Goal: Information Seeking & Learning: Learn about a topic

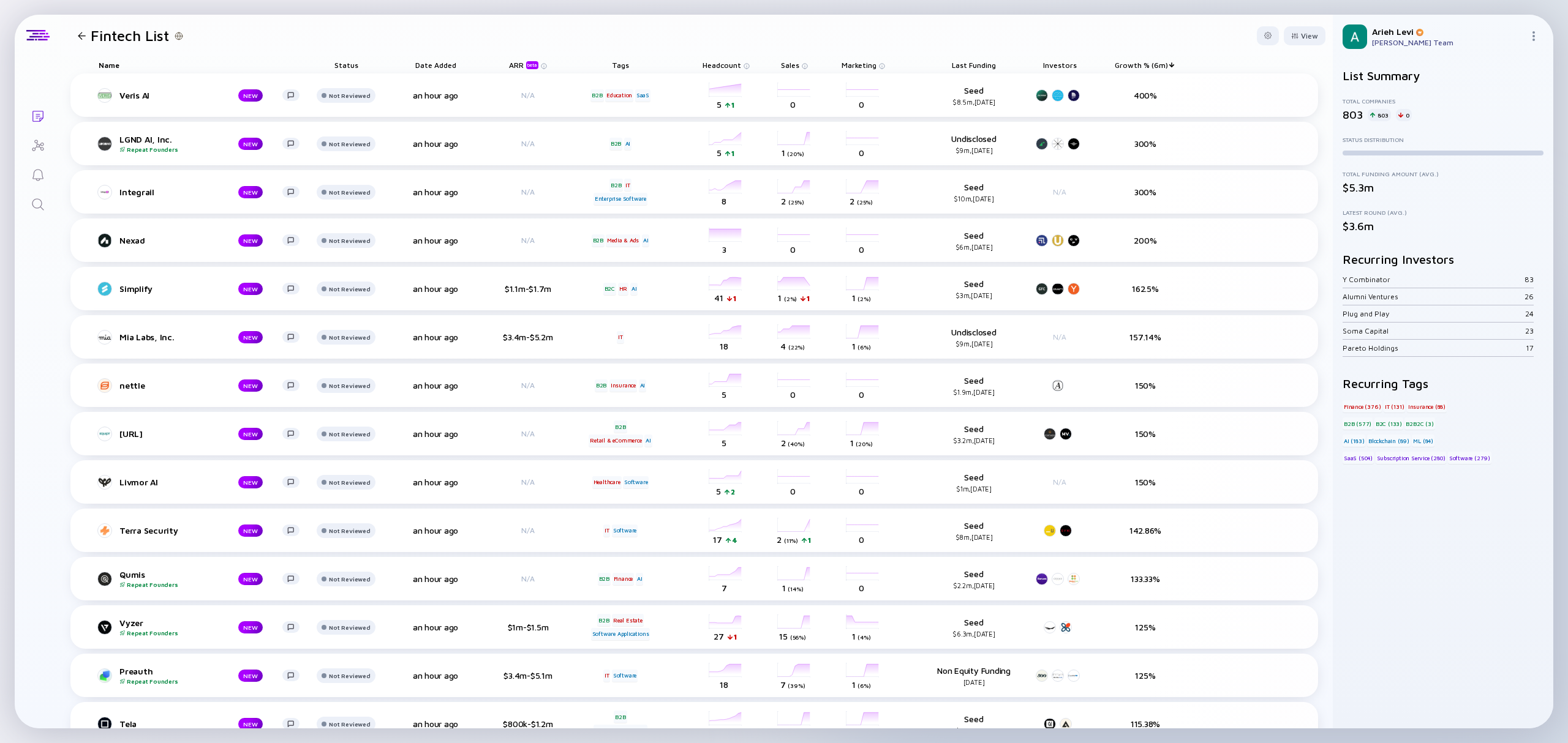
click at [996, 66] on span "Growth % (6m)" at bounding box center [974, 65] width 44 height 10
click at [1175, 83] on div "Sort by Growth % (6m)" at bounding box center [1166, 83] width 91 height 10
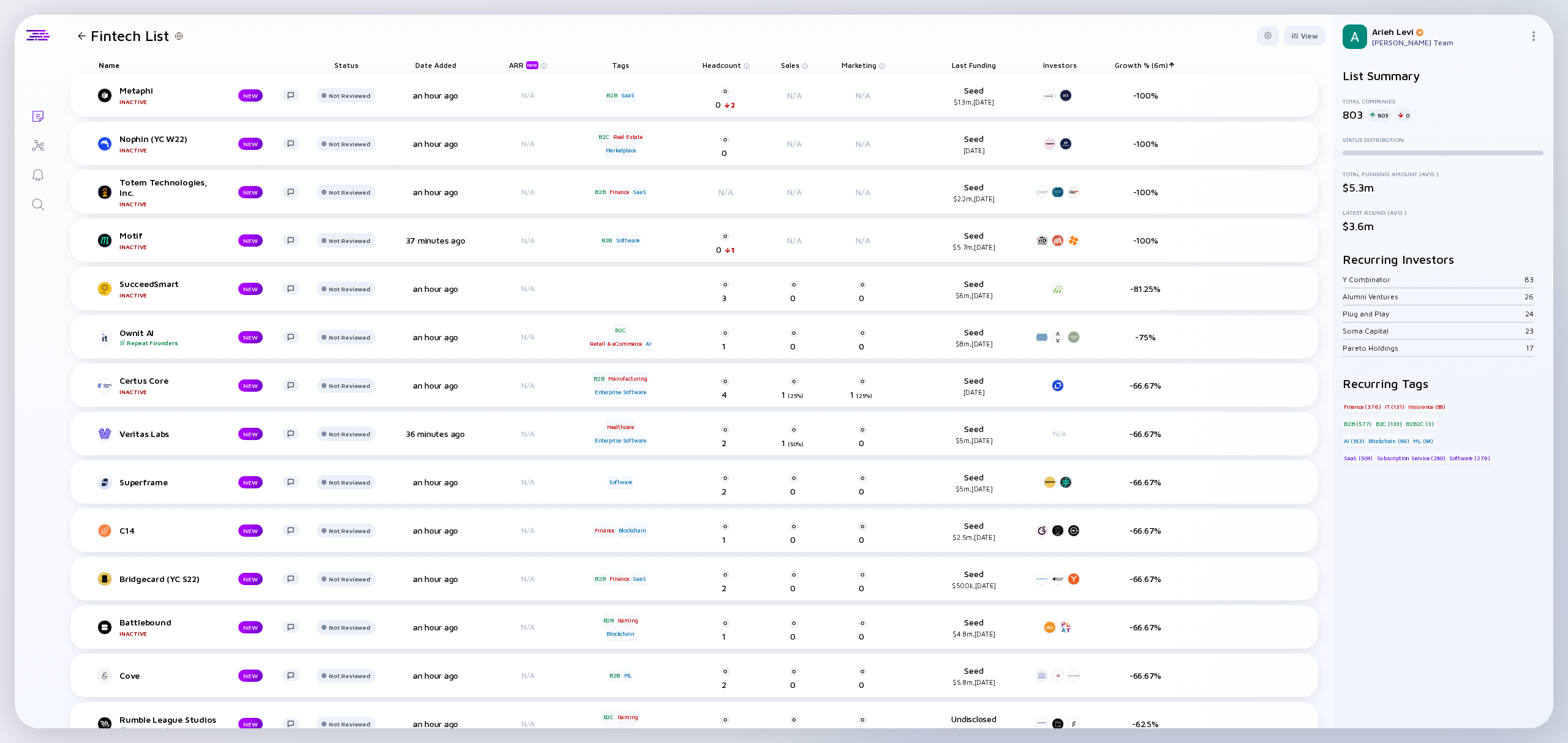
click at [996, 62] on span "Growth % (6m)" at bounding box center [974, 65] width 44 height 10
click at [1156, 82] on div "Sort by Growth % (6m)" at bounding box center [1166, 83] width 91 height 10
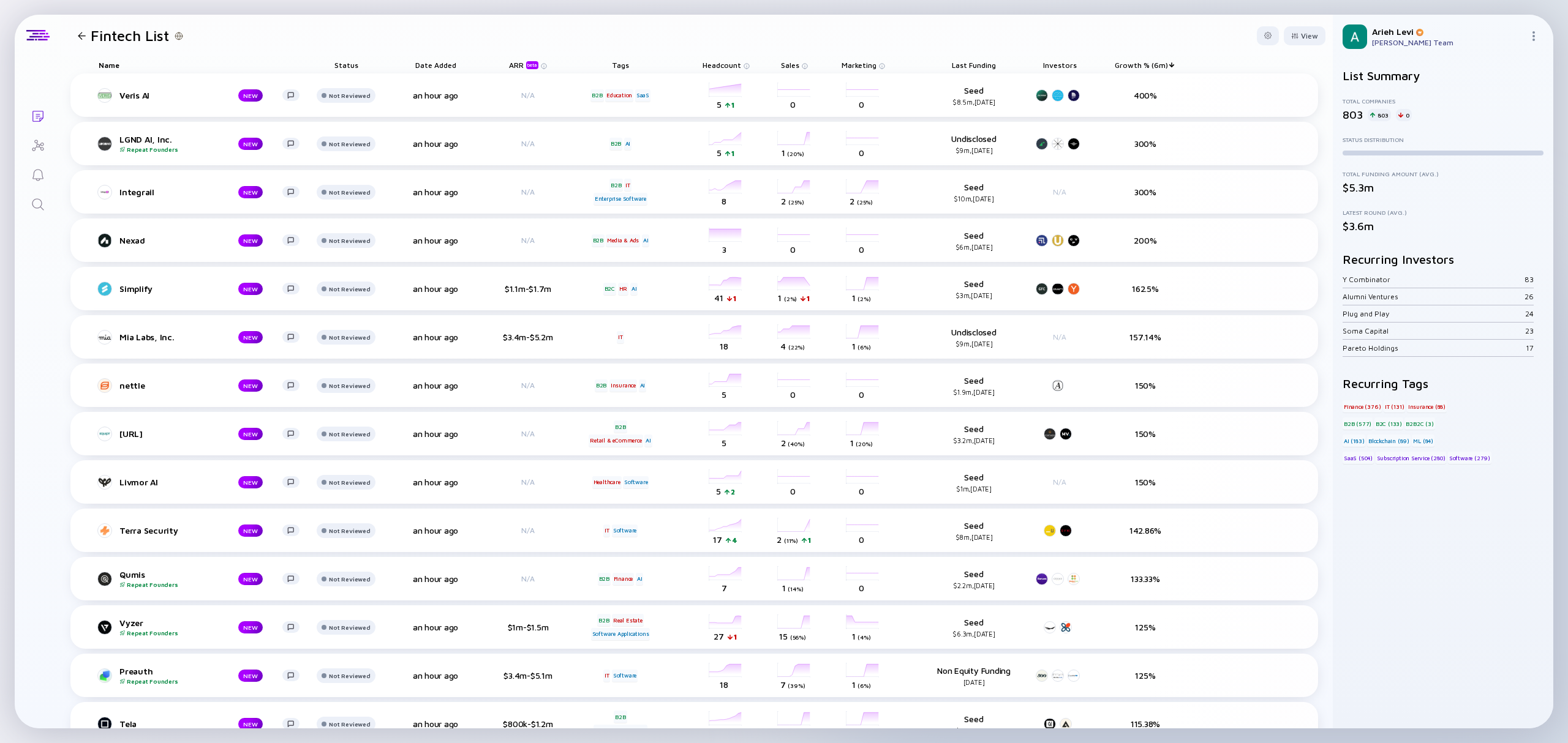
click at [532, 64] on div "beta" at bounding box center [532, 65] width 12 height 8
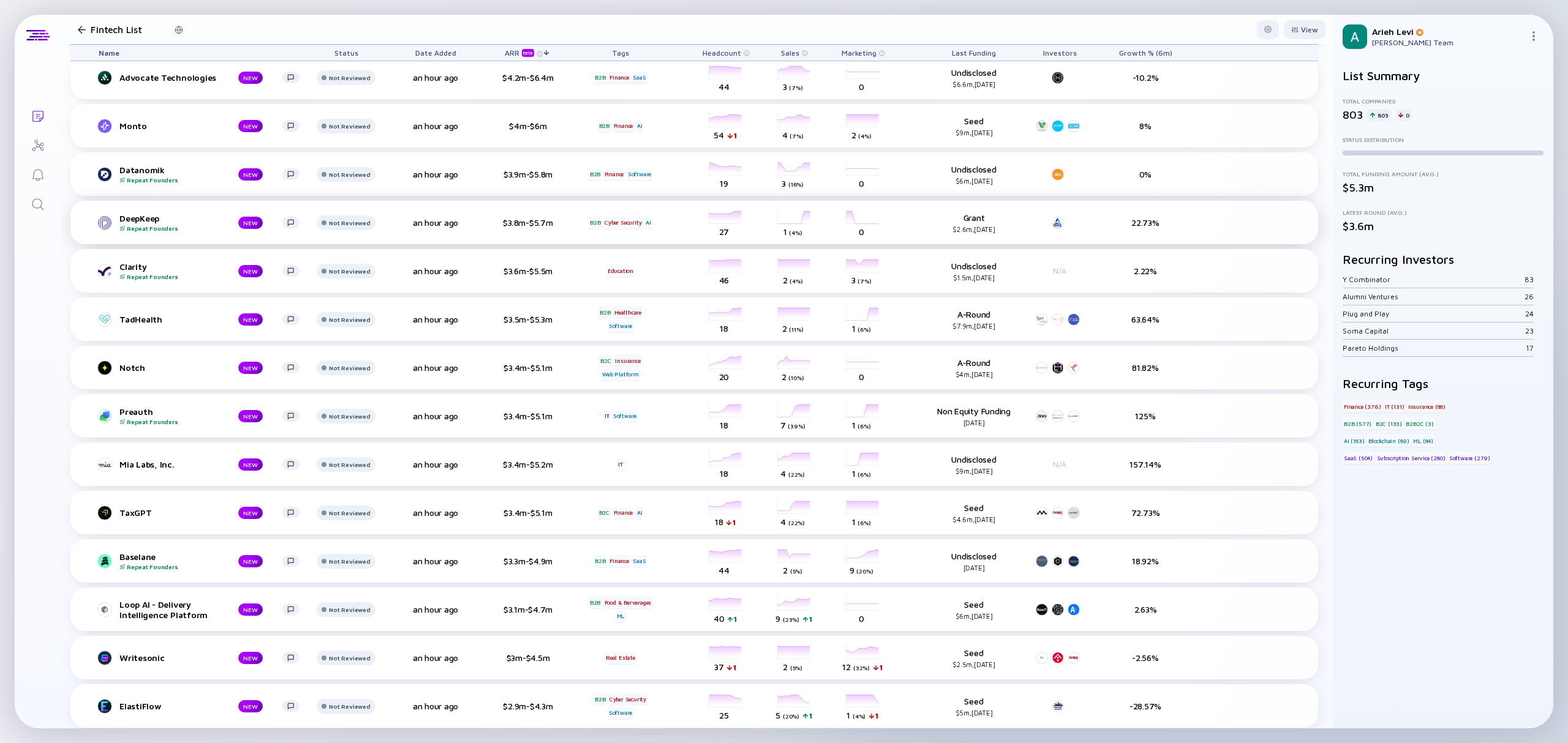
scroll to position [245, 0]
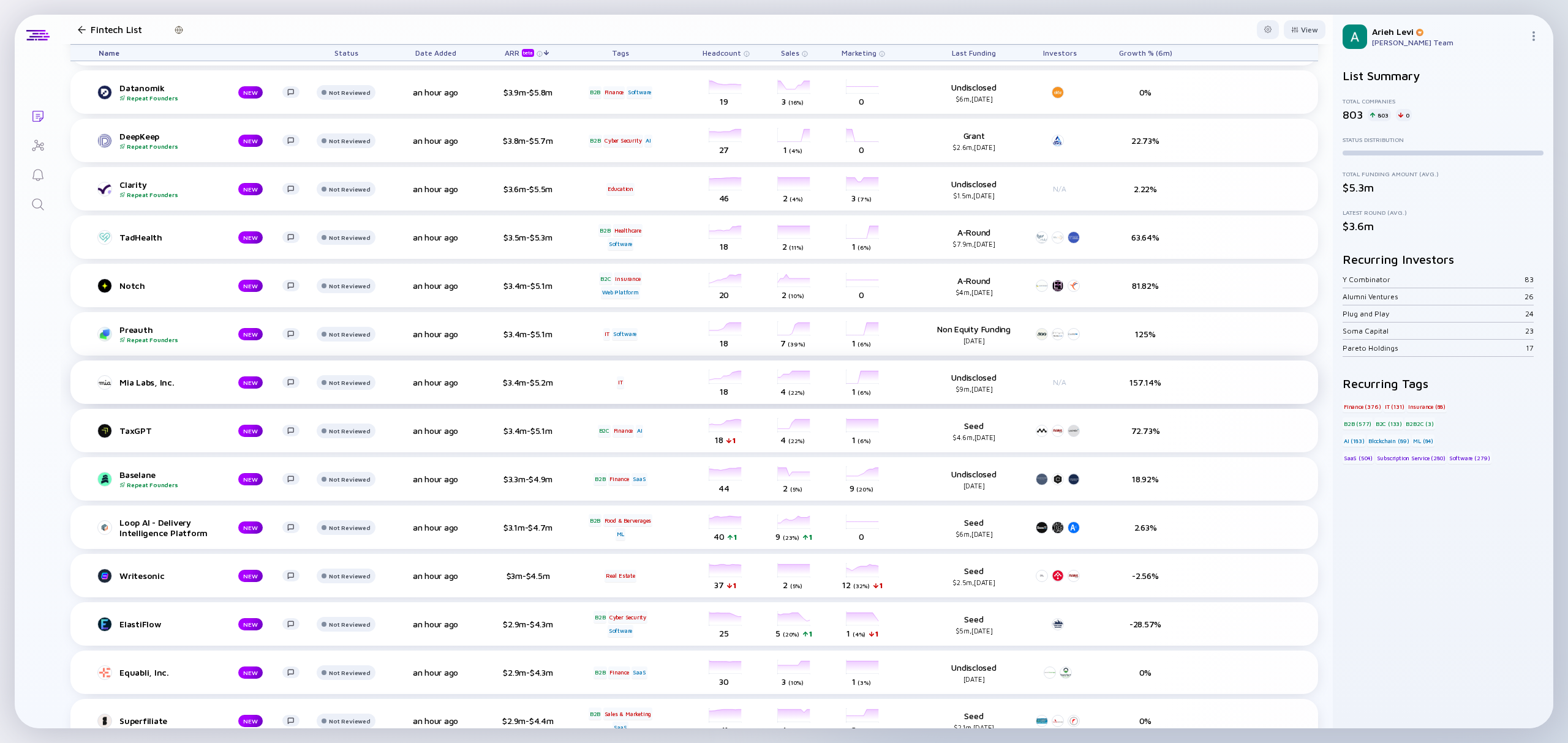
click at [471, 382] on div "Mia Labs, Inc. NEW Not Reviewed an hour ago $3.4m-$5.2m IT headcount-mia-labs 1…" at bounding box center [694, 382] width 1248 height 43
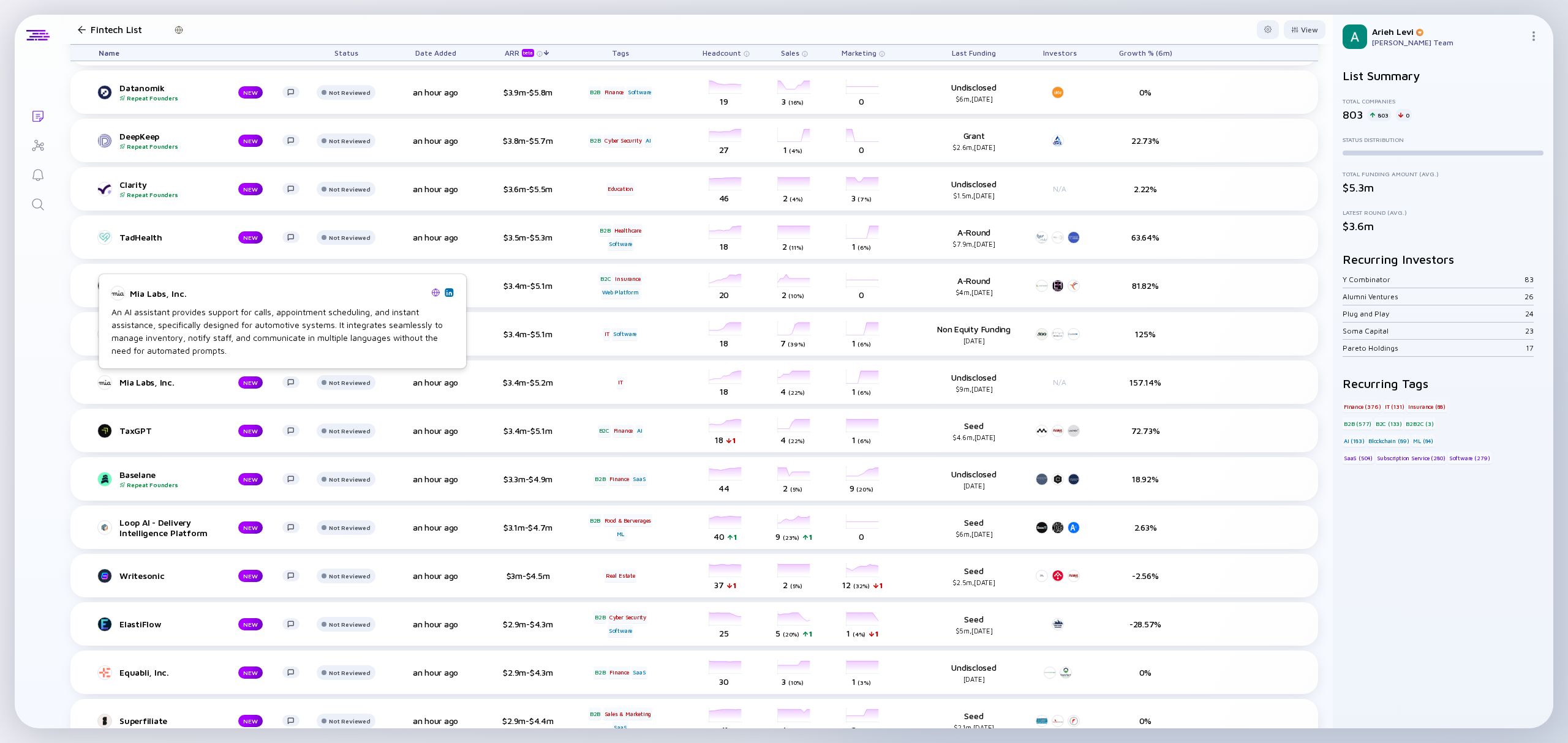
click at [447, 292] on img at bounding box center [449, 293] width 6 height 6
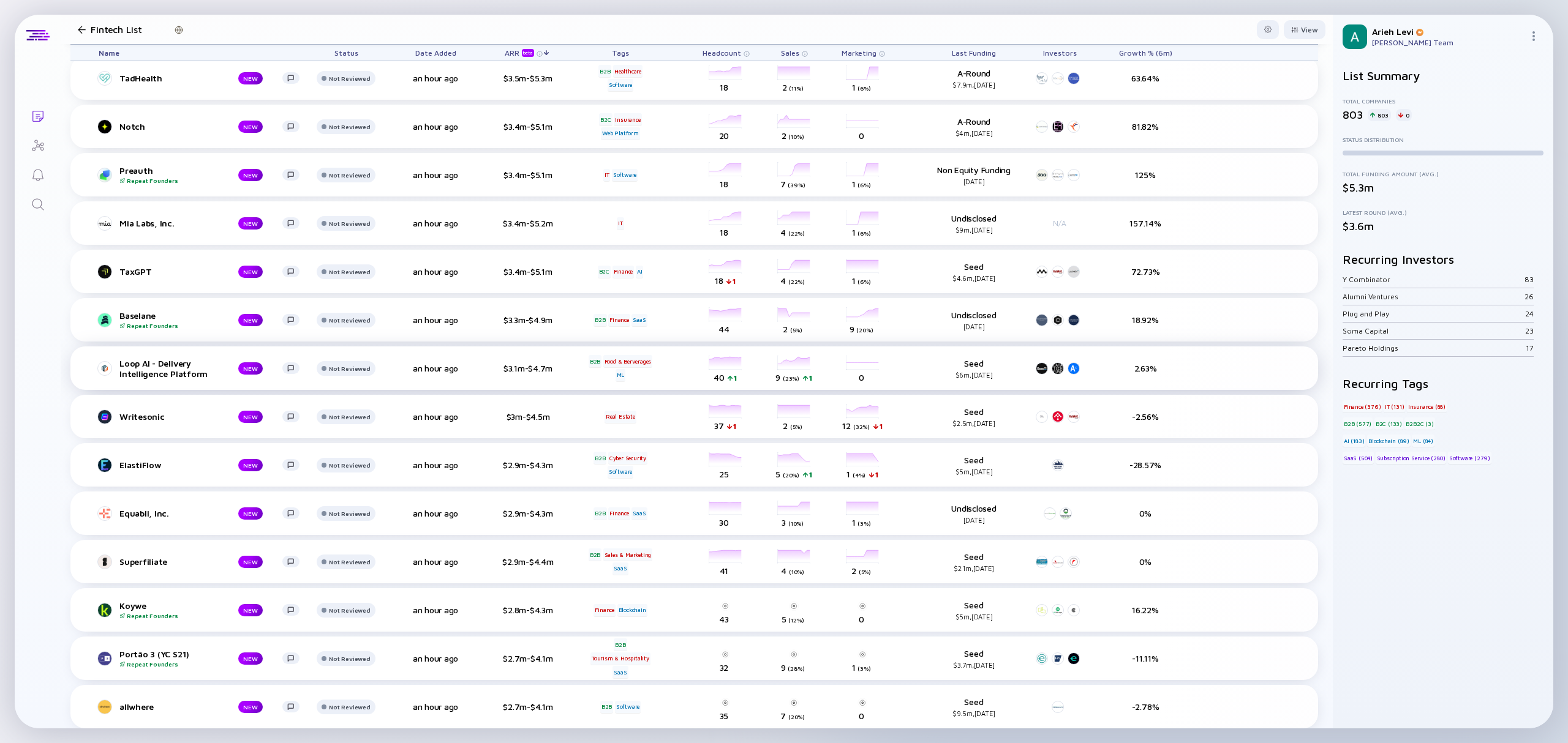
scroll to position [408, 0]
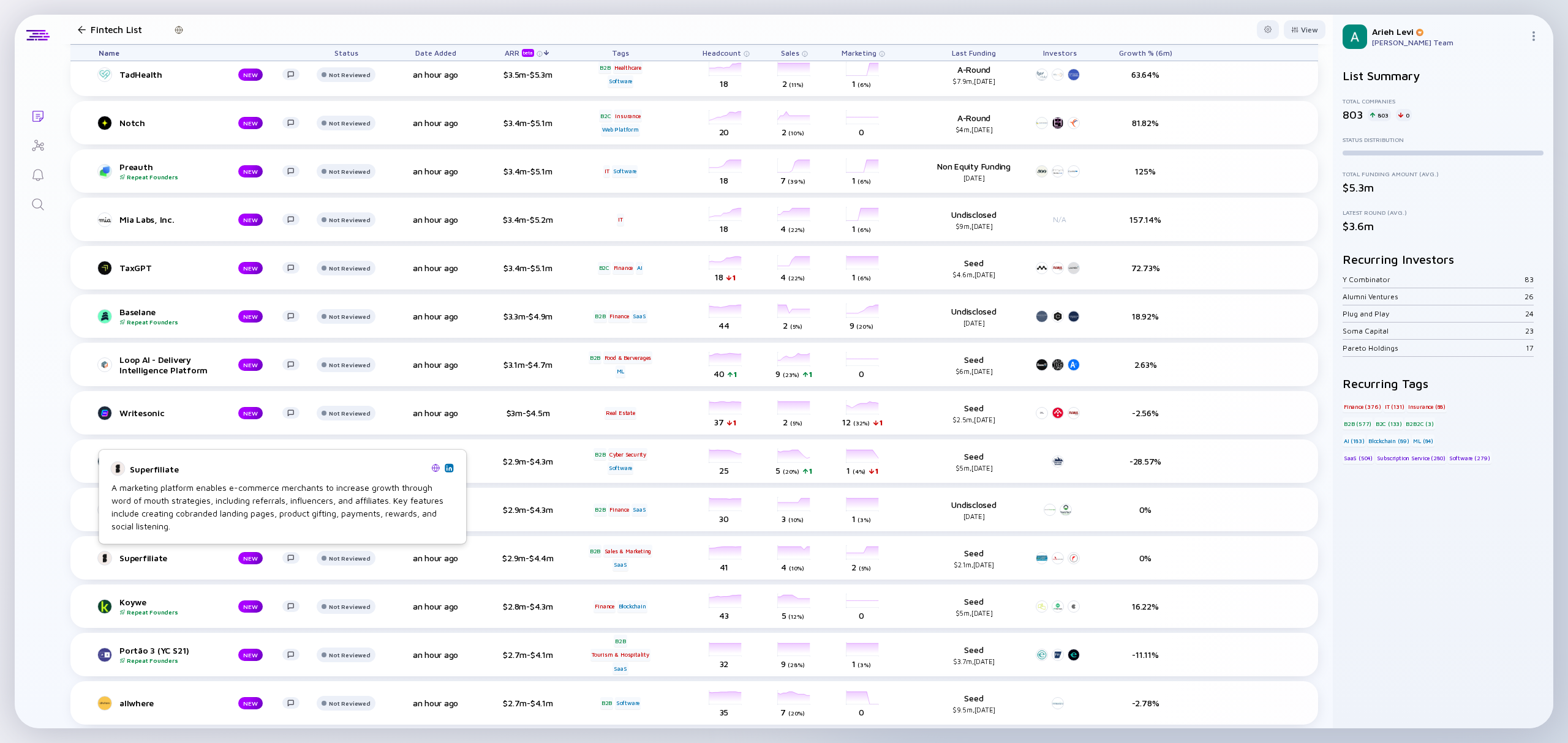
click at [451, 468] on img at bounding box center [449, 467] width 6 height 6
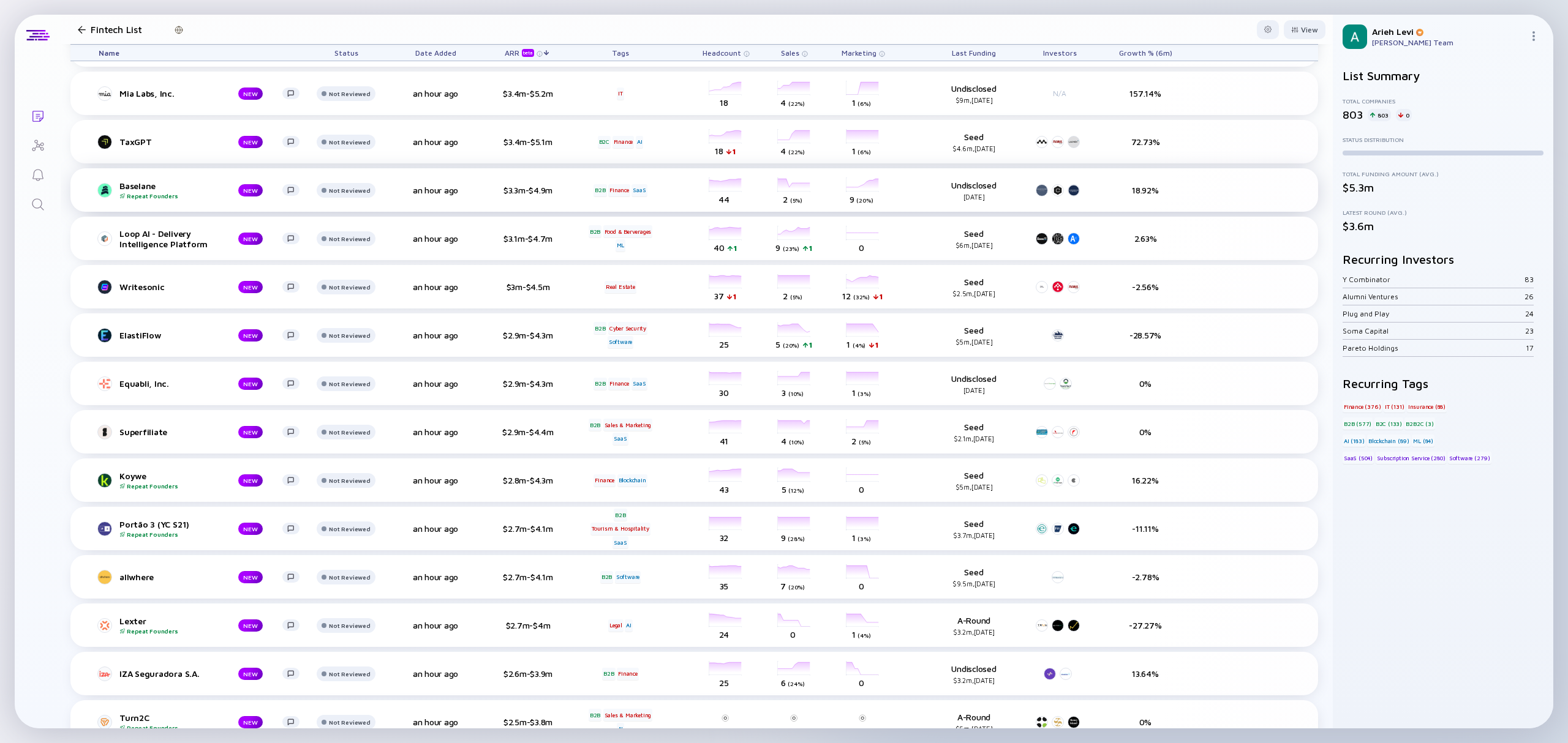
scroll to position [571, 0]
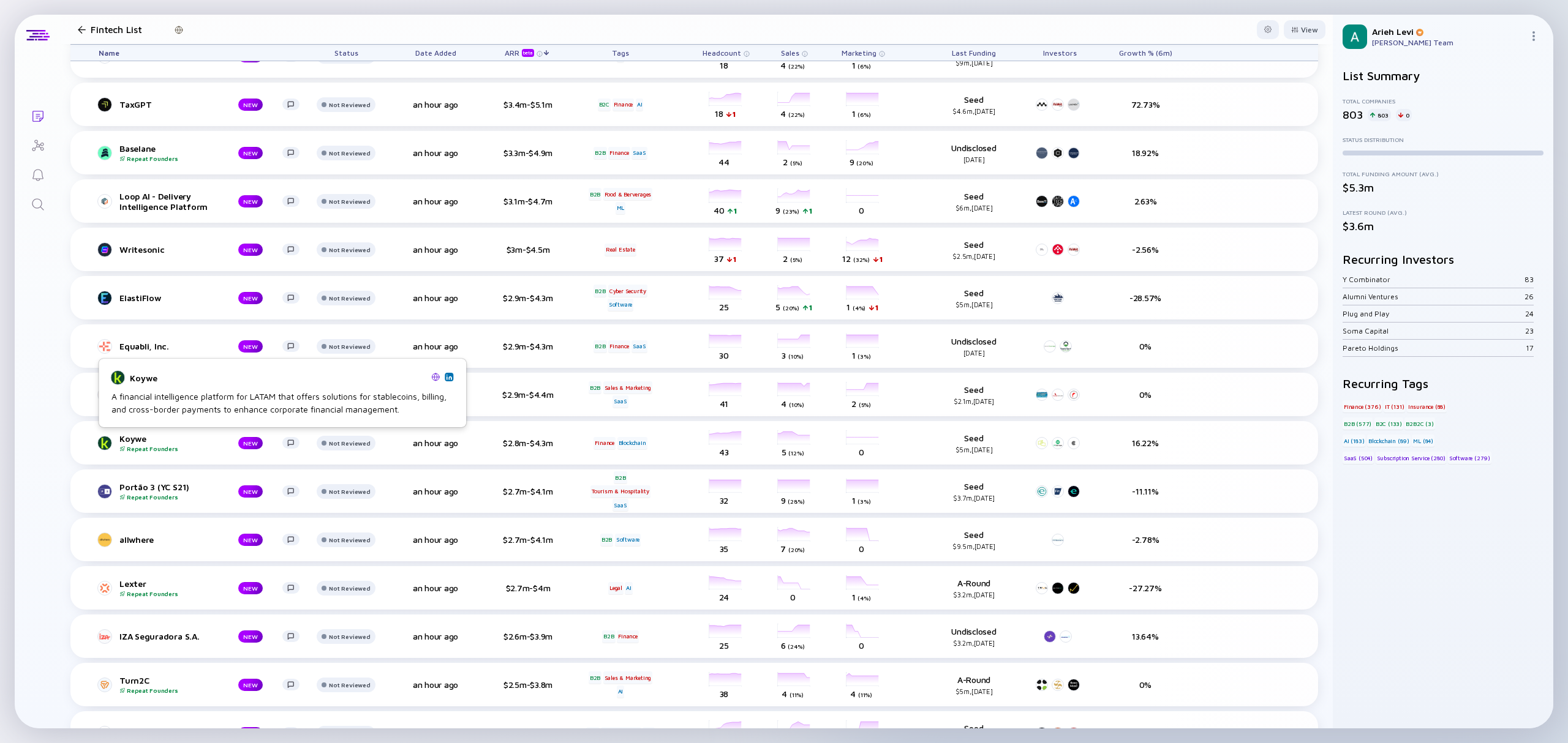
click at [449, 378] on img at bounding box center [449, 377] width 6 height 6
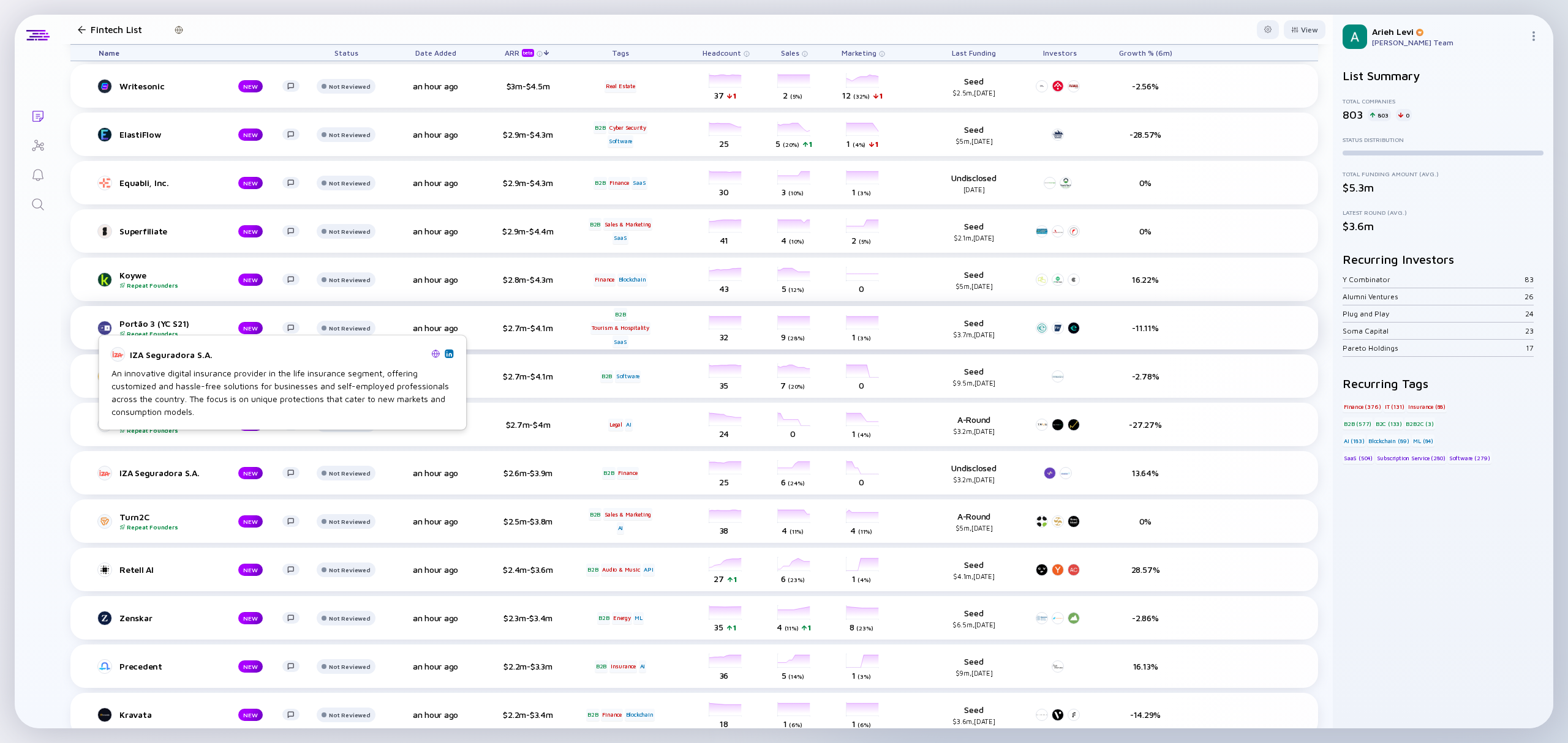
scroll to position [816, 0]
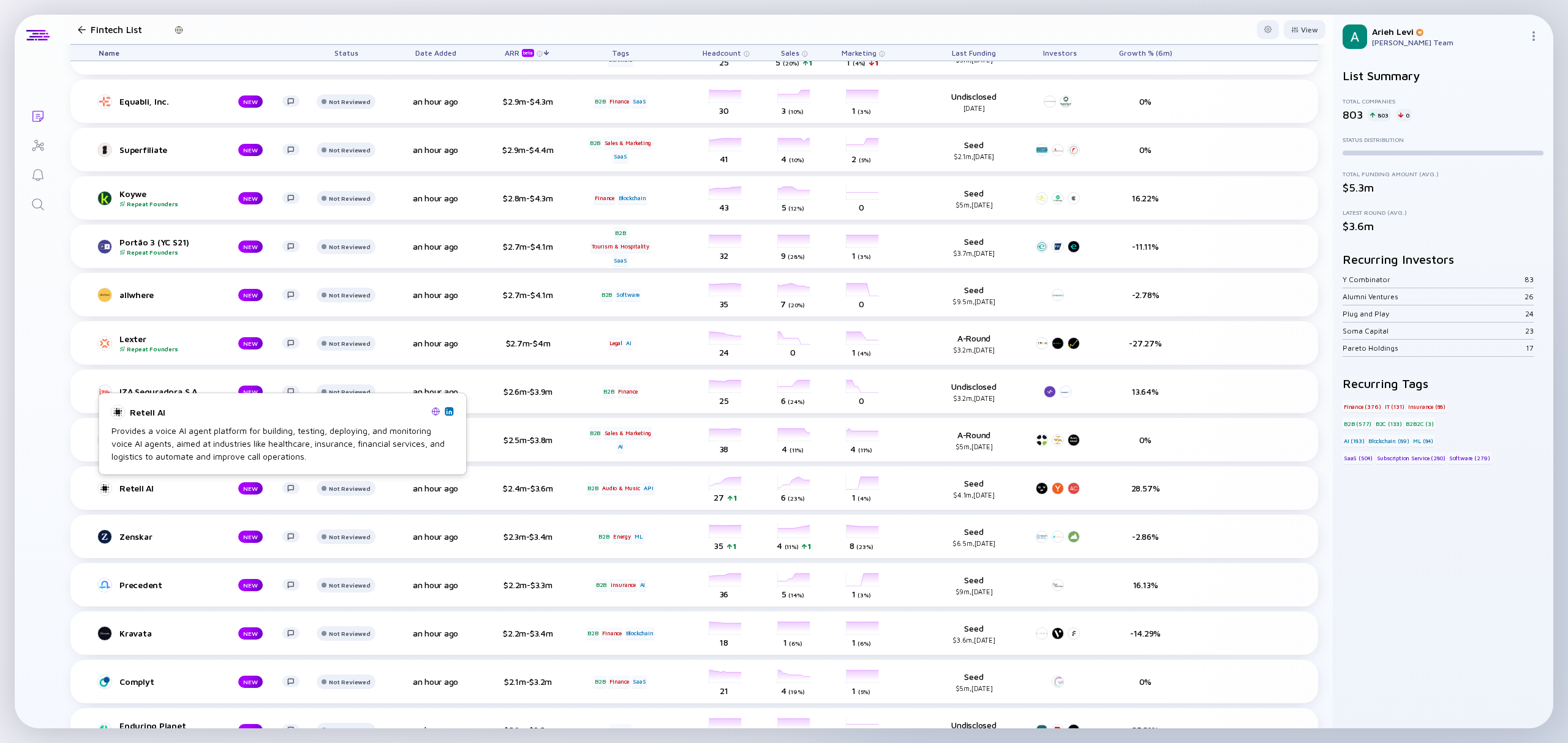
click at [447, 409] on img at bounding box center [449, 411] width 6 height 6
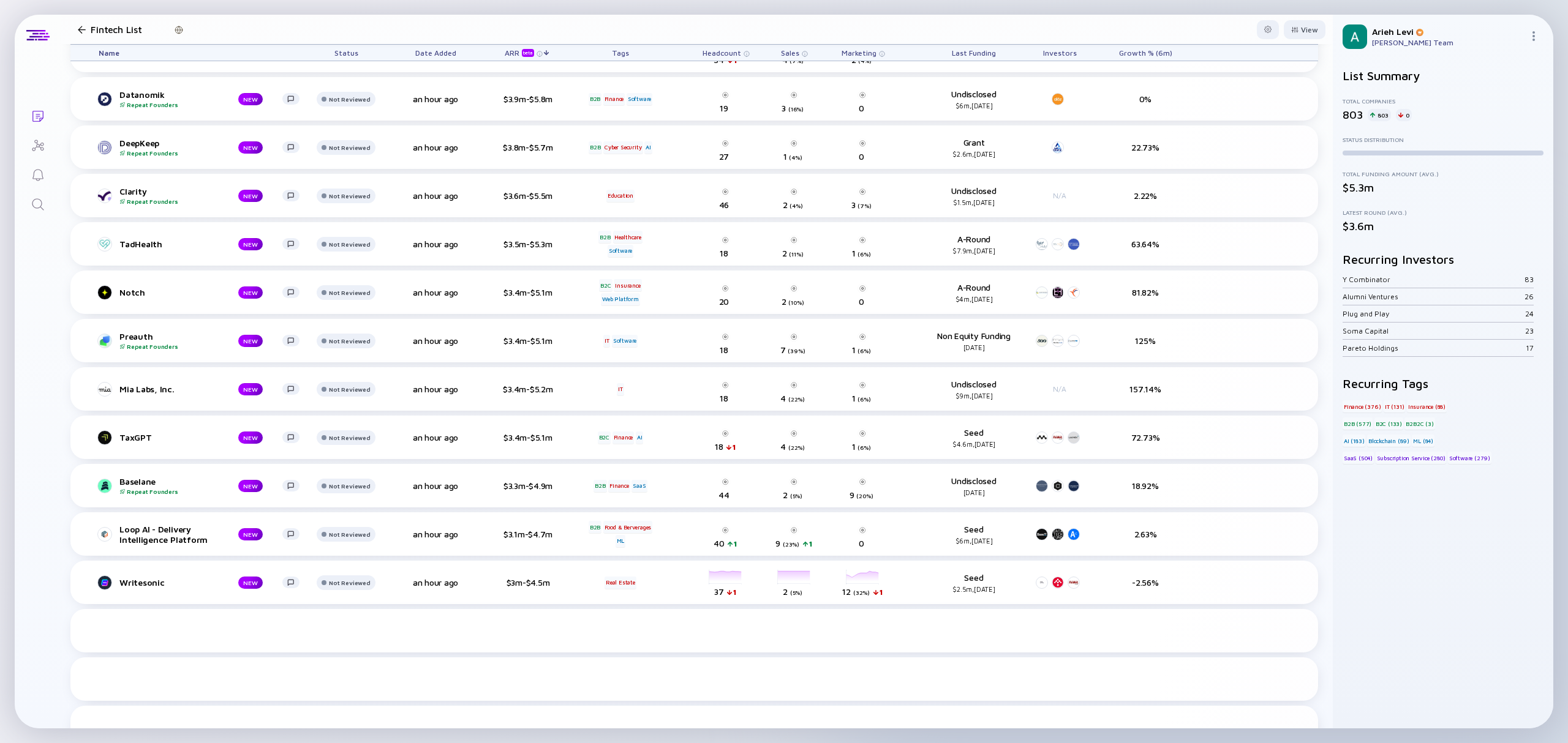
scroll to position [0, 0]
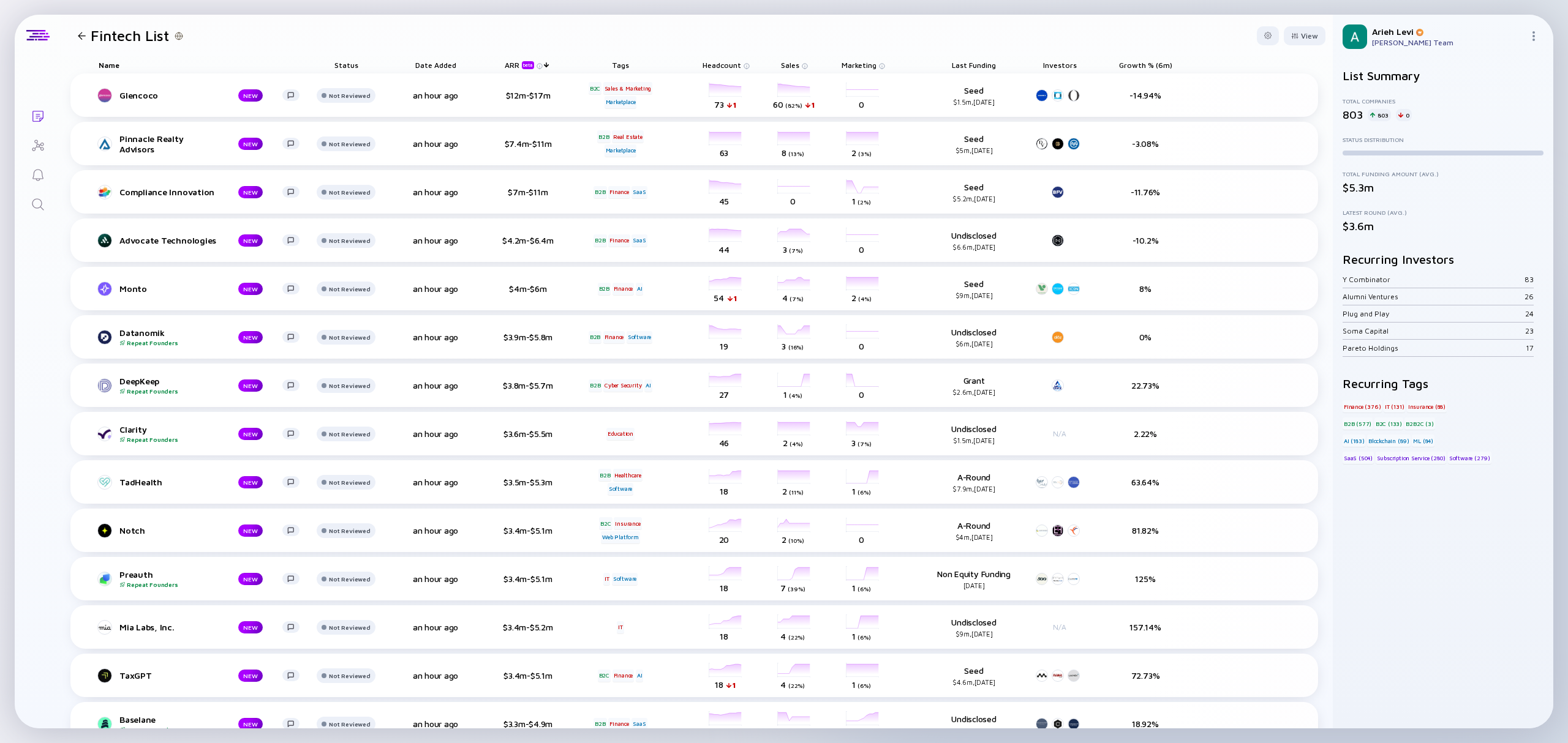
click at [741, 67] on span "Sales" at bounding box center [721, 65] width 39 height 10
click at [810, 78] on div "Sort by Sales" at bounding box center [813, 83] width 53 height 10
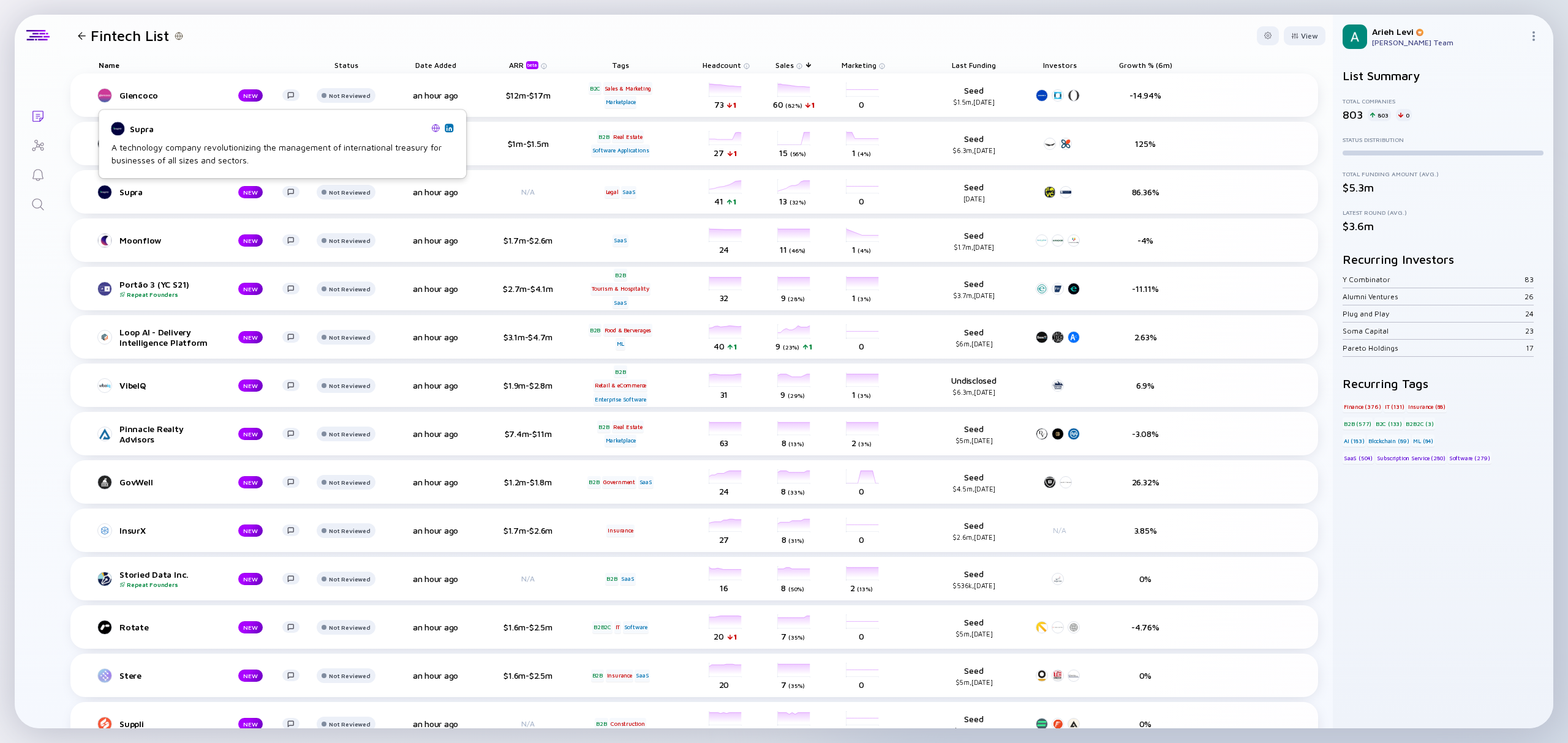
click at [449, 128] on img at bounding box center [449, 128] width 6 height 6
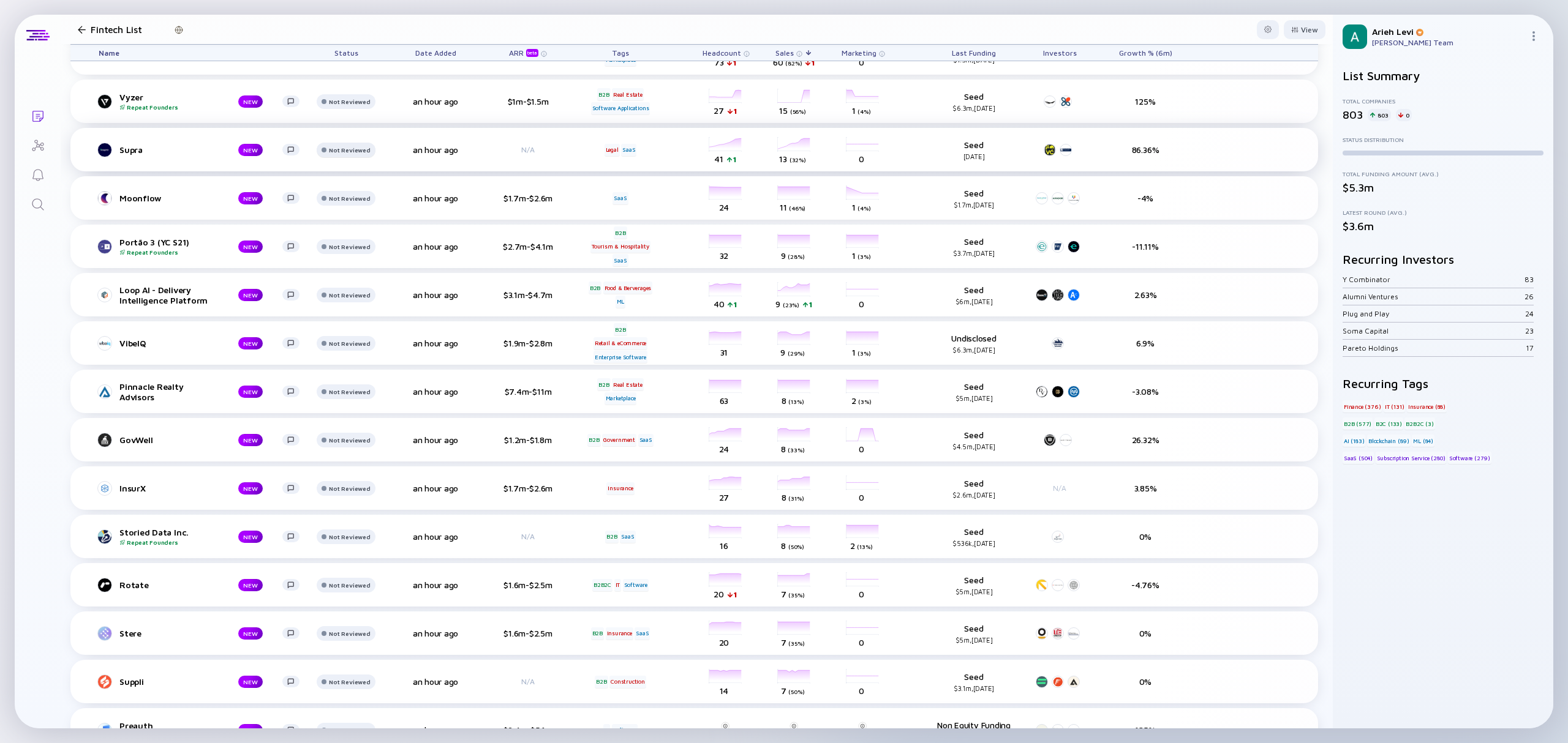
scroll to position [81, 0]
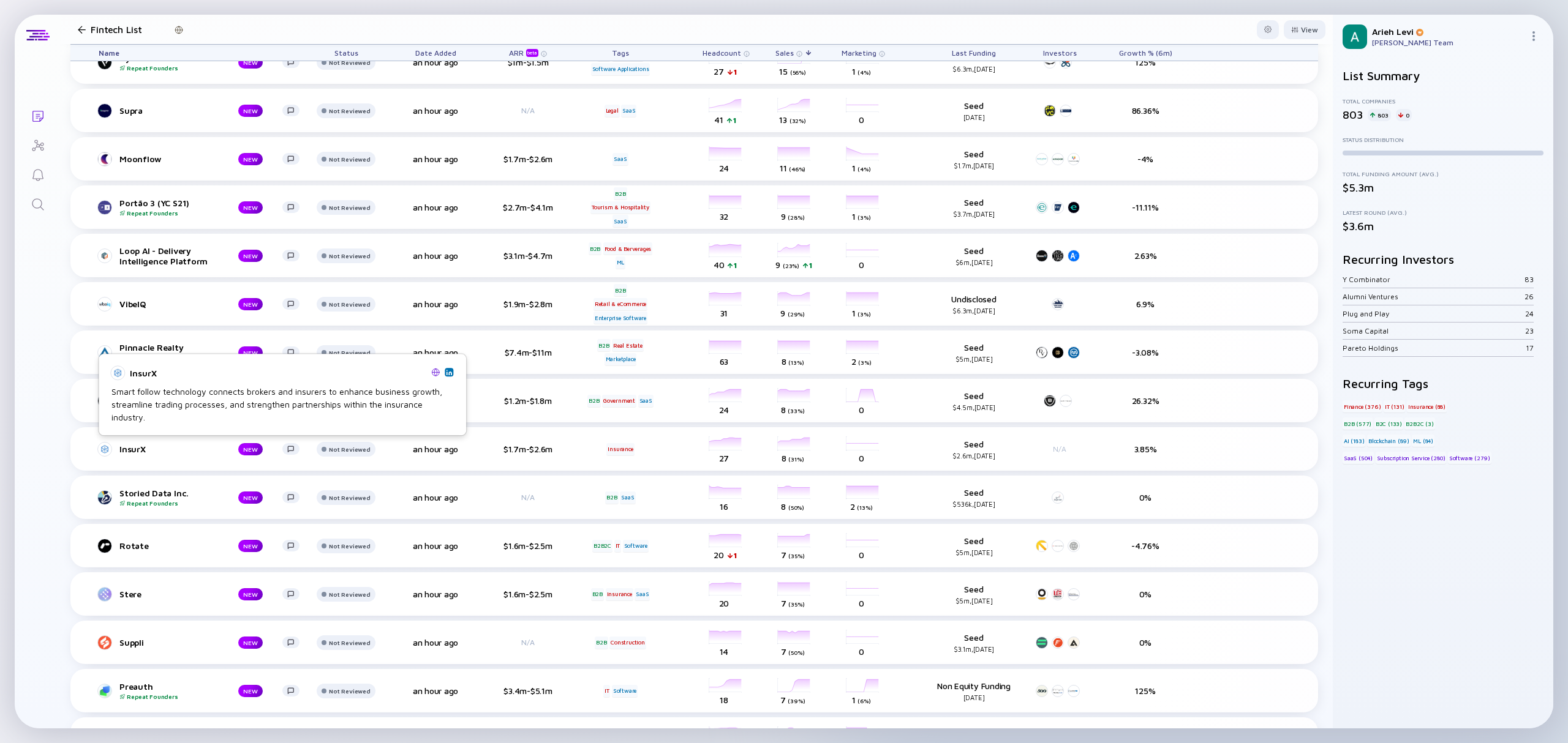
click at [449, 374] on img at bounding box center [449, 372] width 6 height 6
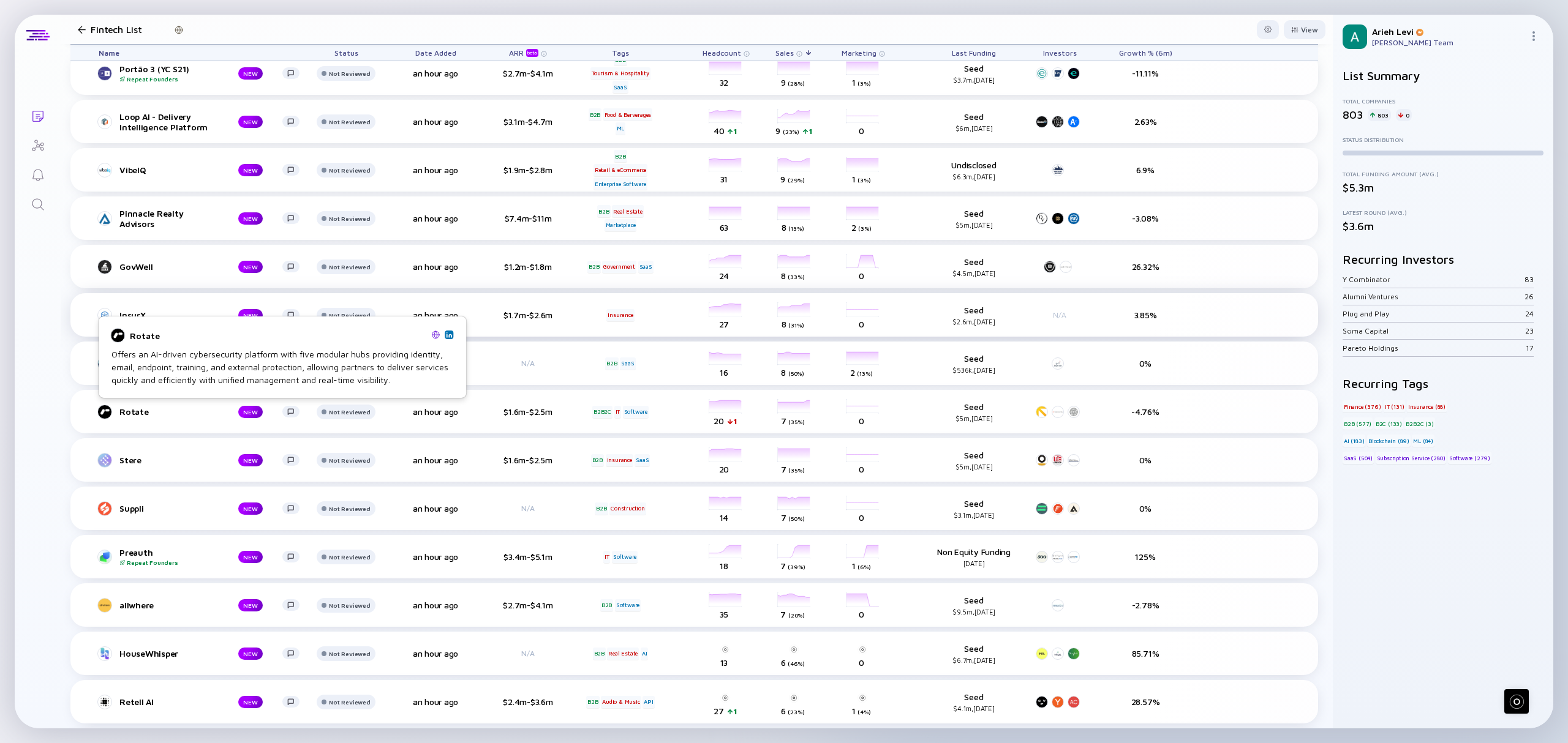
scroll to position [245, 0]
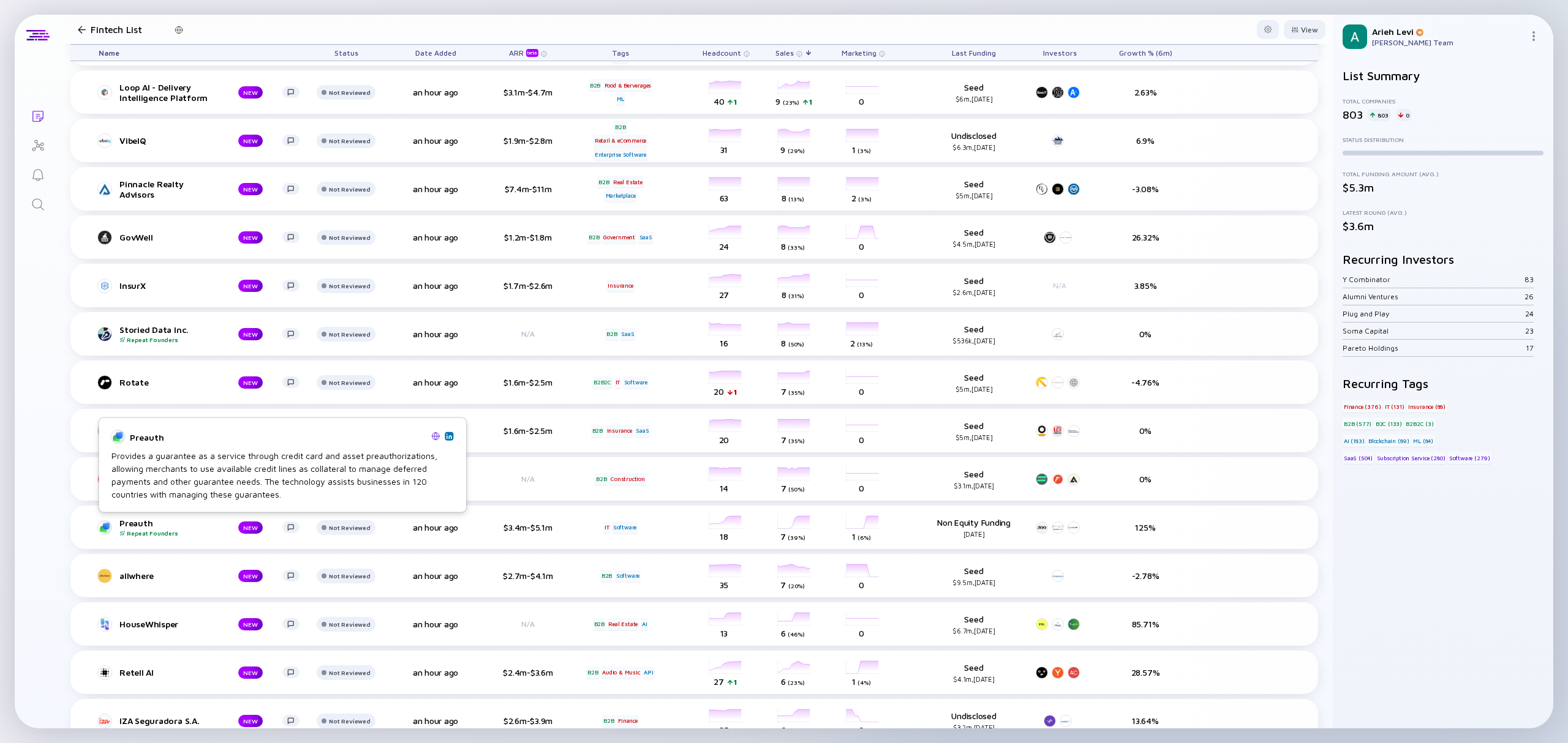
click at [449, 437] on img at bounding box center [449, 436] width 6 height 6
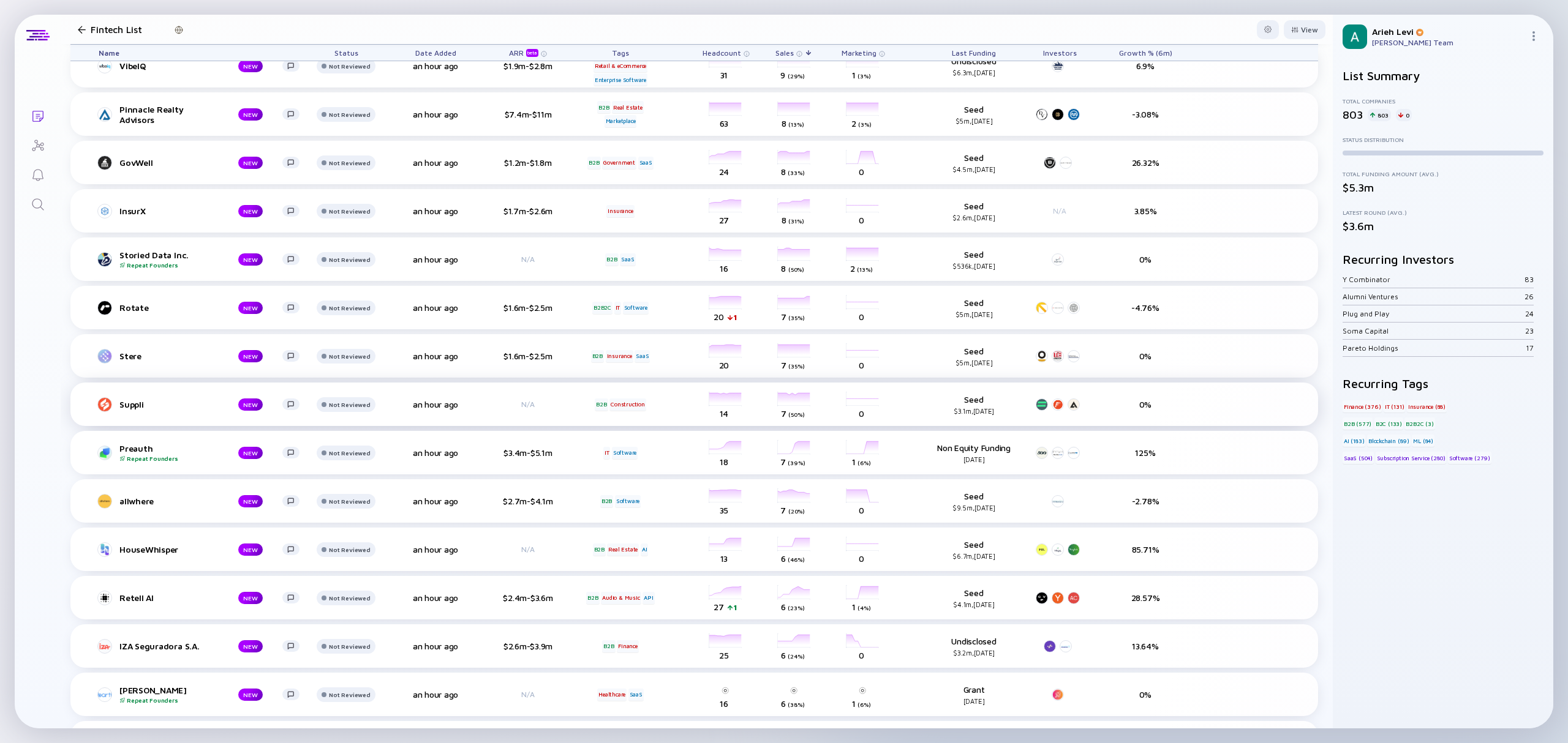
scroll to position [326, 0]
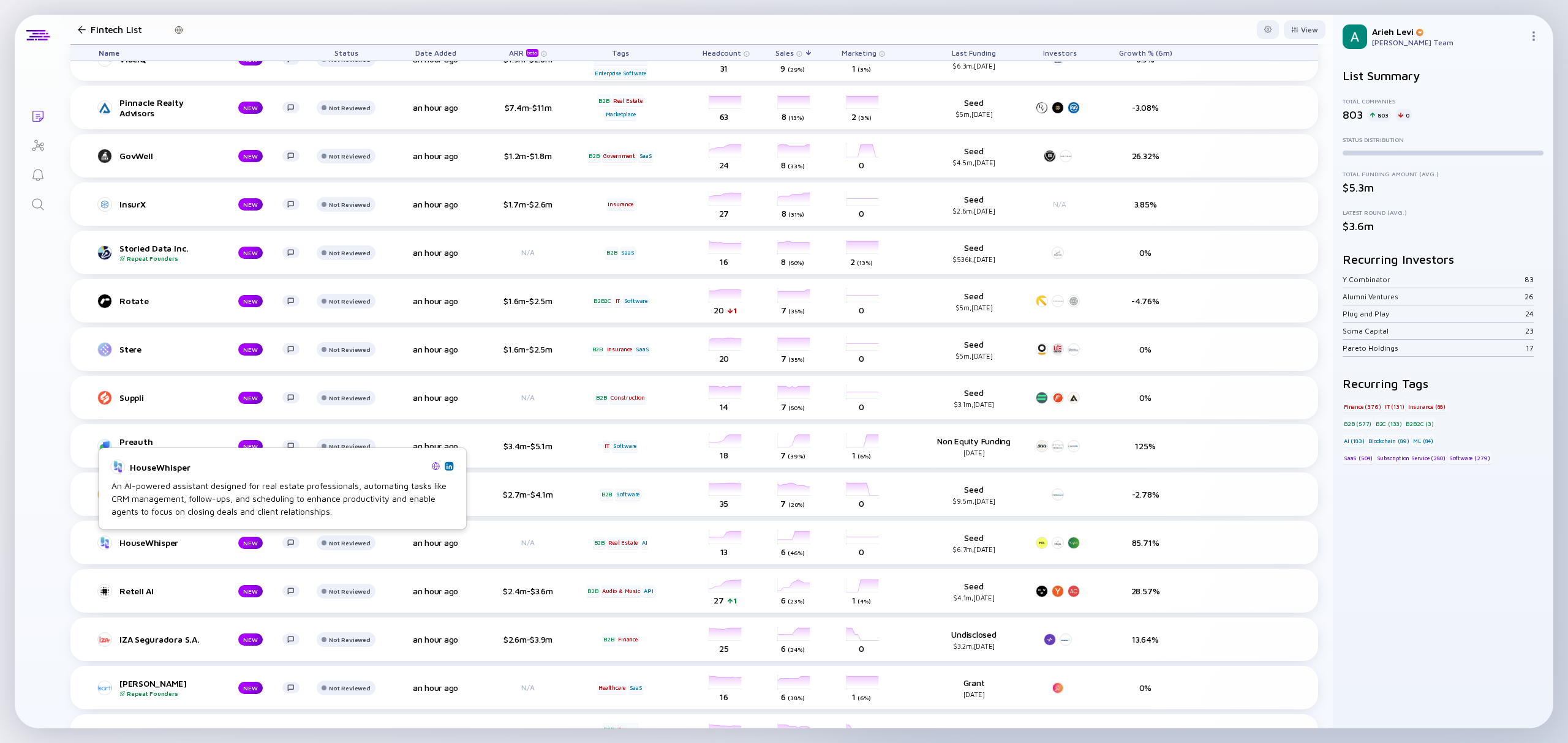
click at [449, 467] on img at bounding box center [449, 466] width 6 height 6
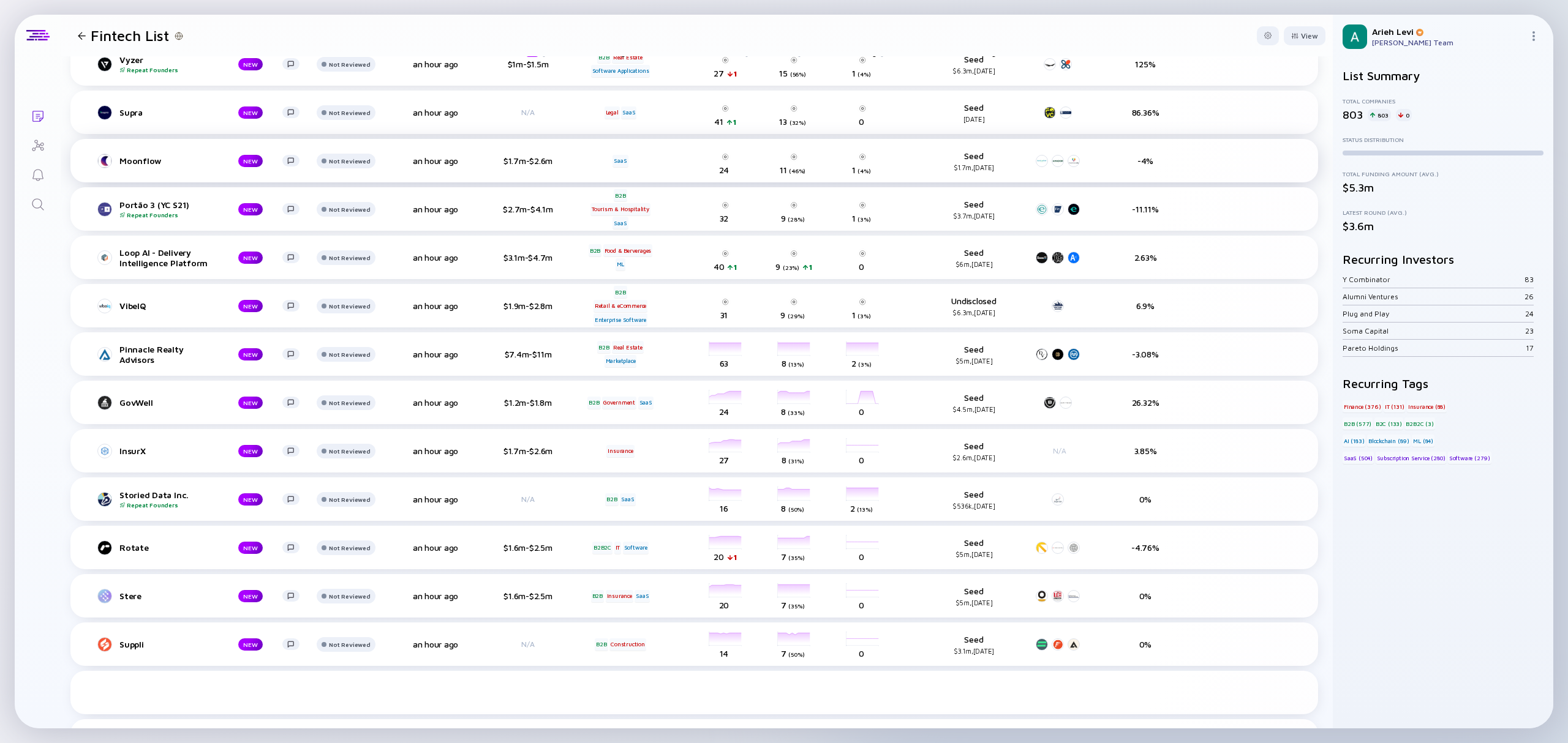
scroll to position [0, 0]
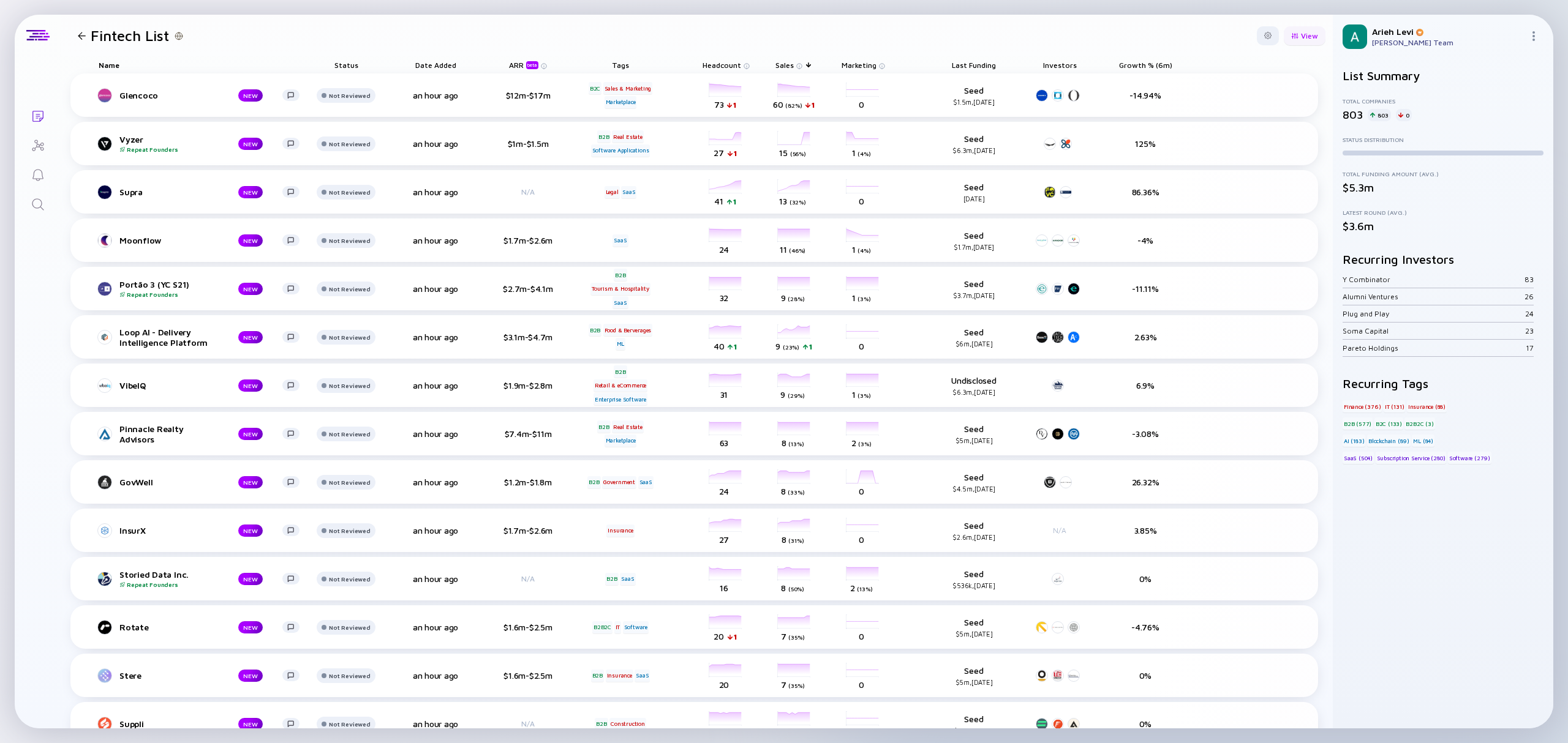
click at [1284, 32] on div "View" at bounding box center [1305, 36] width 42 height 19
click at [1262, 32] on div at bounding box center [1268, 36] width 22 height 19
click at [581, 36] on header "Fintech List Export Duplicate List View" at bounding box center [697, 35] width 1272 height 42
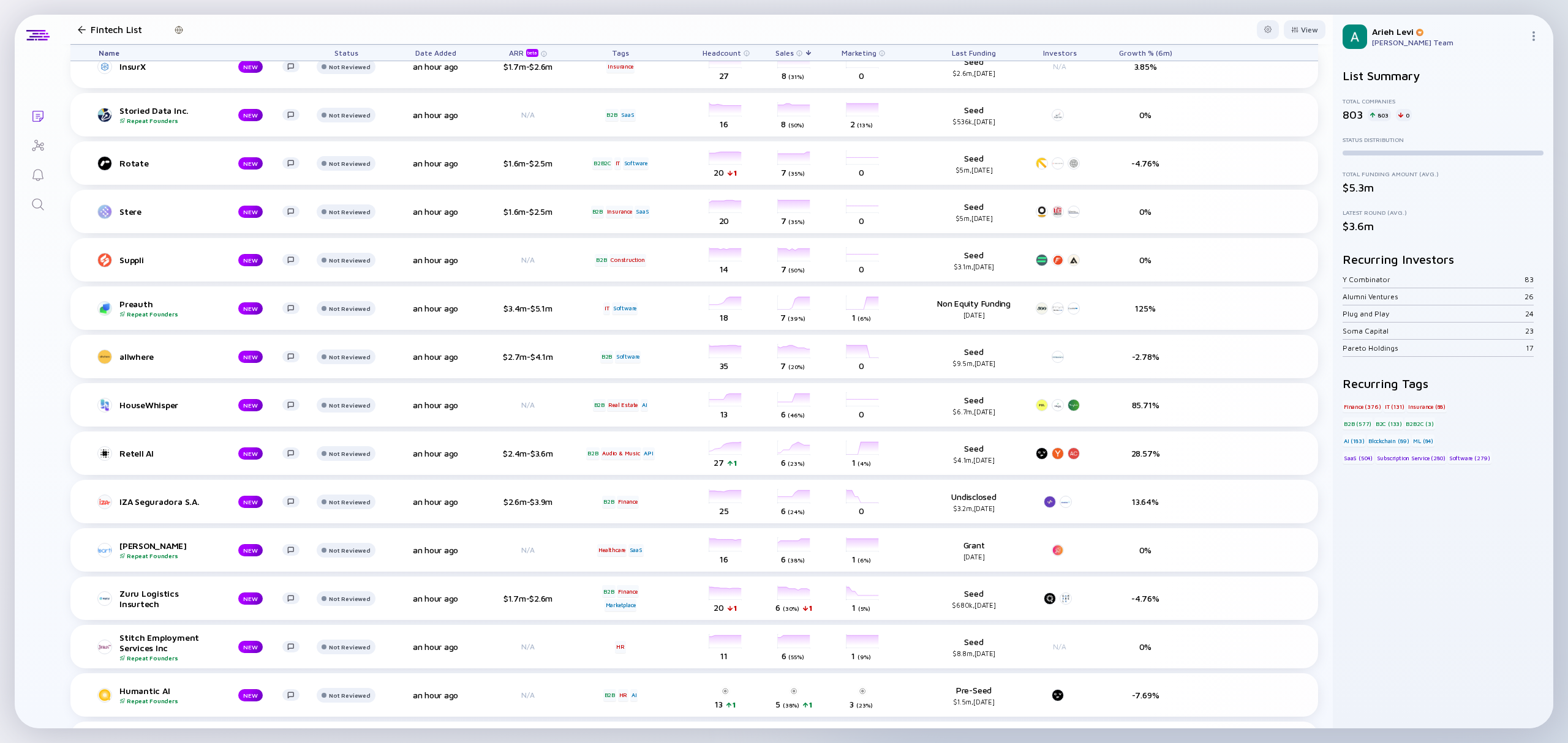
scroll to position [490, 0]
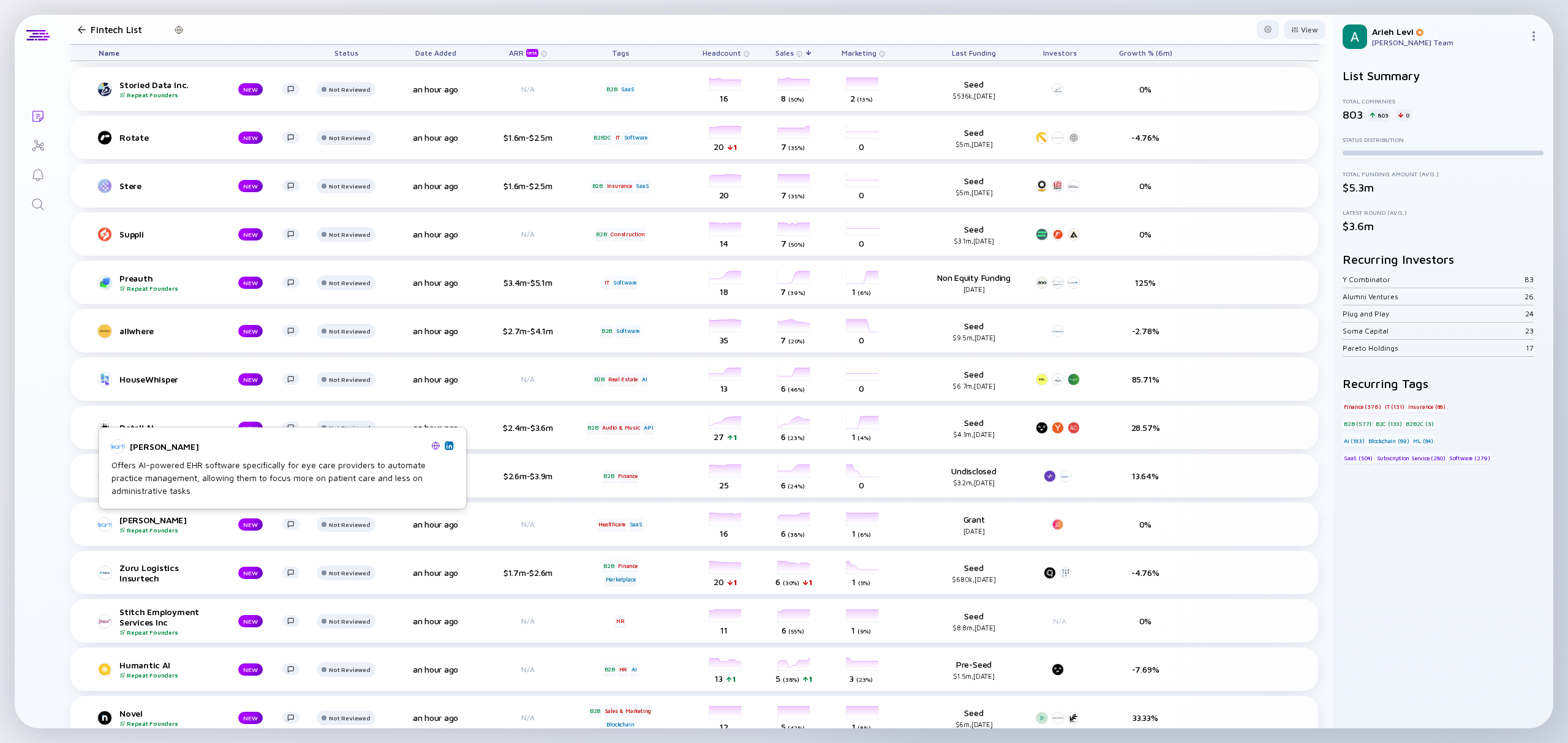
click at [446, 447] on img at bounding box center [449, 445] width 6 height 6
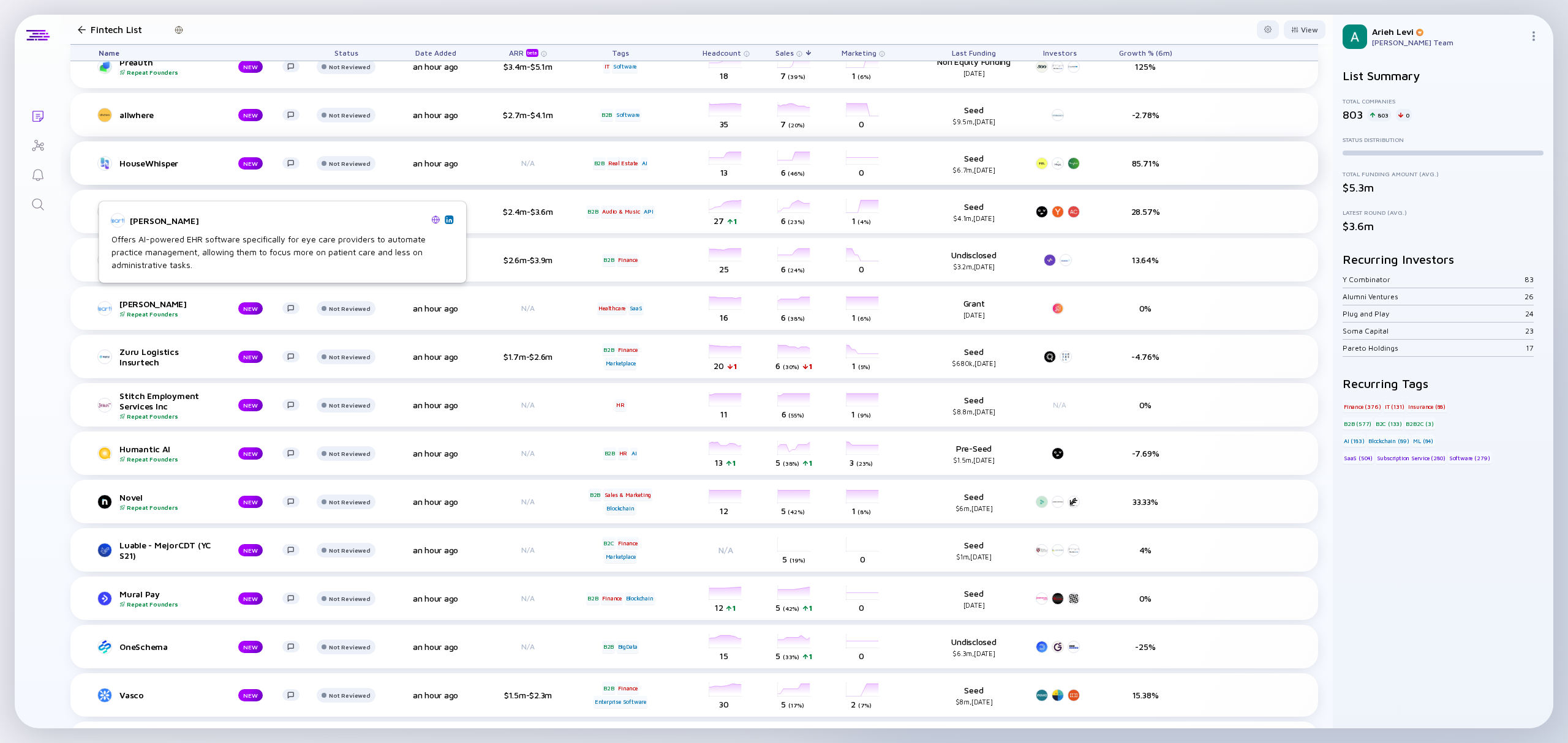
scroll to position [735, 0]
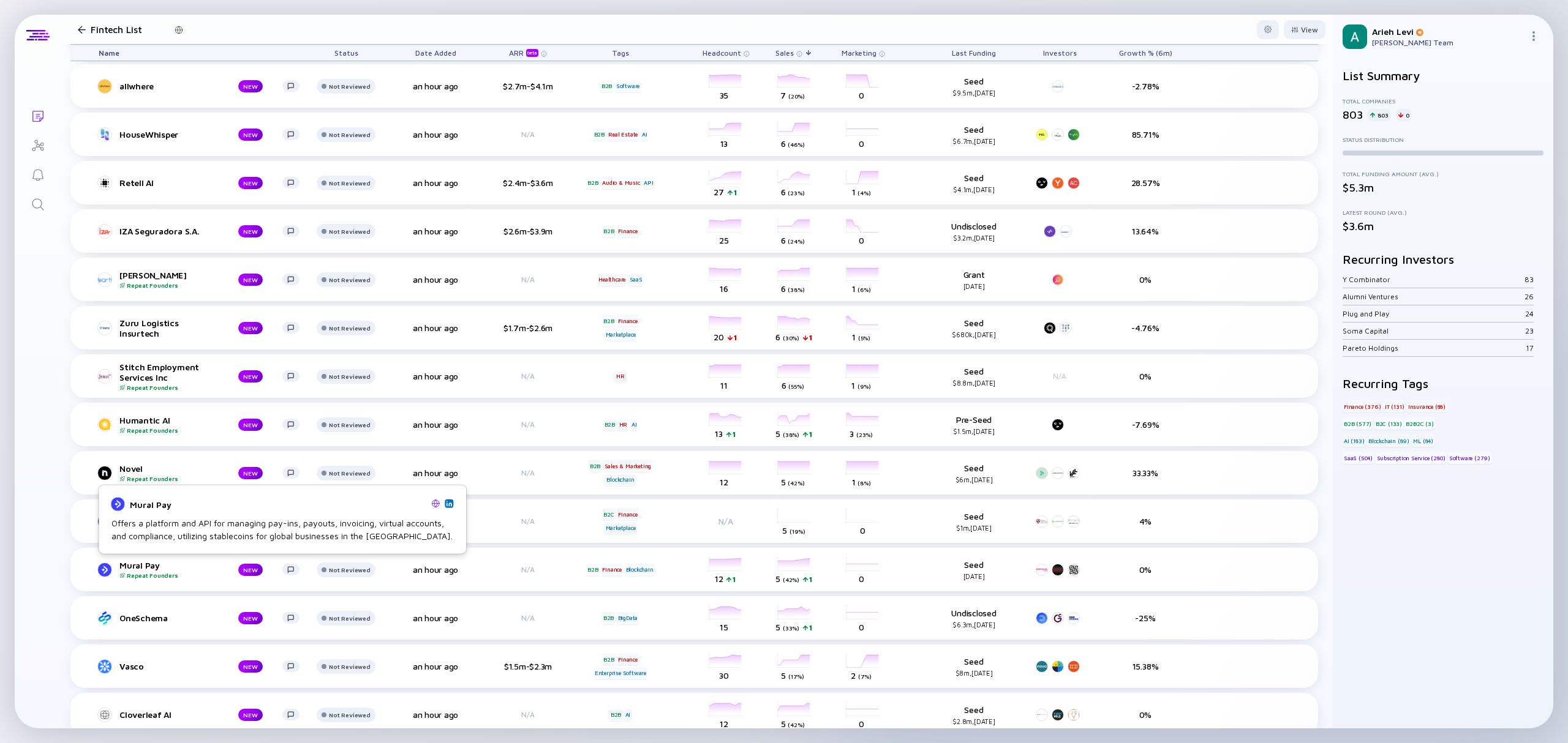
click at [452, 505] on link at bounding box center [449, 503] width 9 height 9
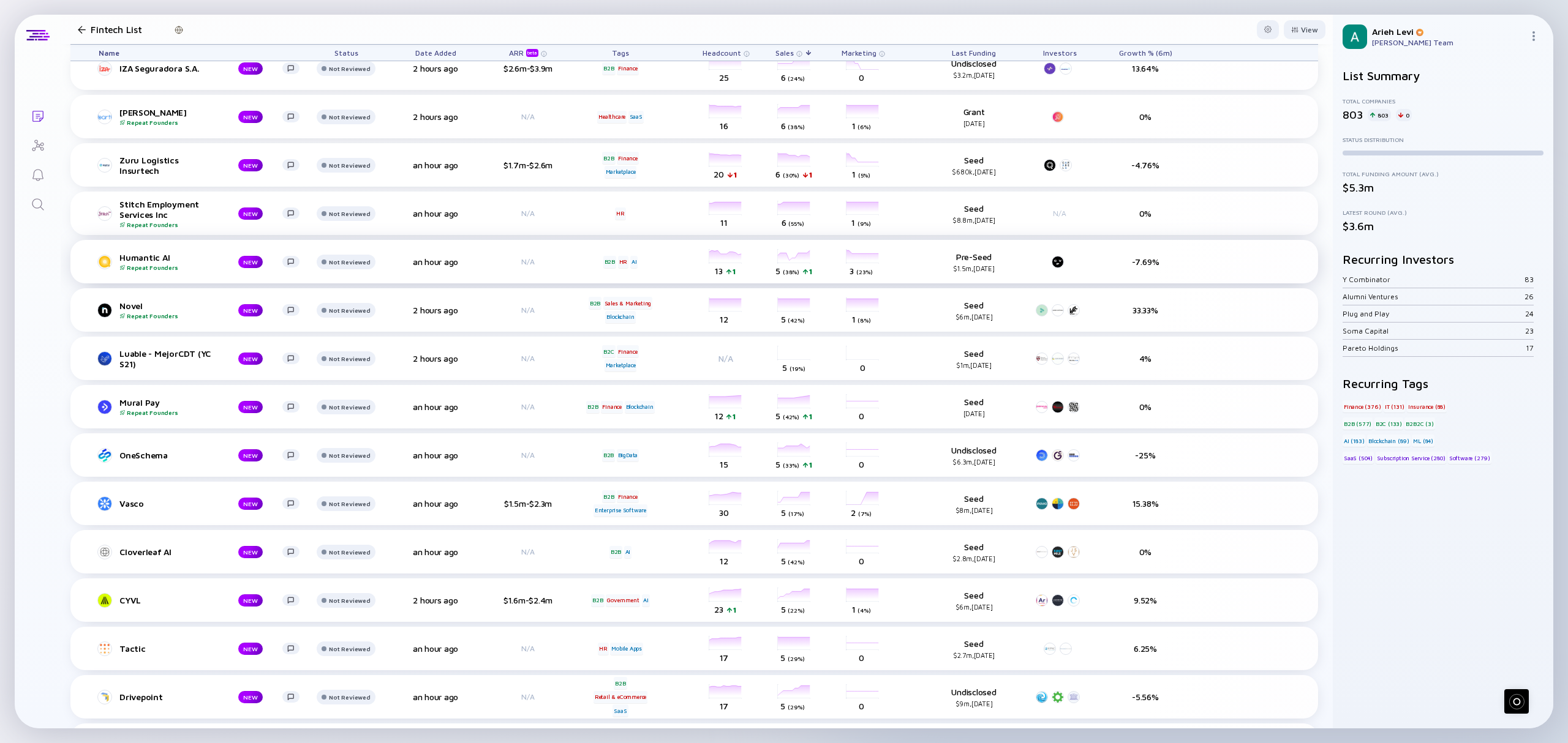
scroll to position [979, 0]
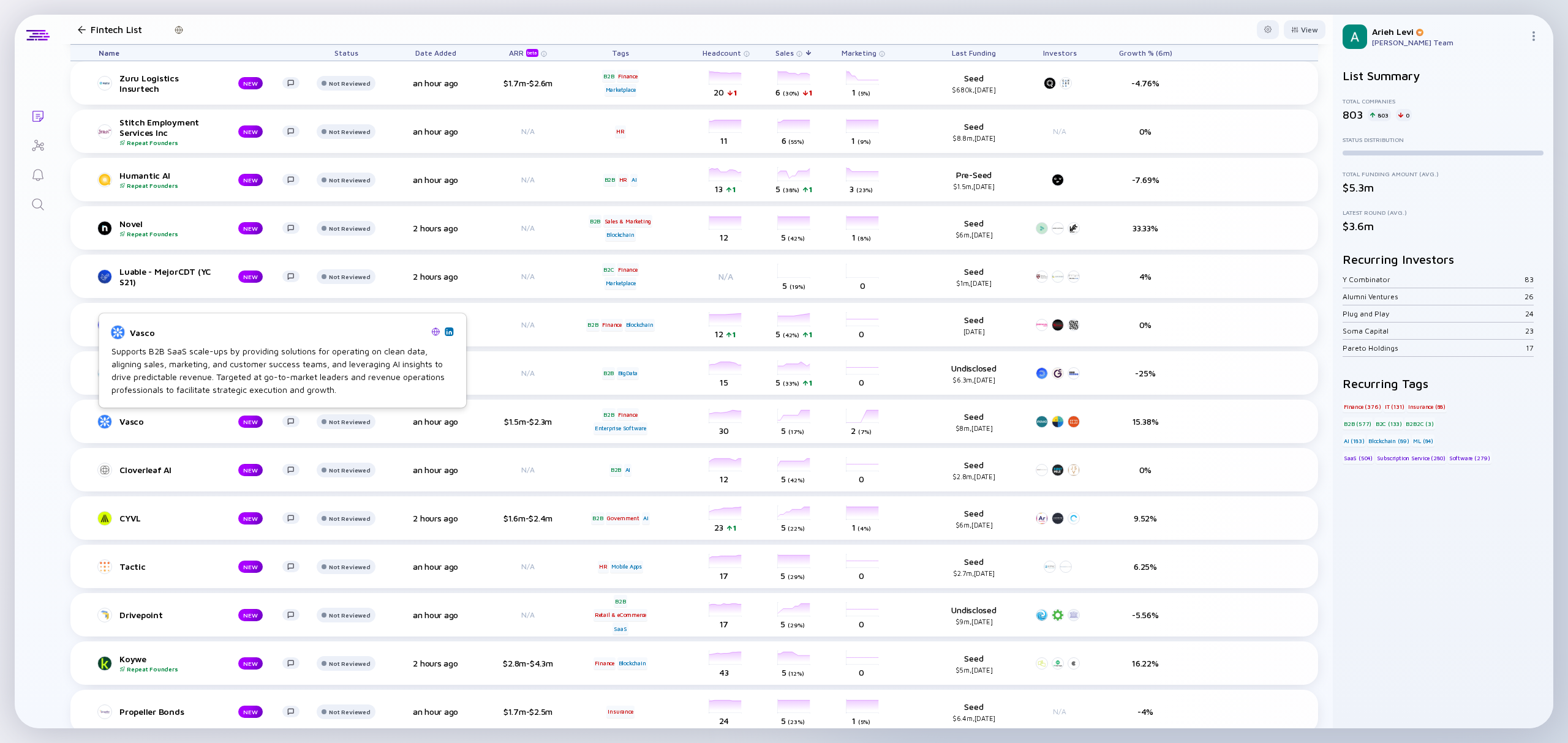
click at [449, 331] on img at bounding box center [449, 332] width 6 height 6
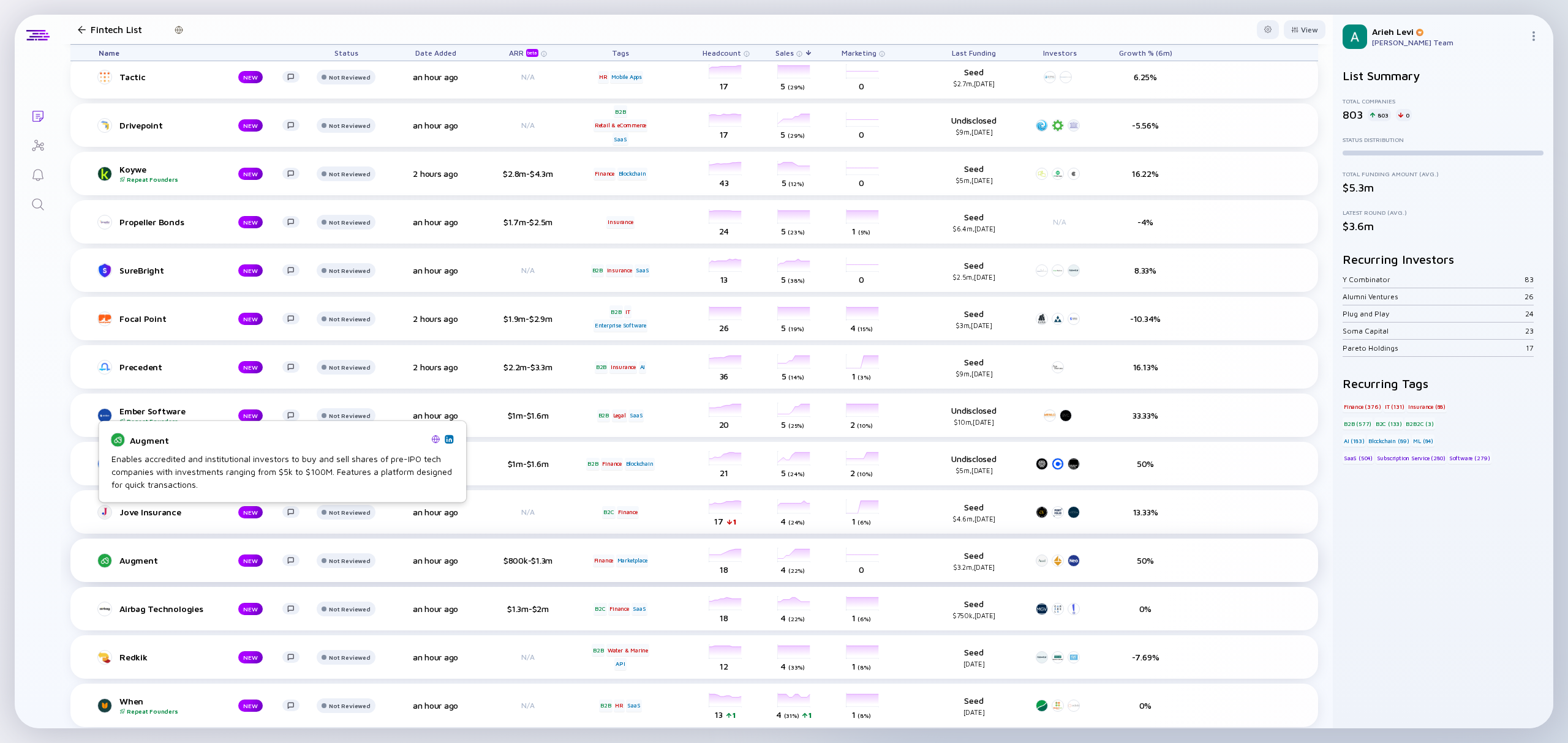
scroll to position [1550, 0]
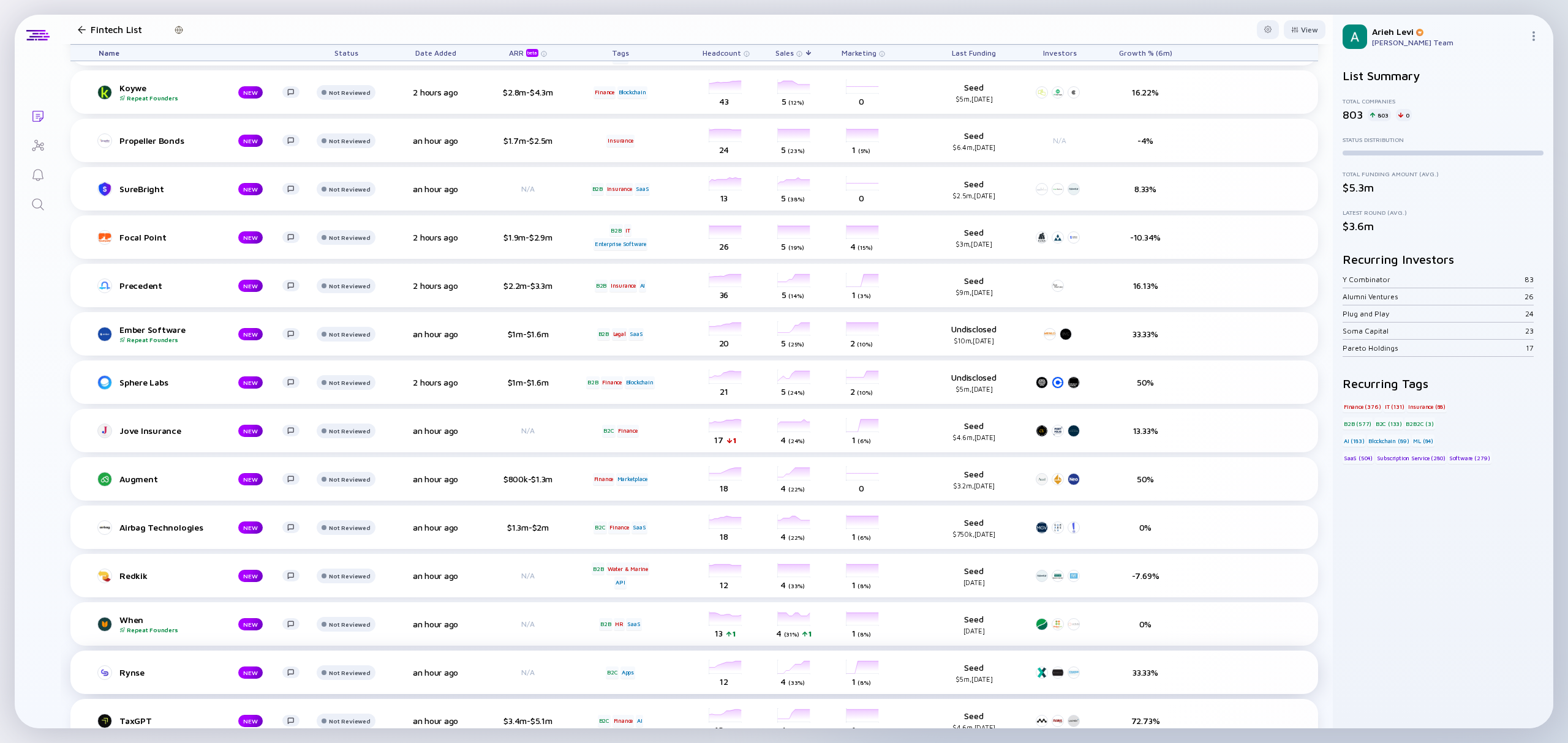
click at [246, 675] on link "Rynse NEW" at bounding box center [204, 673] width 211 height 15
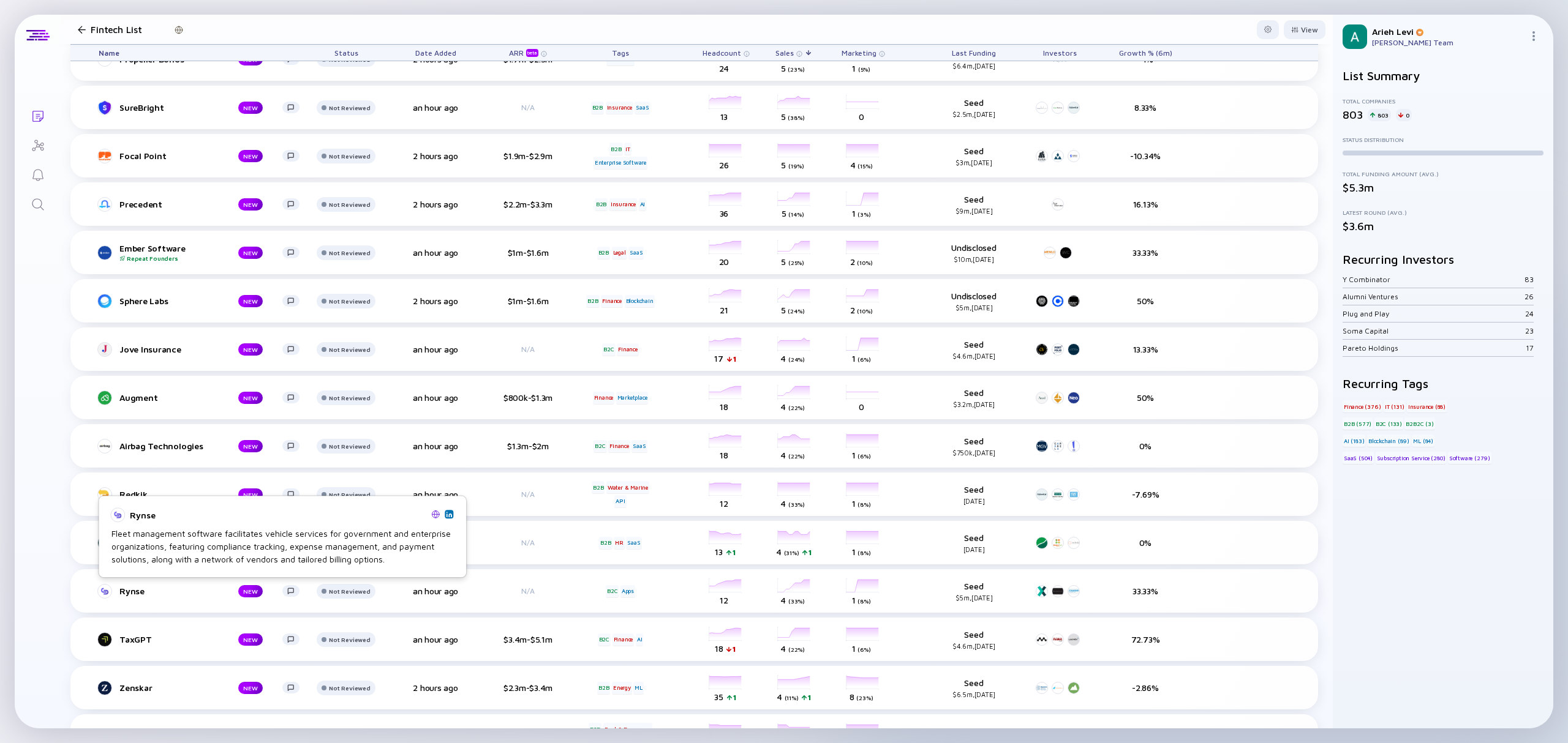
click at [449, 513] on img at bounding box center [449, 514] width 6 height 6
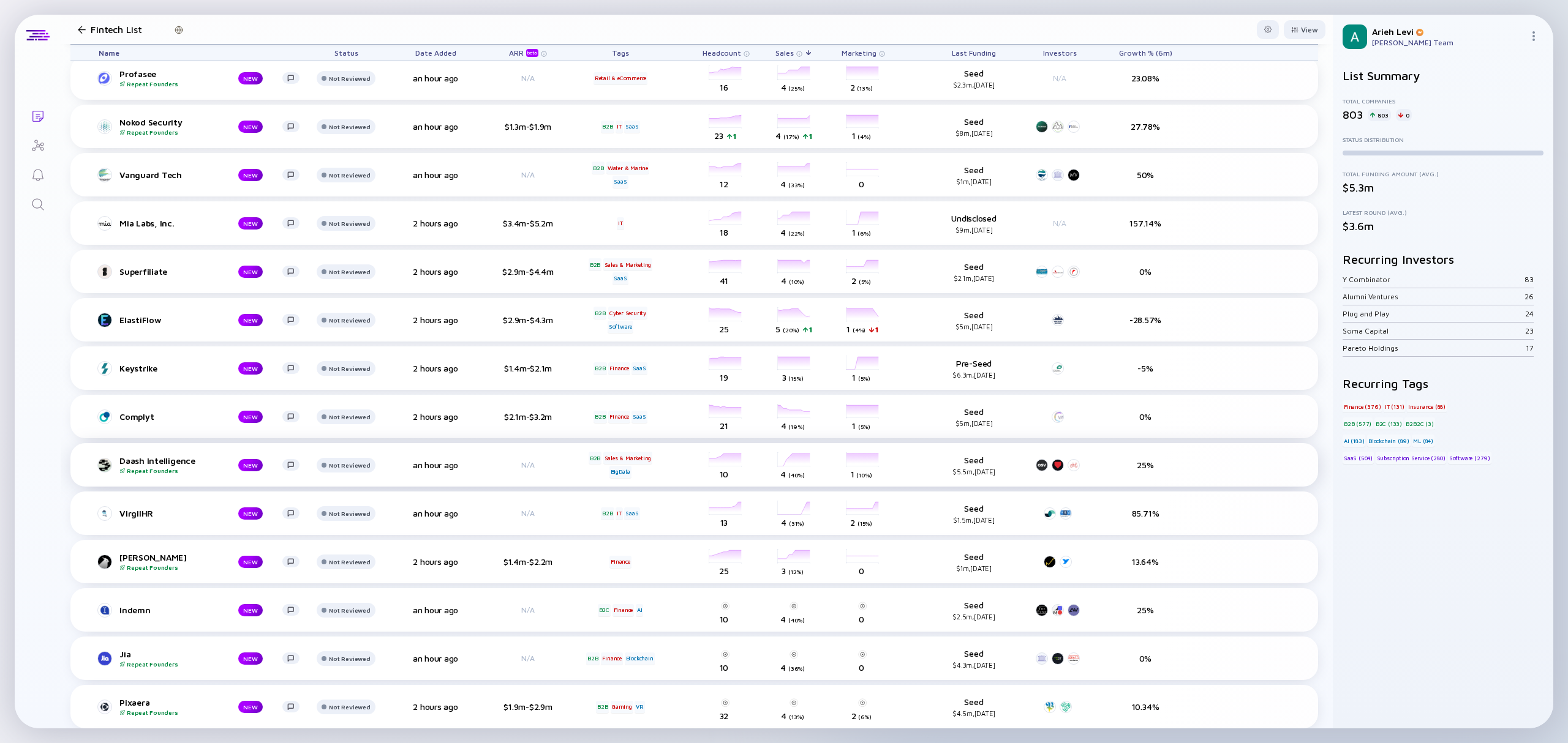
scroll to position [2938, 0]
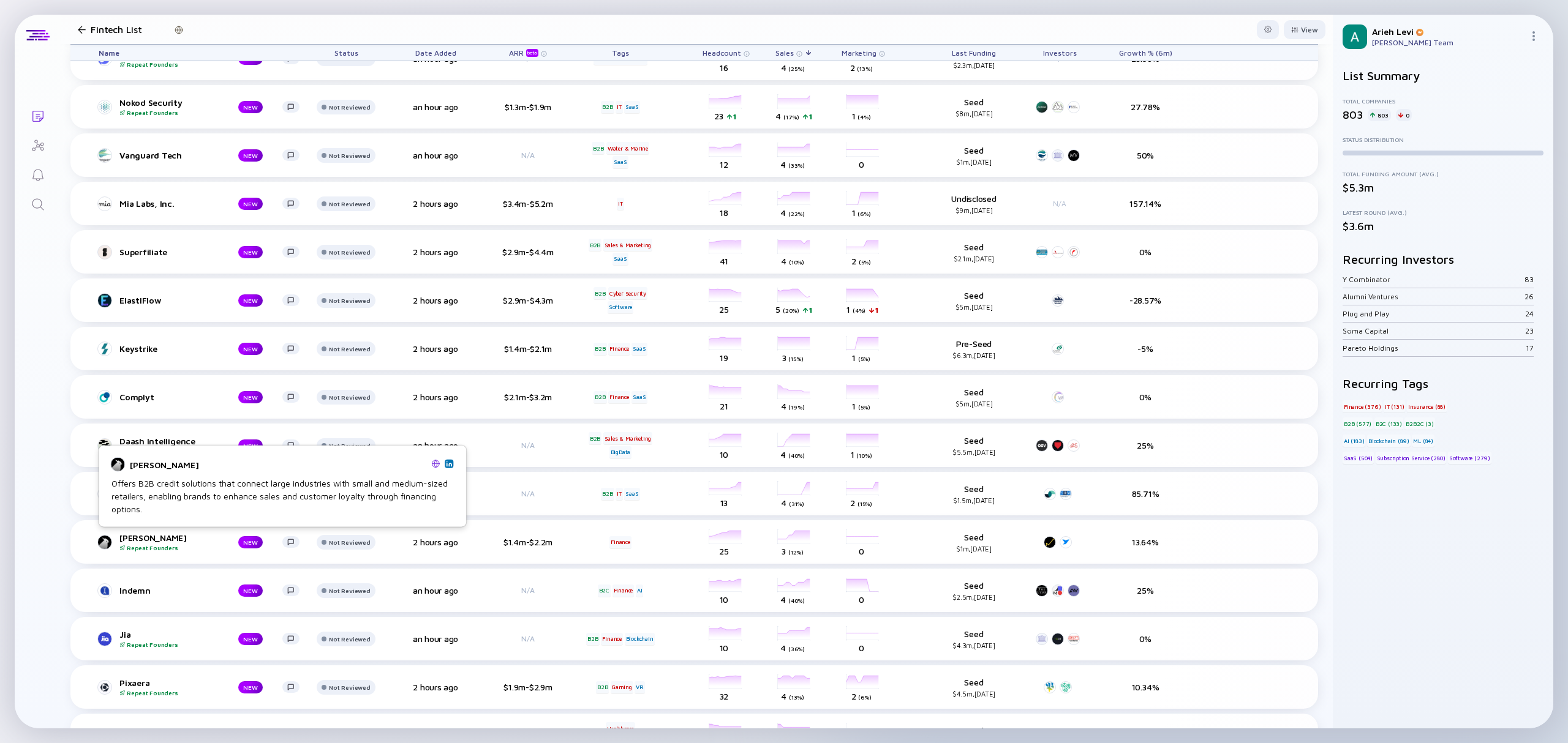
click at [449, 465] on img at bounding box center [449, 464] width 6 height 6
click at [175, 544] on div "Repeat Founders" at bounding box center [169, 548] width 100 height 7
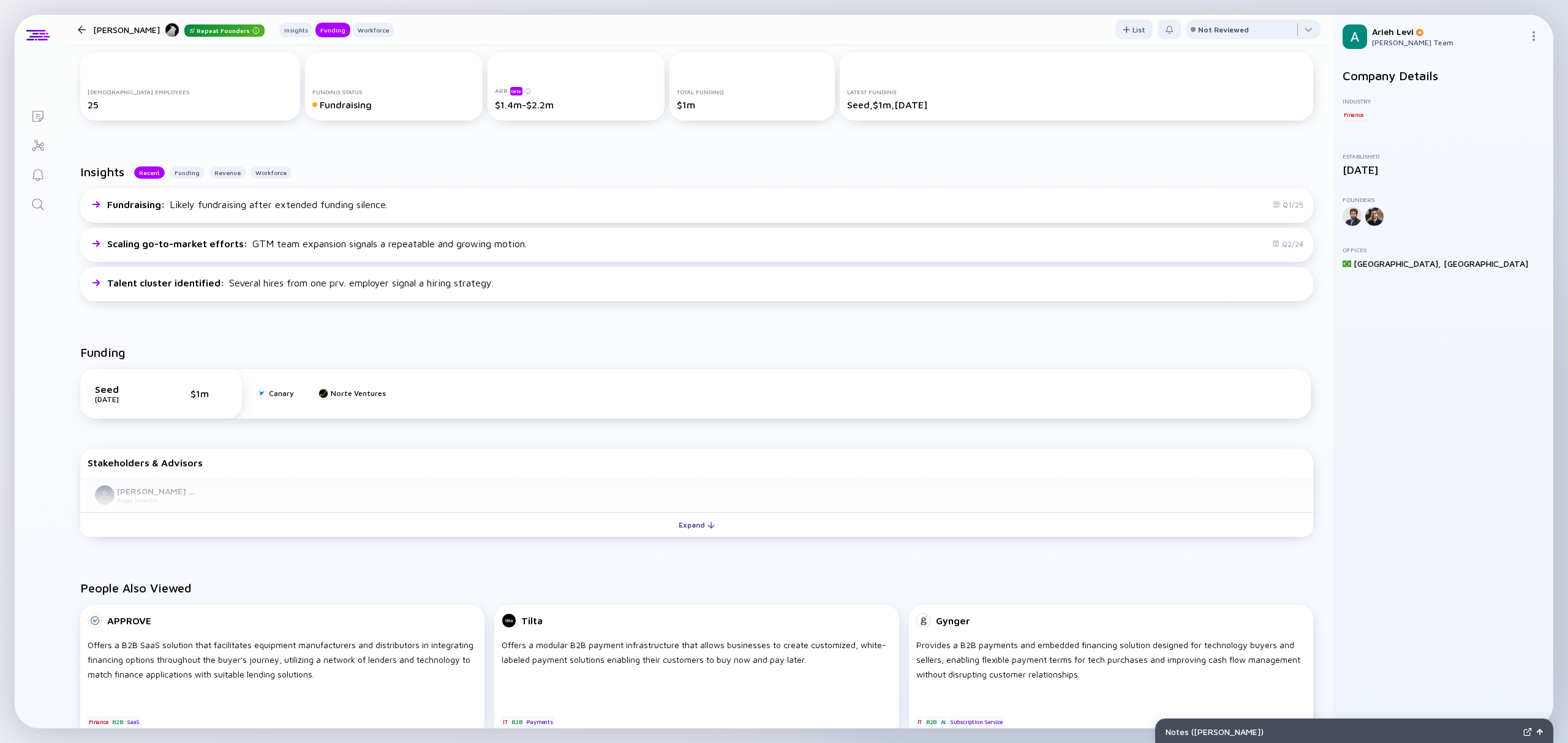
scroll to position [245, 0]
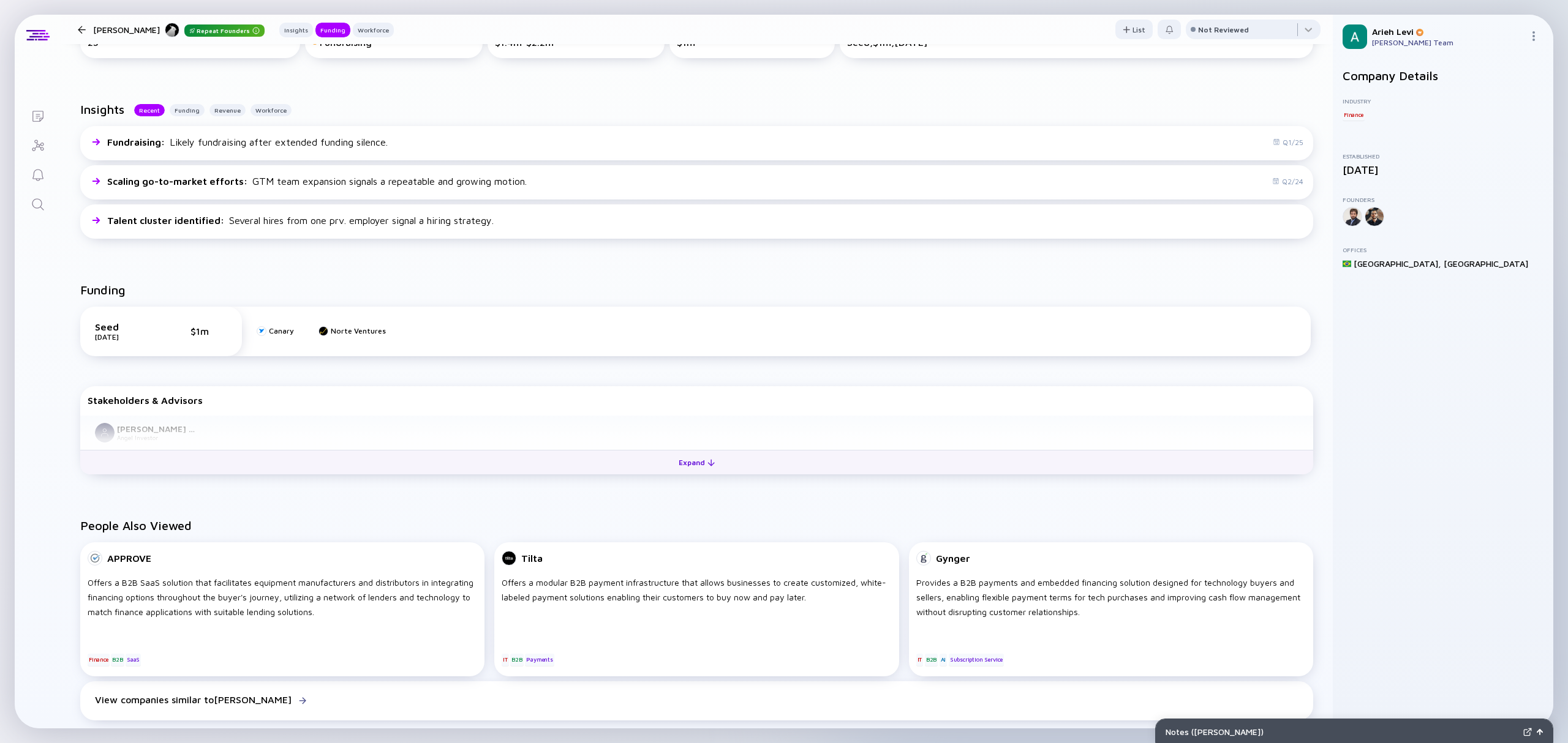
click at [679, 468] on div "Expand" at bounding box center [696, 462] width 50 height 19
click at [680, 467] on div "Collapse" at bounding box center [697, 462] width 55 height 19
click at [680, 467] on div "Expand" at bounding box center [696, 462] width 50 height 19
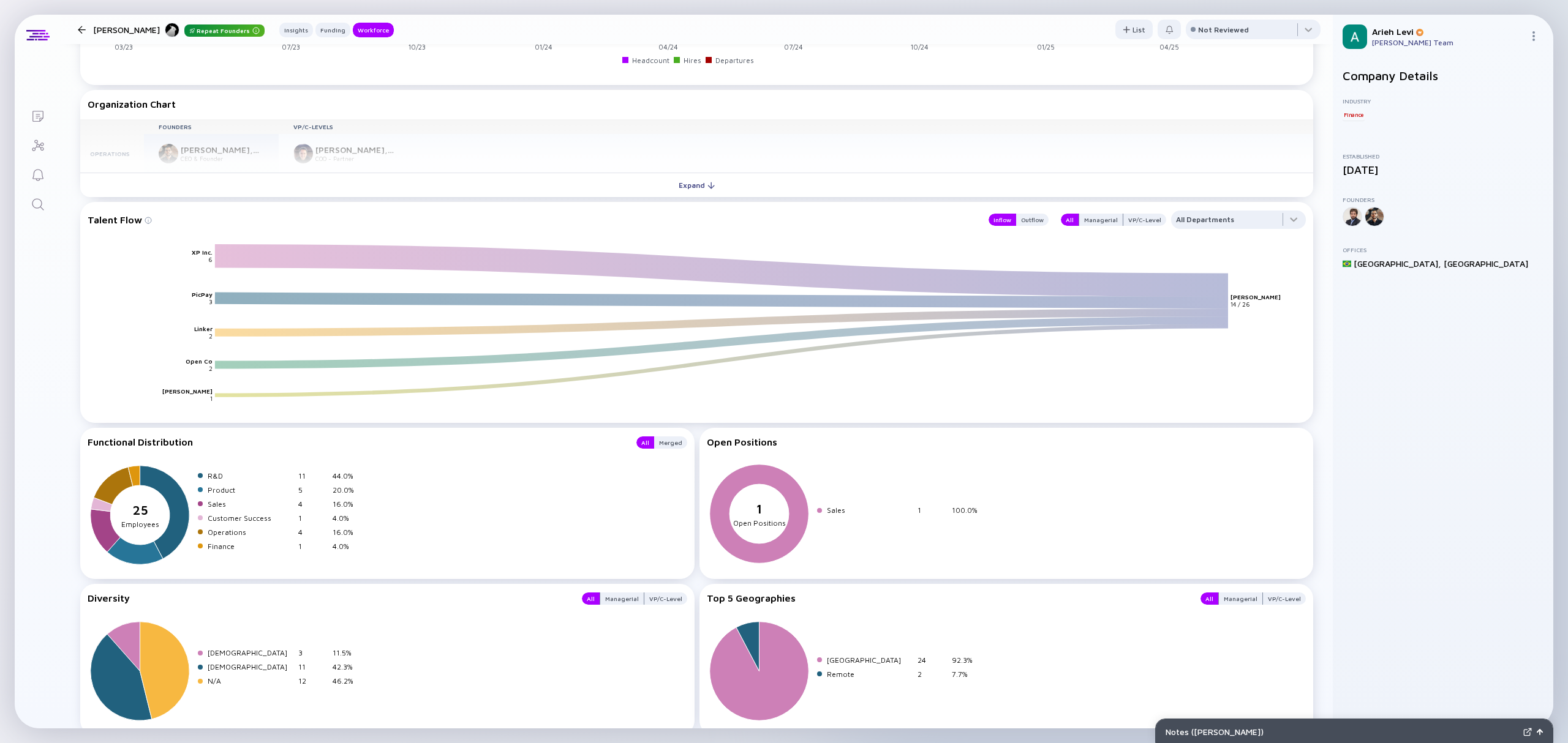
scroll to position [1205, 0]
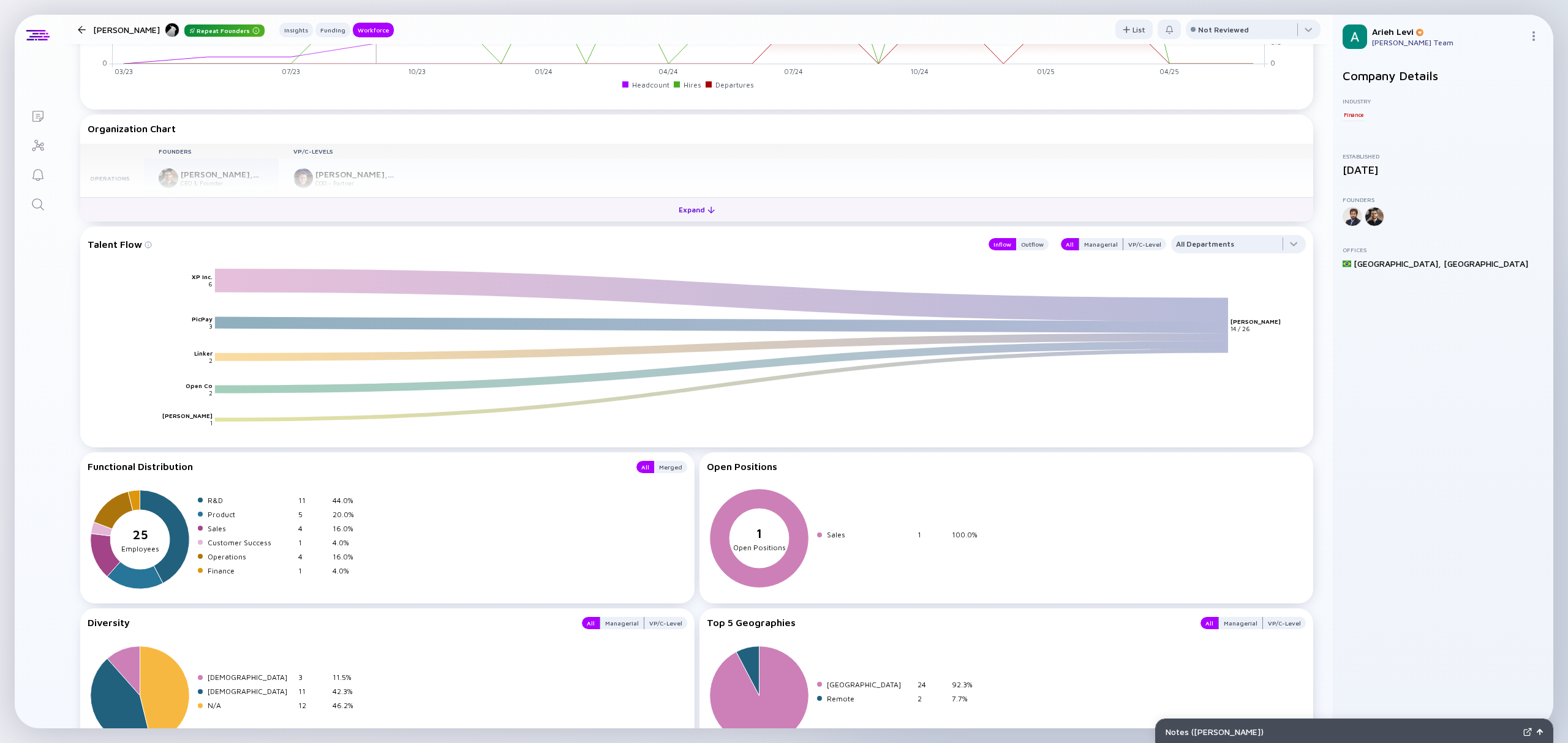
click at [367, 201] on button "Expand" at bounding box center [697, 209] width 1233 height 24
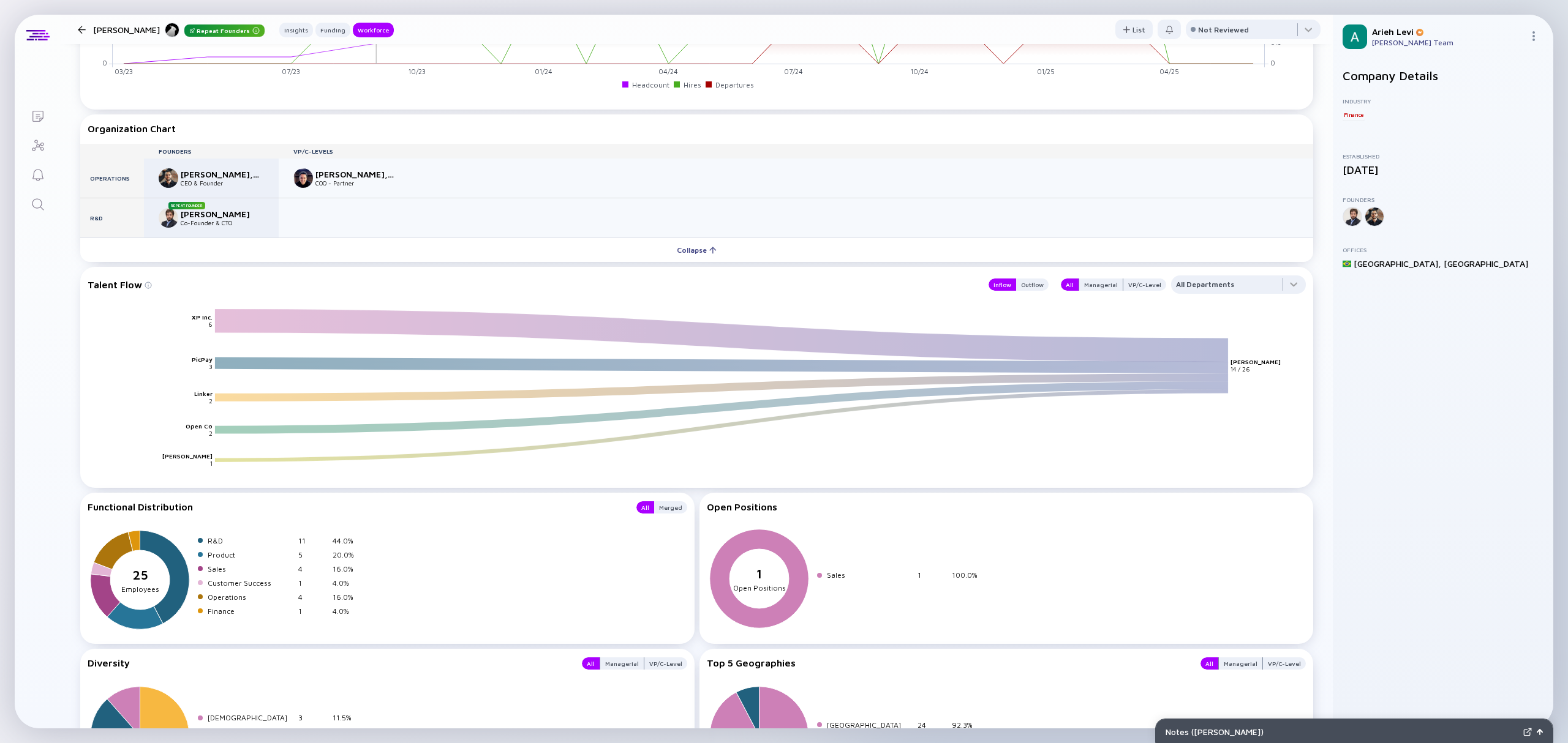
click at [192, 179] on div "[PERSON_NAME], CFA" at bounding box center [221, 174] width 81 height 10
click at [404, 65] on img at bounding box center [407, 62] width 6 height 6
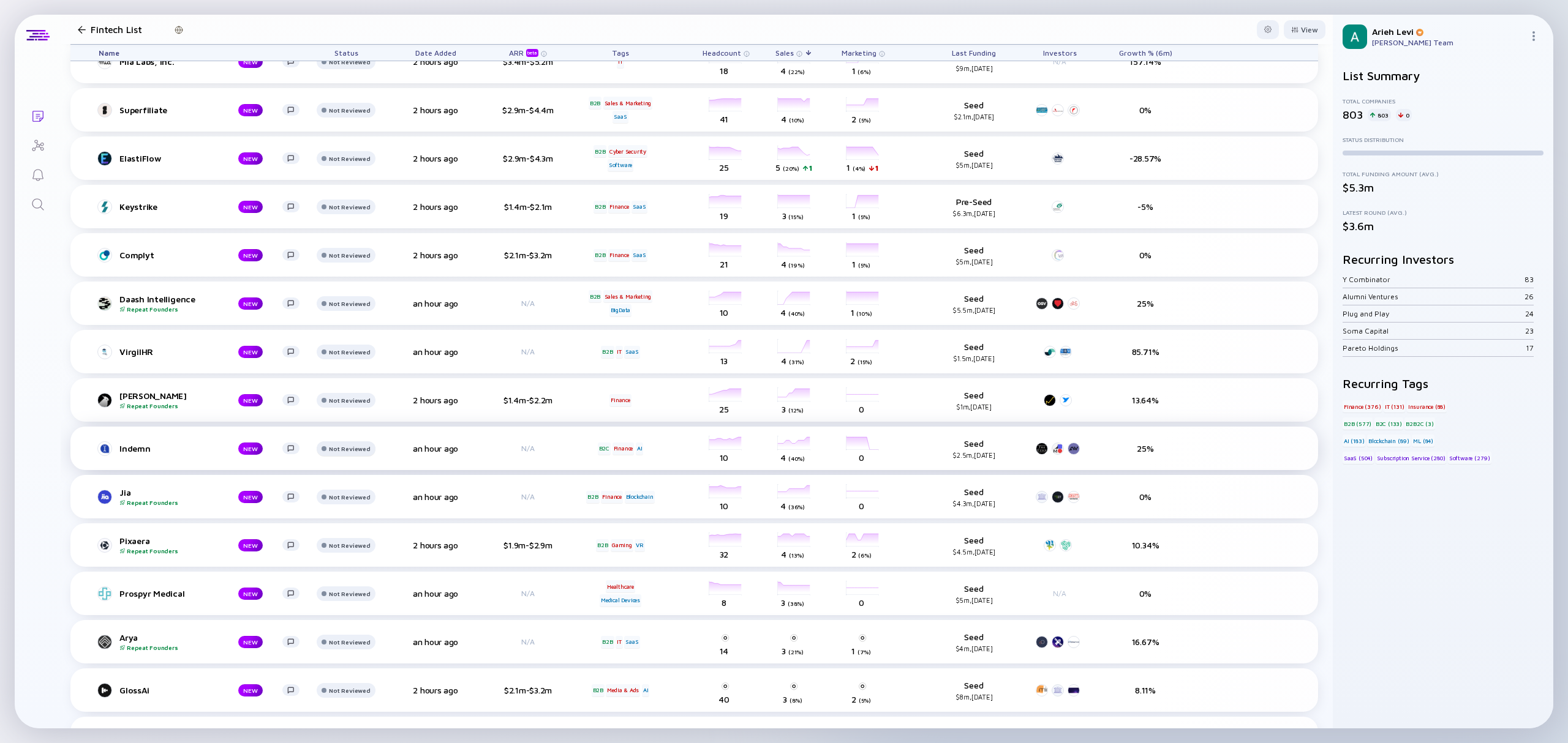
scroll to position [3101, 0]
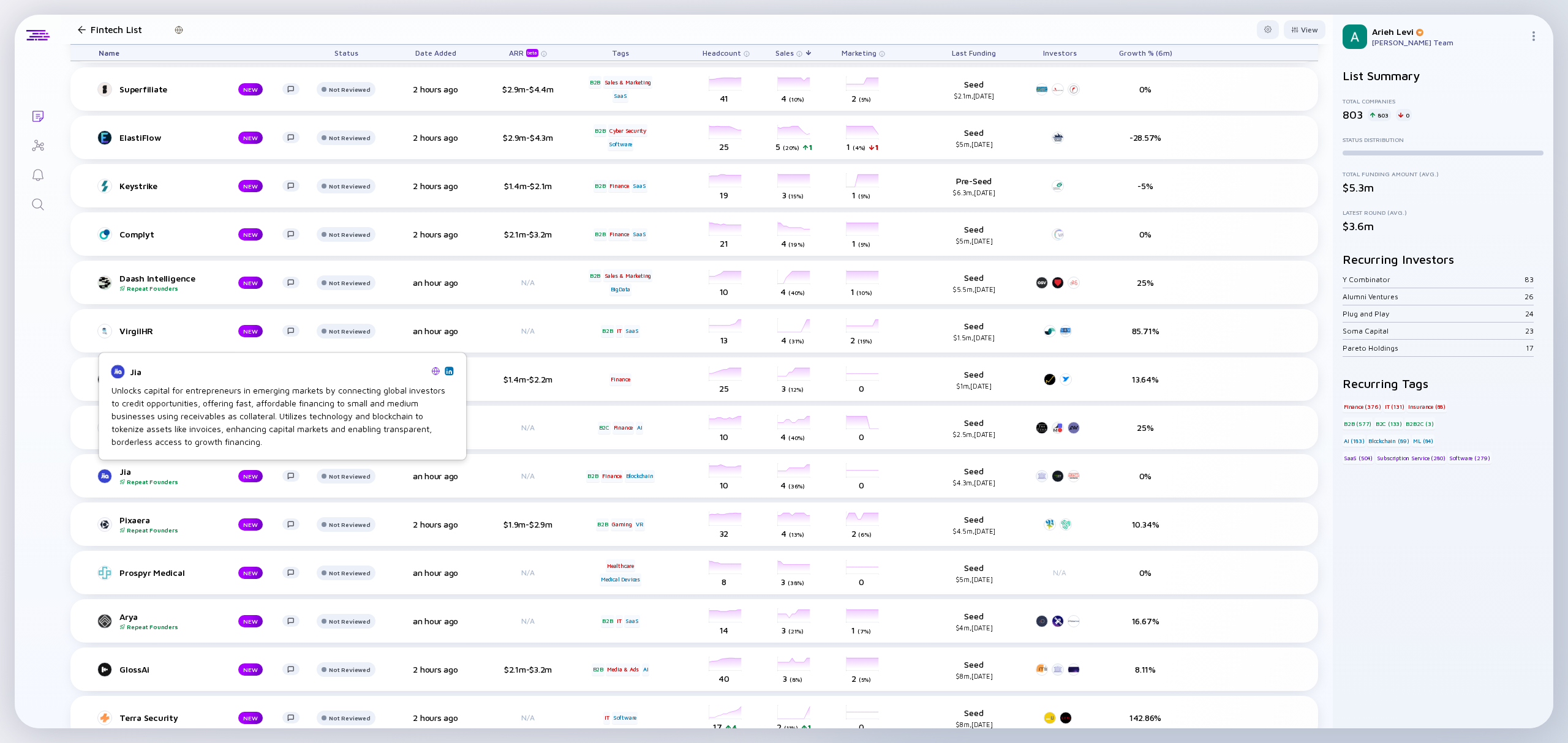
click at [449, 370] on img at bounding box center [449, 371] width 6 height 6
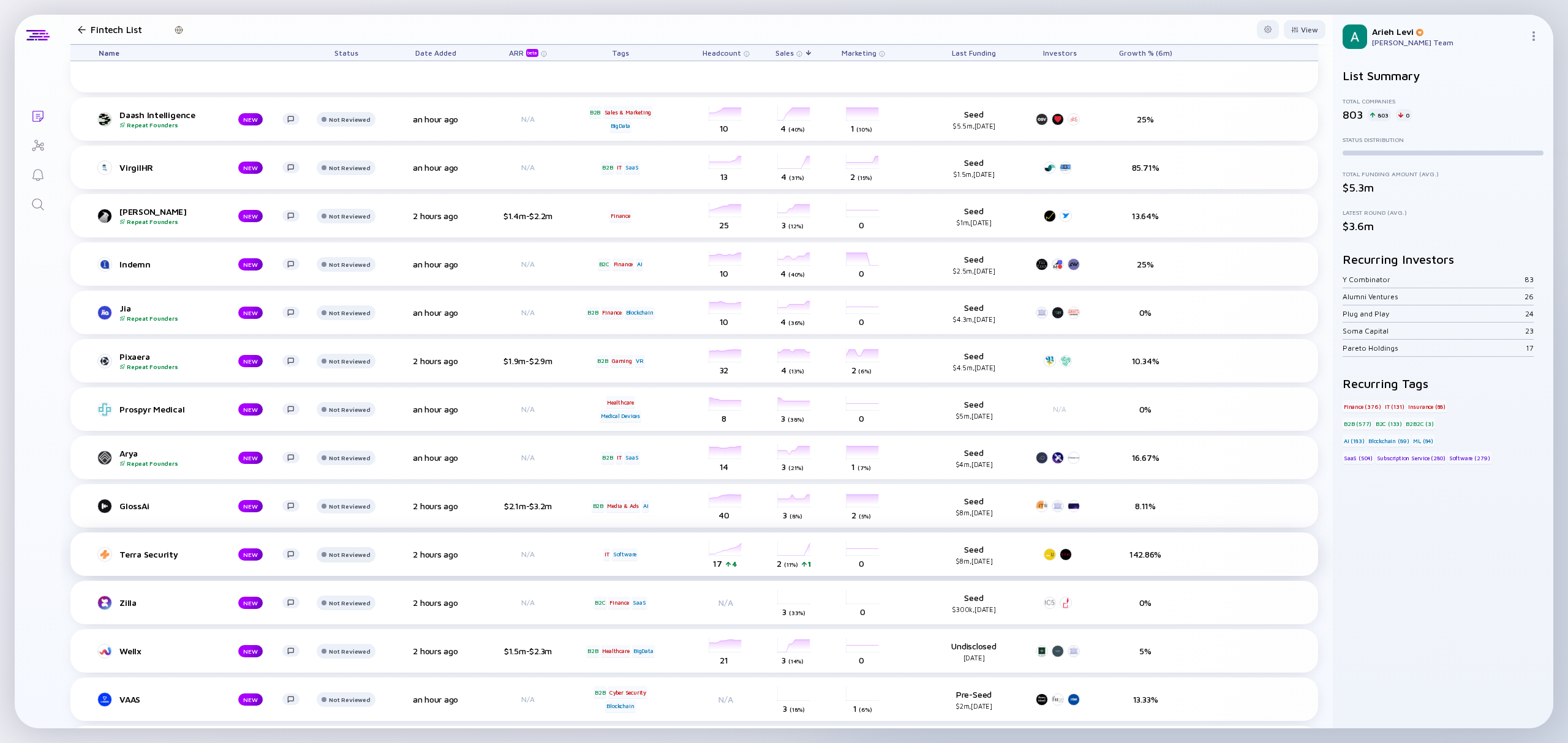
scroll to position [3346, 0]
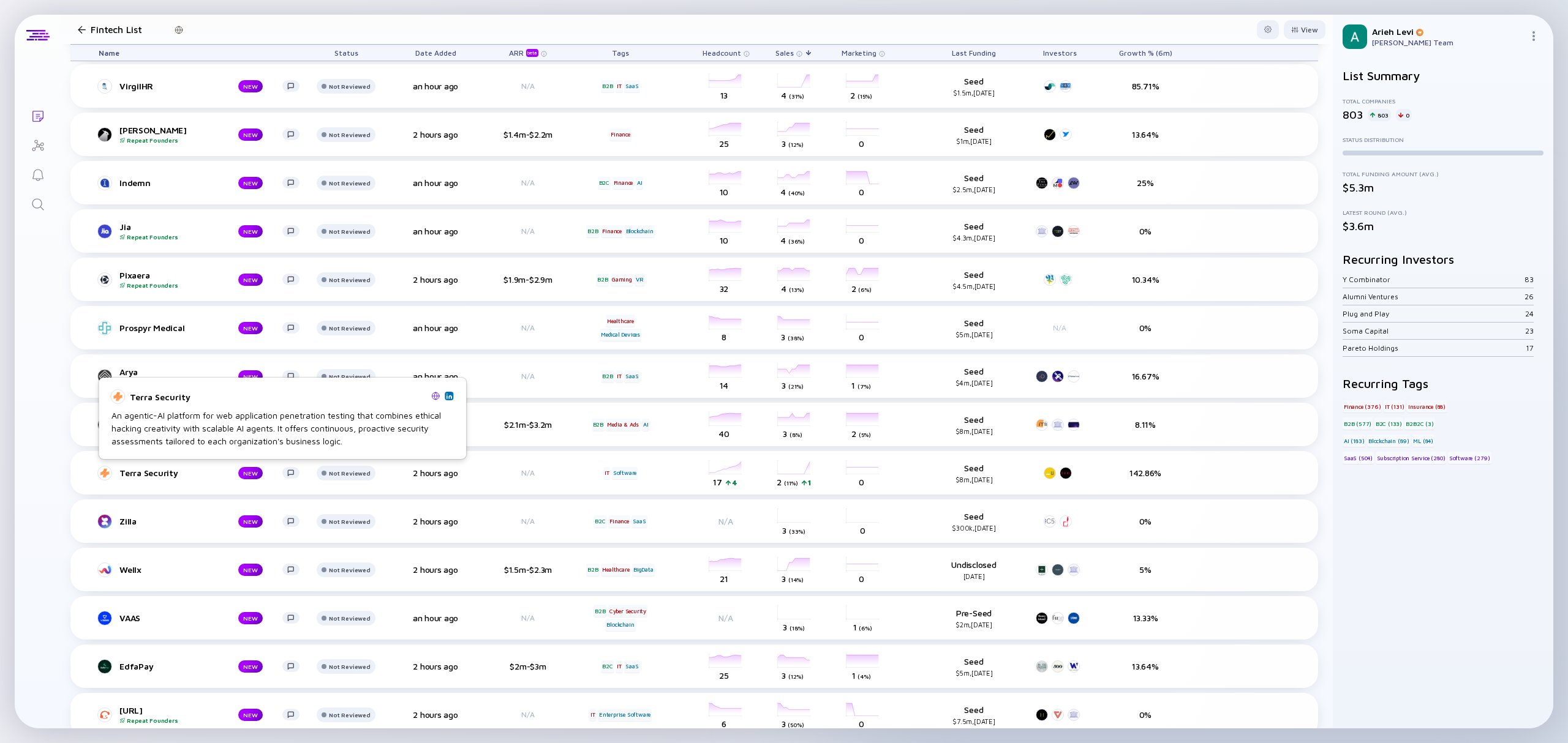
click at [449, 396] on img at bounding box center [449, 396] width 6 height 6
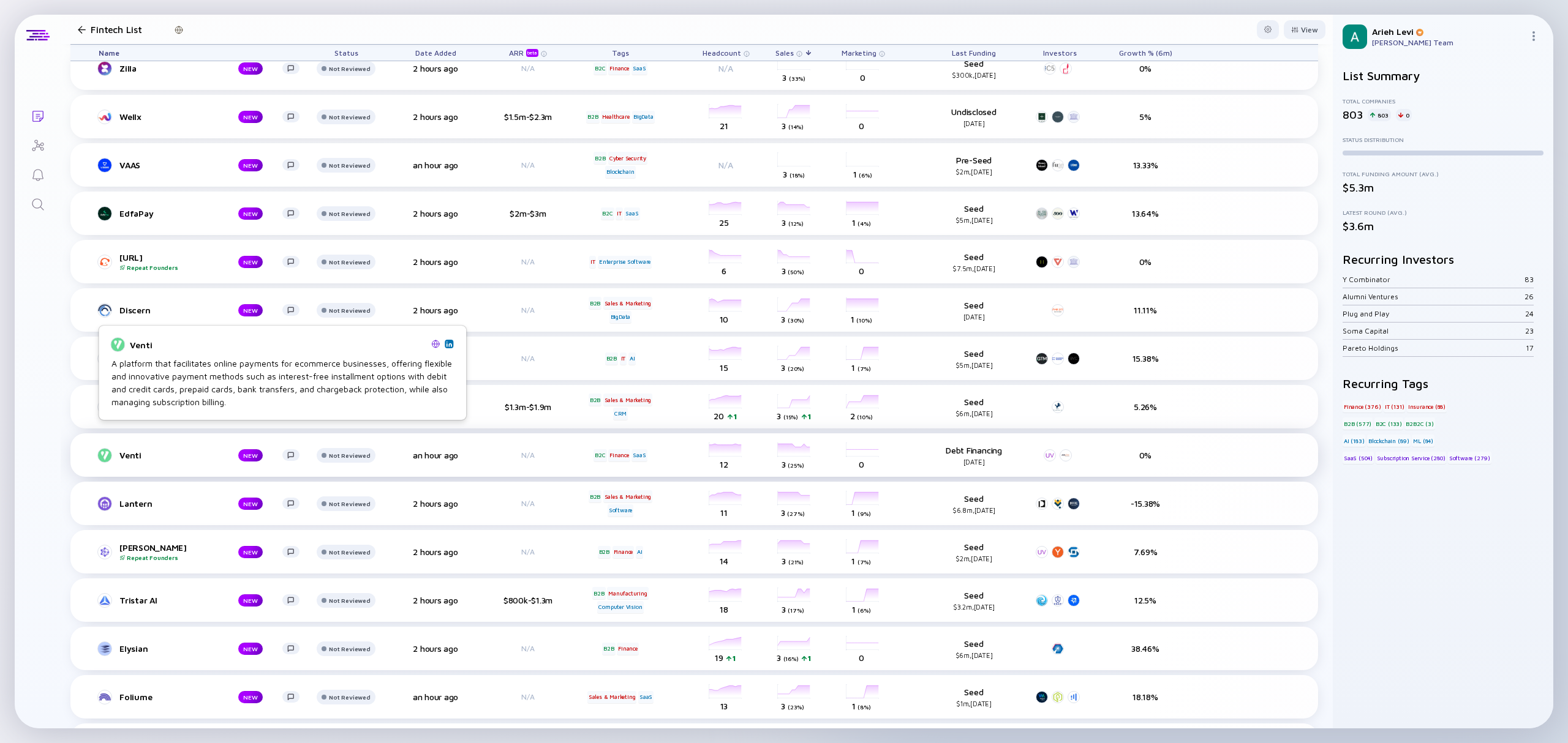
scroll to position [3836, 0]
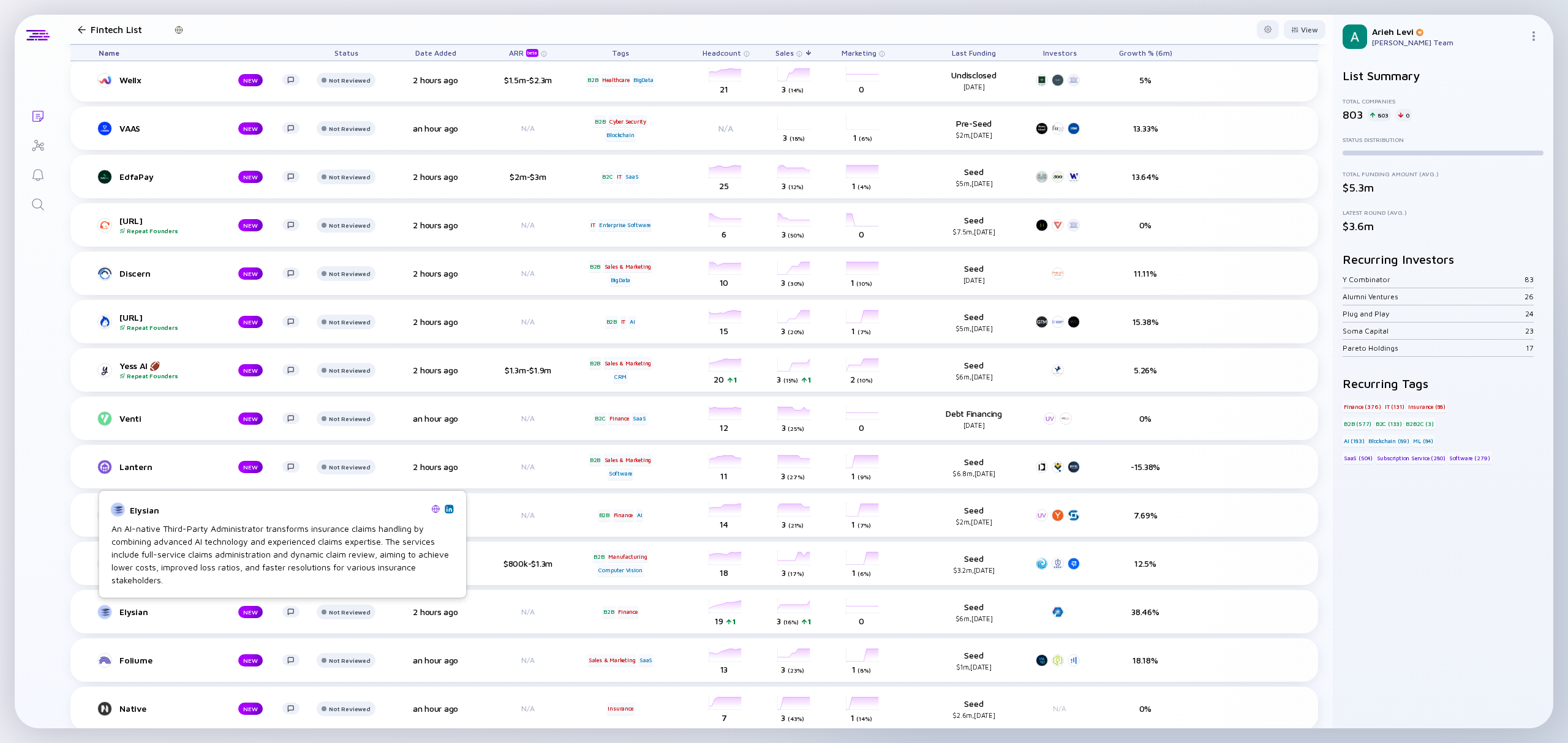
click at [449, 512] on img at bounding box center [449, 508] width 6 height 6
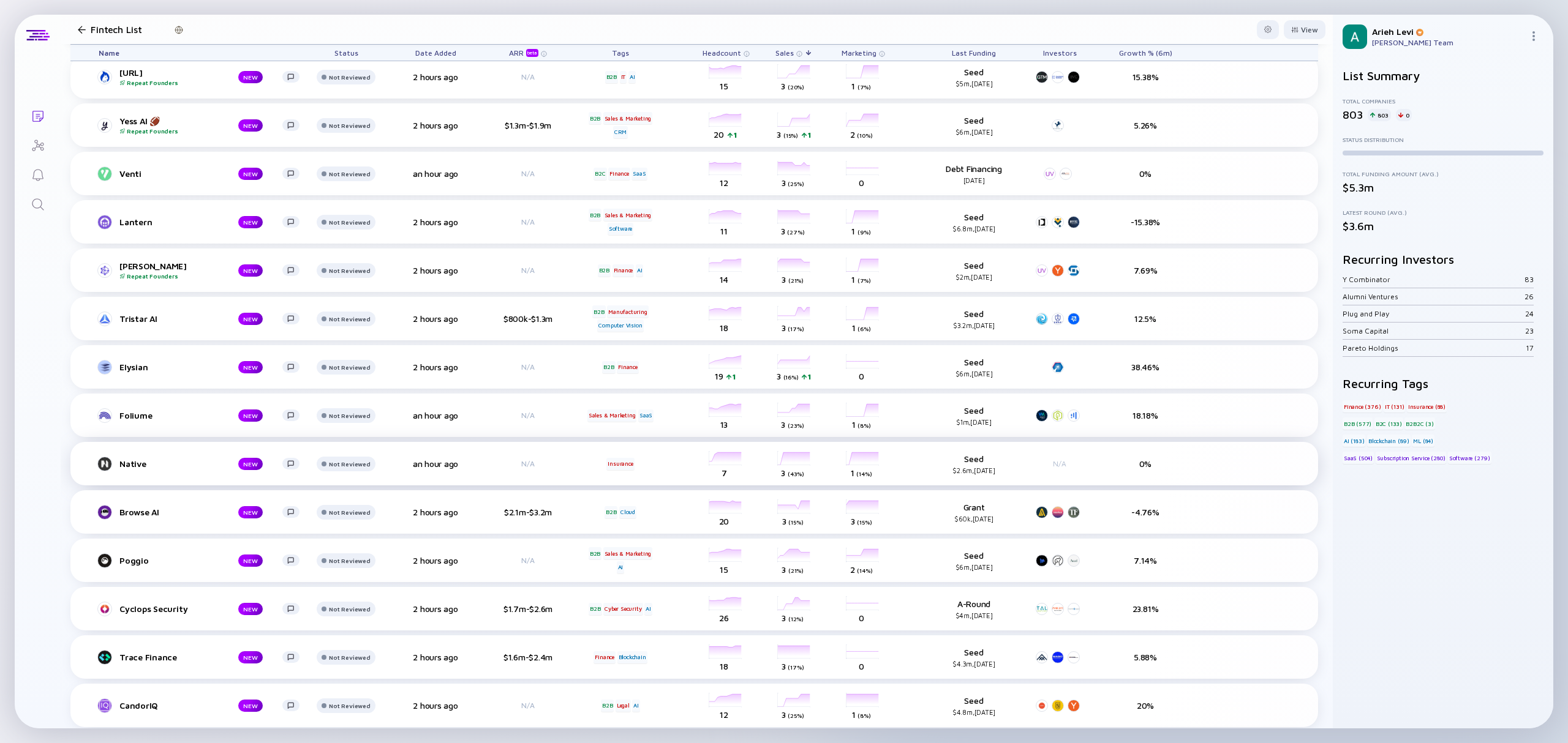
scroll to position [4163, 0]
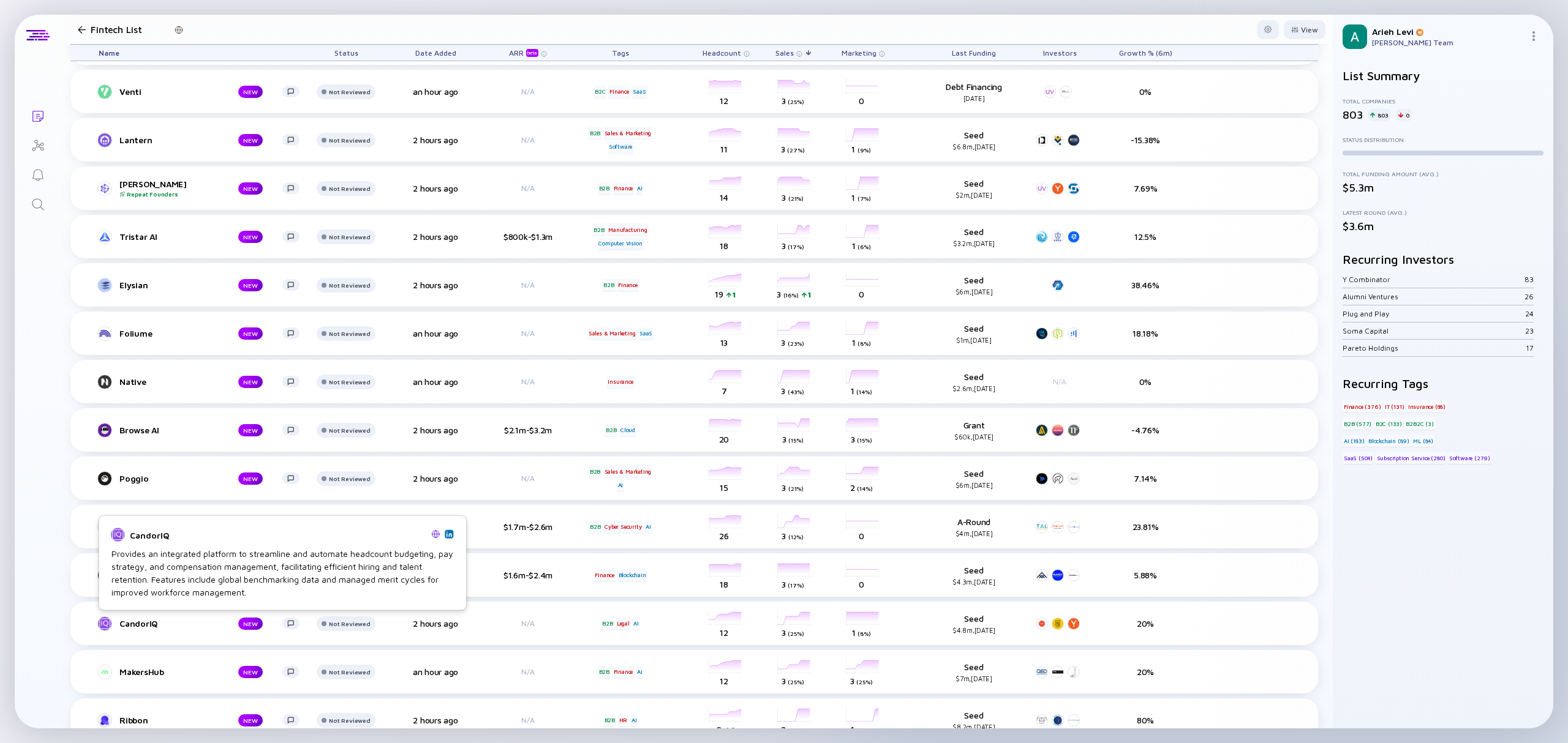
click at [449, 535] on img at bounding box center [449, 534] width 6 height 6
click at [148, 625] on div "CandorIQ" at bounding box center [169, 623] width 100 height 10
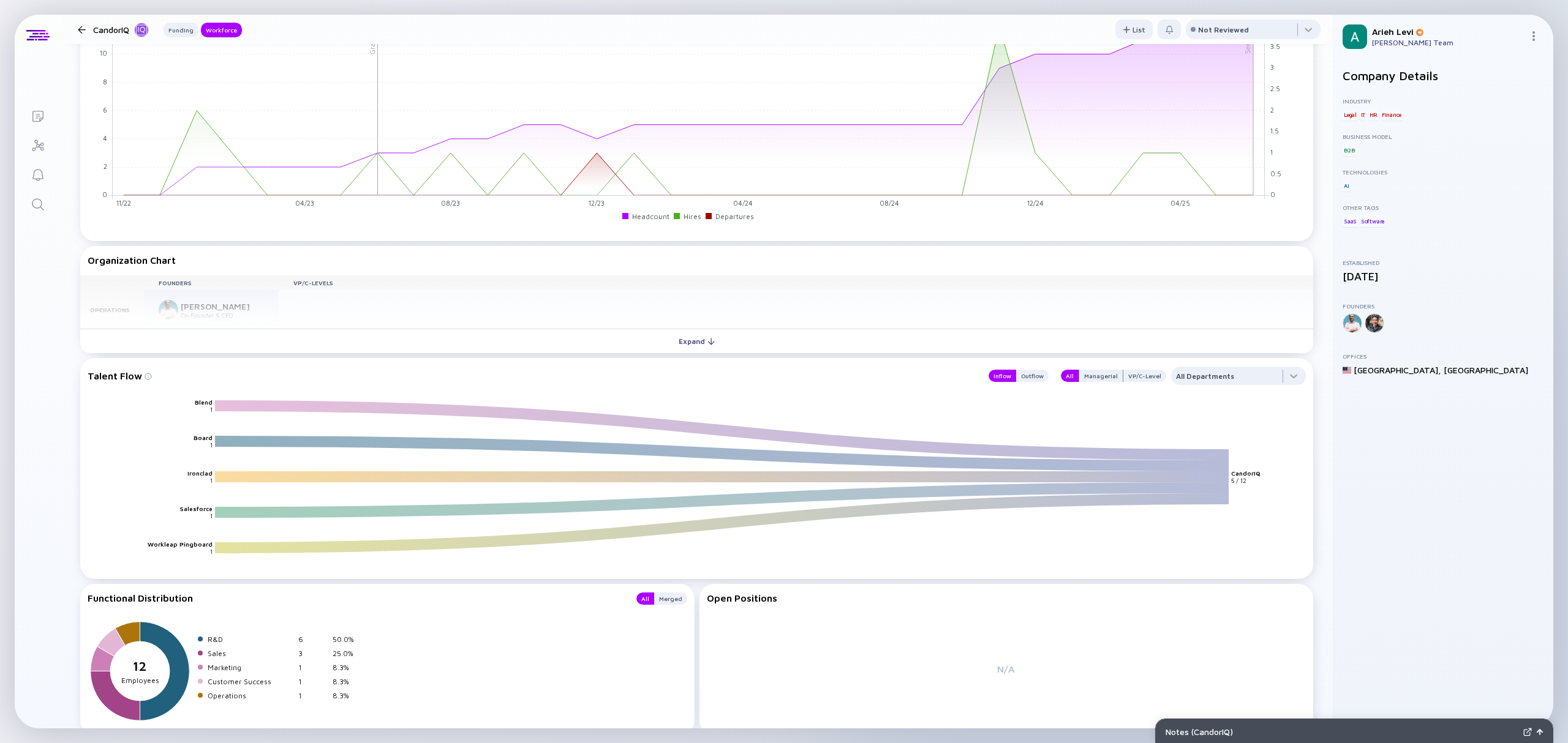
scroll to position [878, 0]
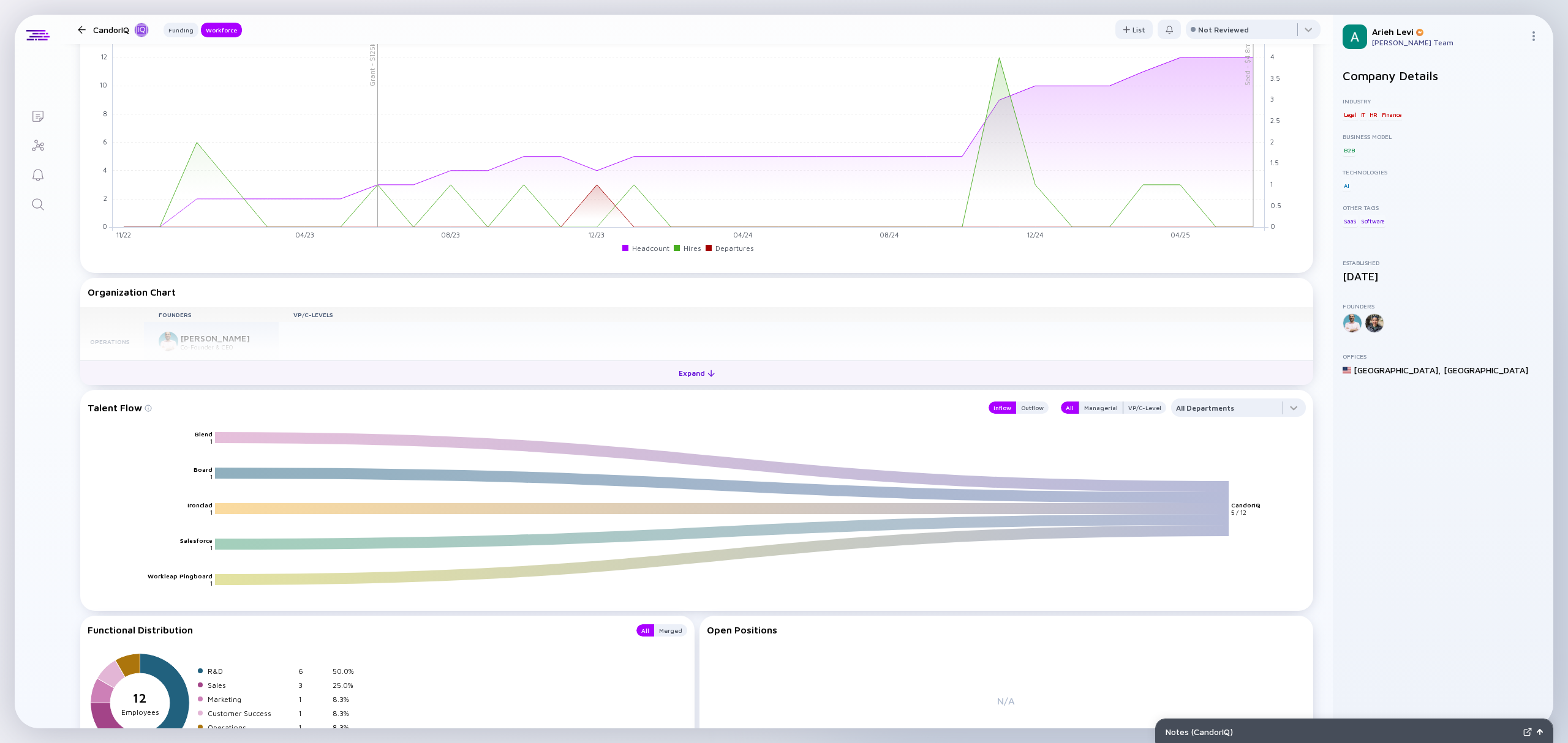
click at [293, 372] on button "Expand" at bounding box center [697, 372] width 1233 height 24
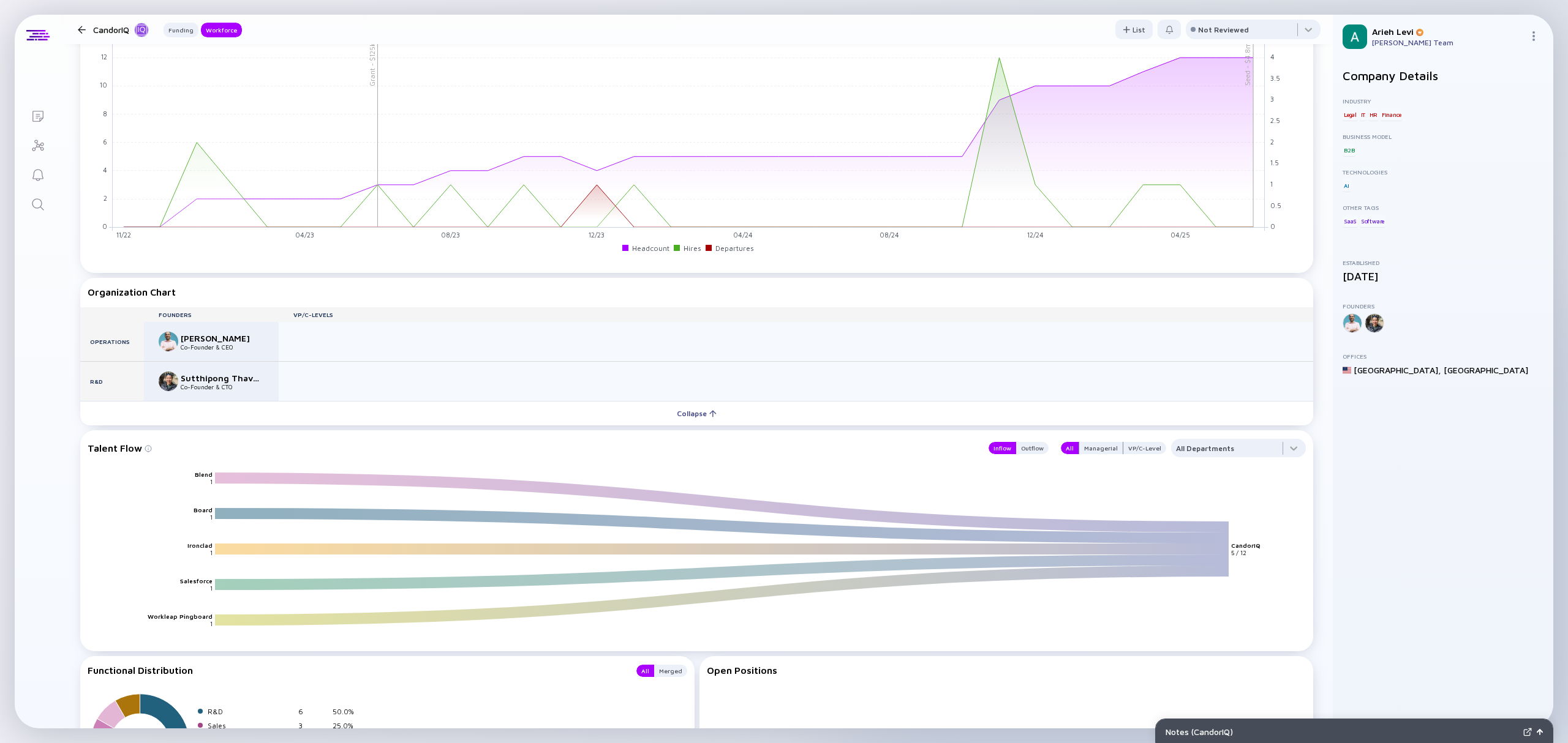
click at [220, 347] on div "Co-Founder & CEO" at bounding box center [221, 347] width 81 height 7
click at [168, 340] on img at bounding box center [168, 342] width 20 height 20
click at [209, 339] on div "[PERSON_NAME]" at bounding box center [221, 338] width 81 height 10
click at [516, 224] on img at bounding box center [514, 225] width 6 height 6
click at [79, 27] on div at bounding box center [81, 29] width 8 height 8
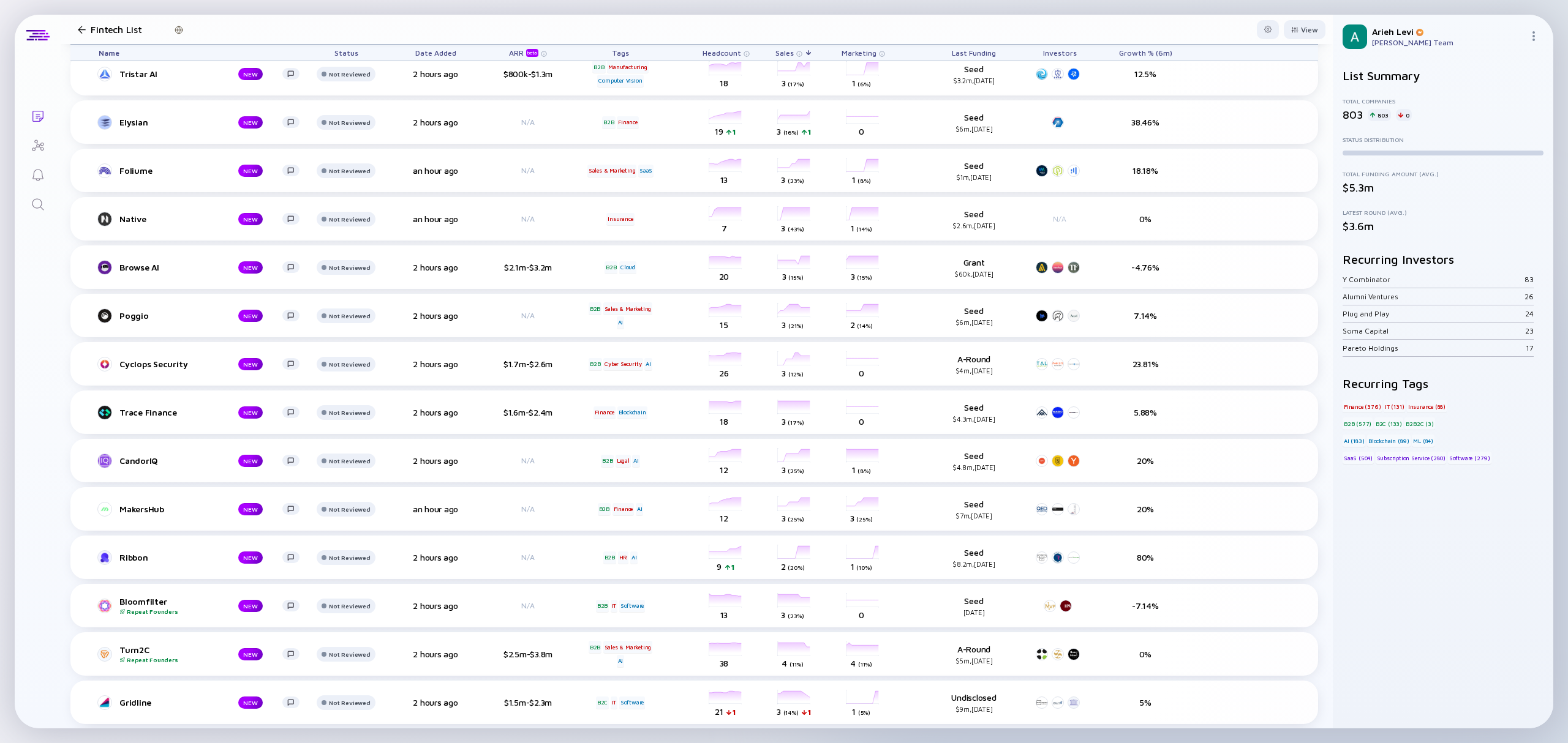
scroll to position [4408, 0]
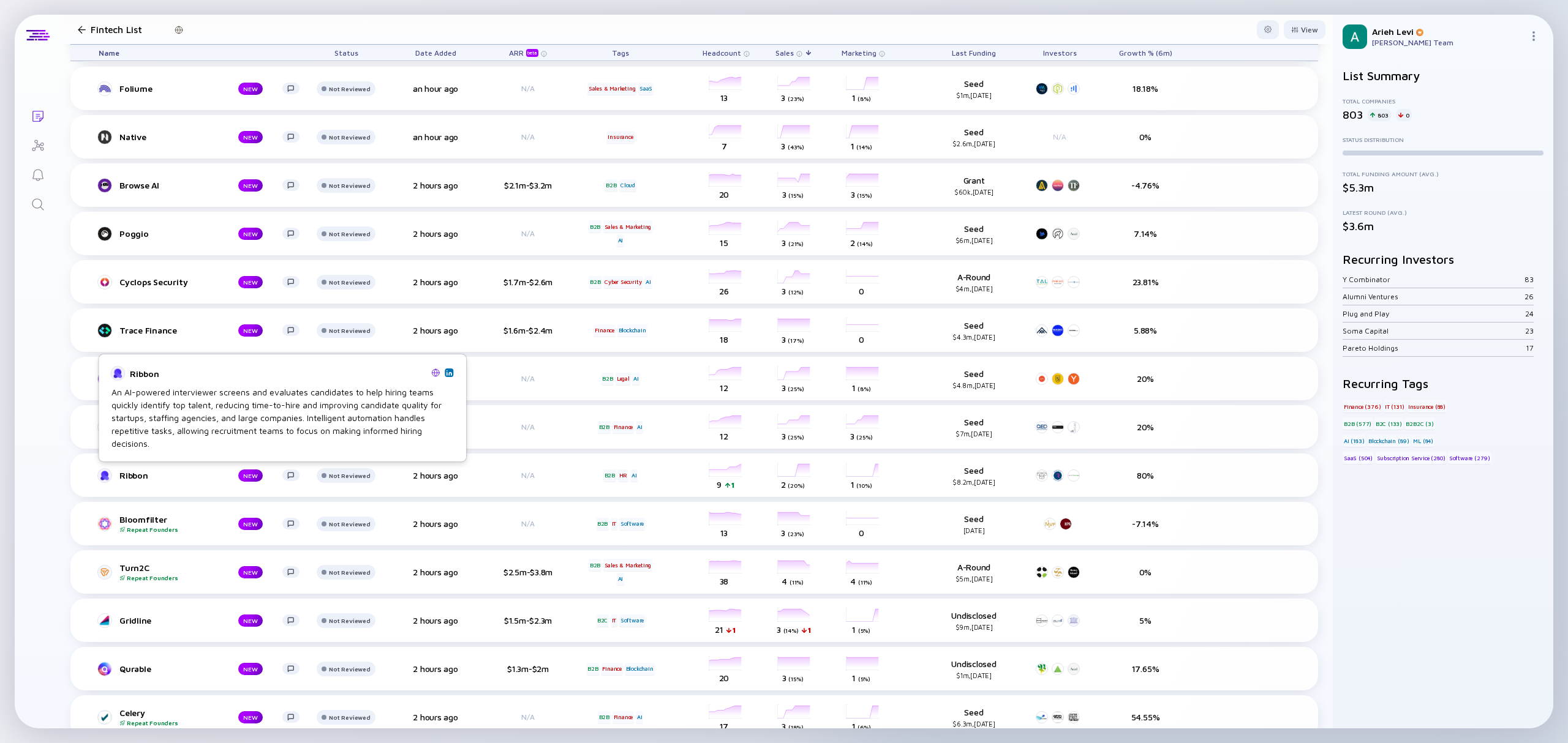
click at [449, 373] on img at bounding box center [449, 373] width 6 height 6
click at [135, 472] on div "Ribbon" at bounding box center [169, 475] width 100 height 10
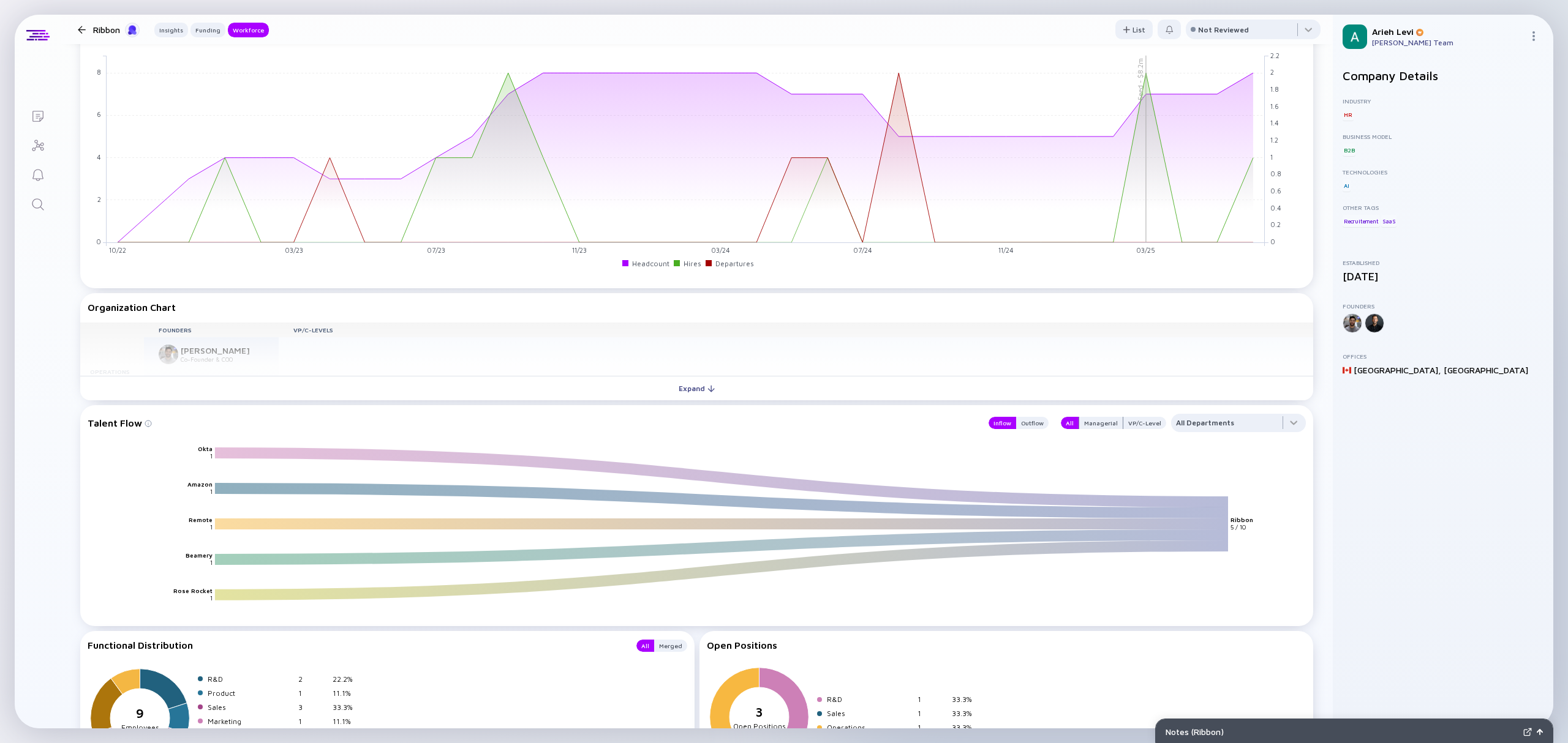
scroll to position [979, 0]
click at [440, 395] on button "Expand" at bounding box center [697, 389] width 1233 height 24
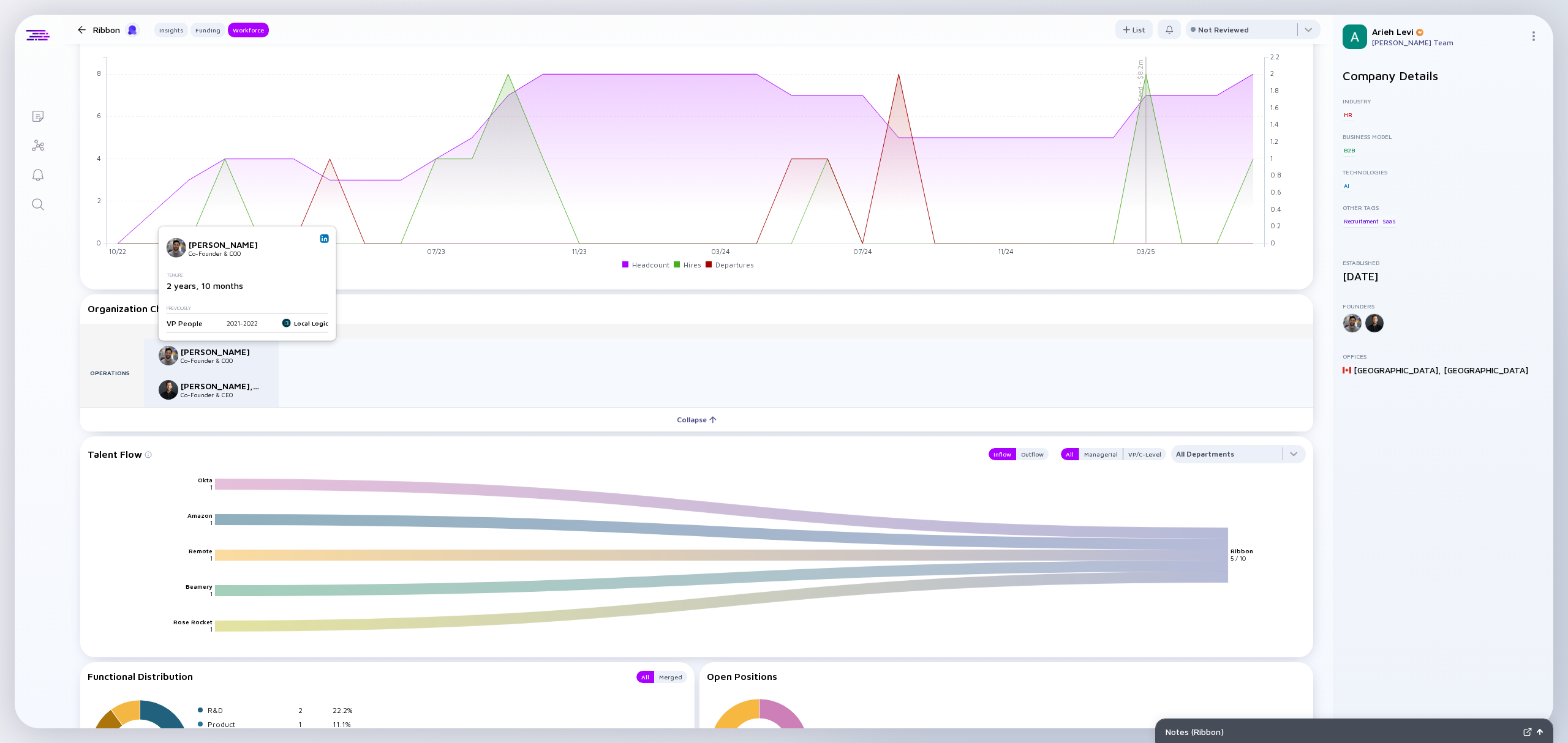
click at [327, 241] on link at bounding box center [325, 239] width 9 height 9
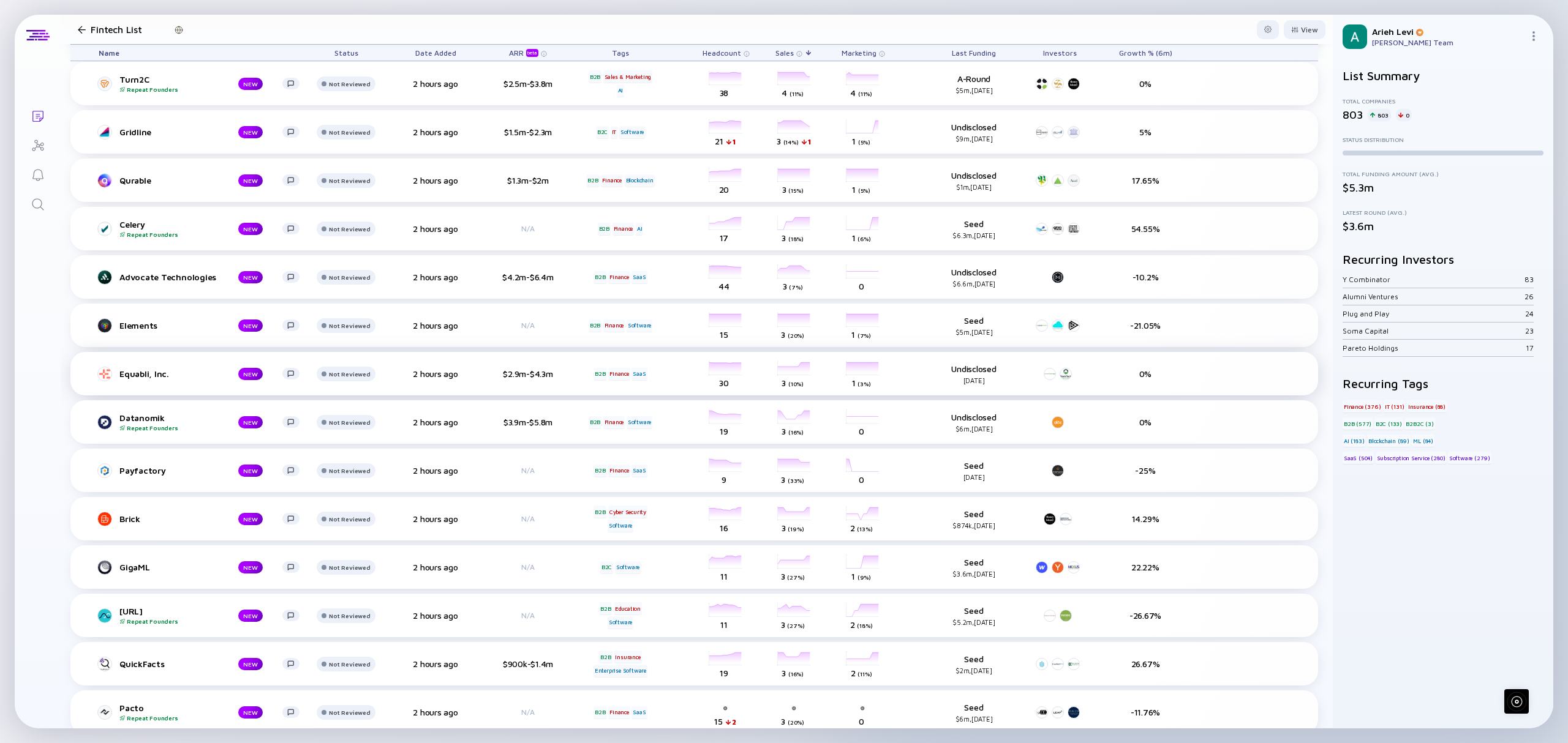
scroll to position [4898, 0]
click at [385, 514] on img at bounding box center [388, 515] width 6 height 6
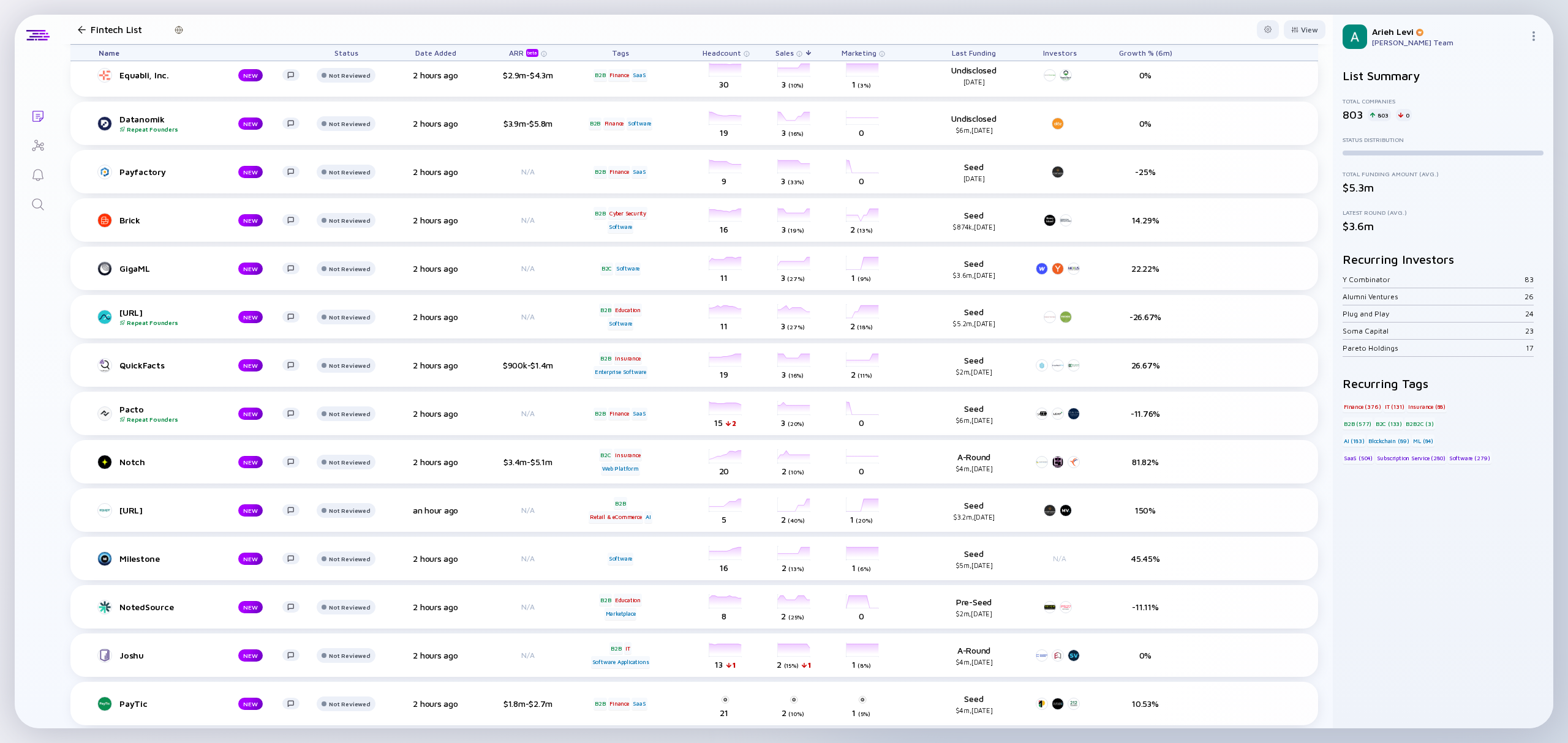
scroll to position [5224, 0]
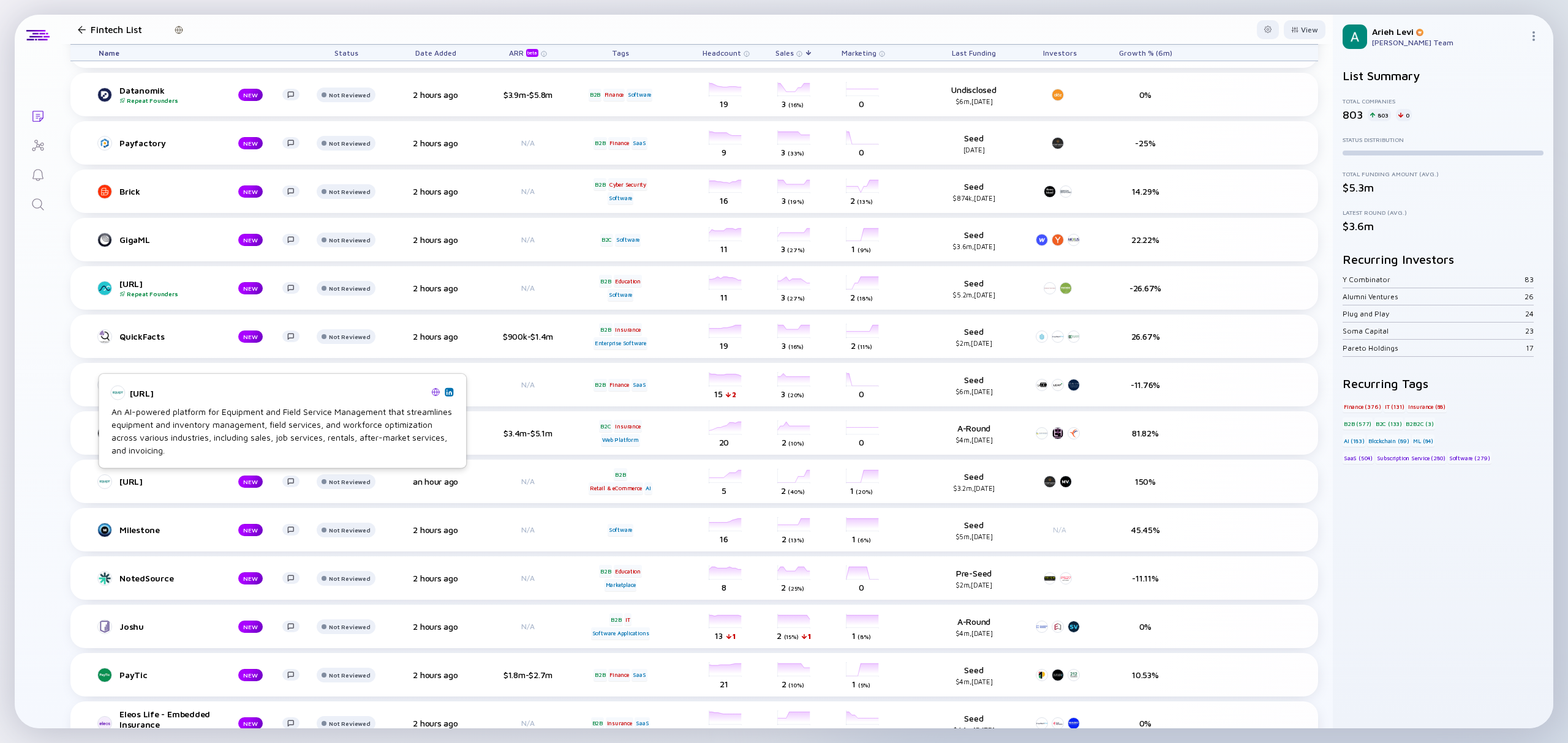
click at [449, 392] on img at bounding box center [449, 392] width 6 height 6
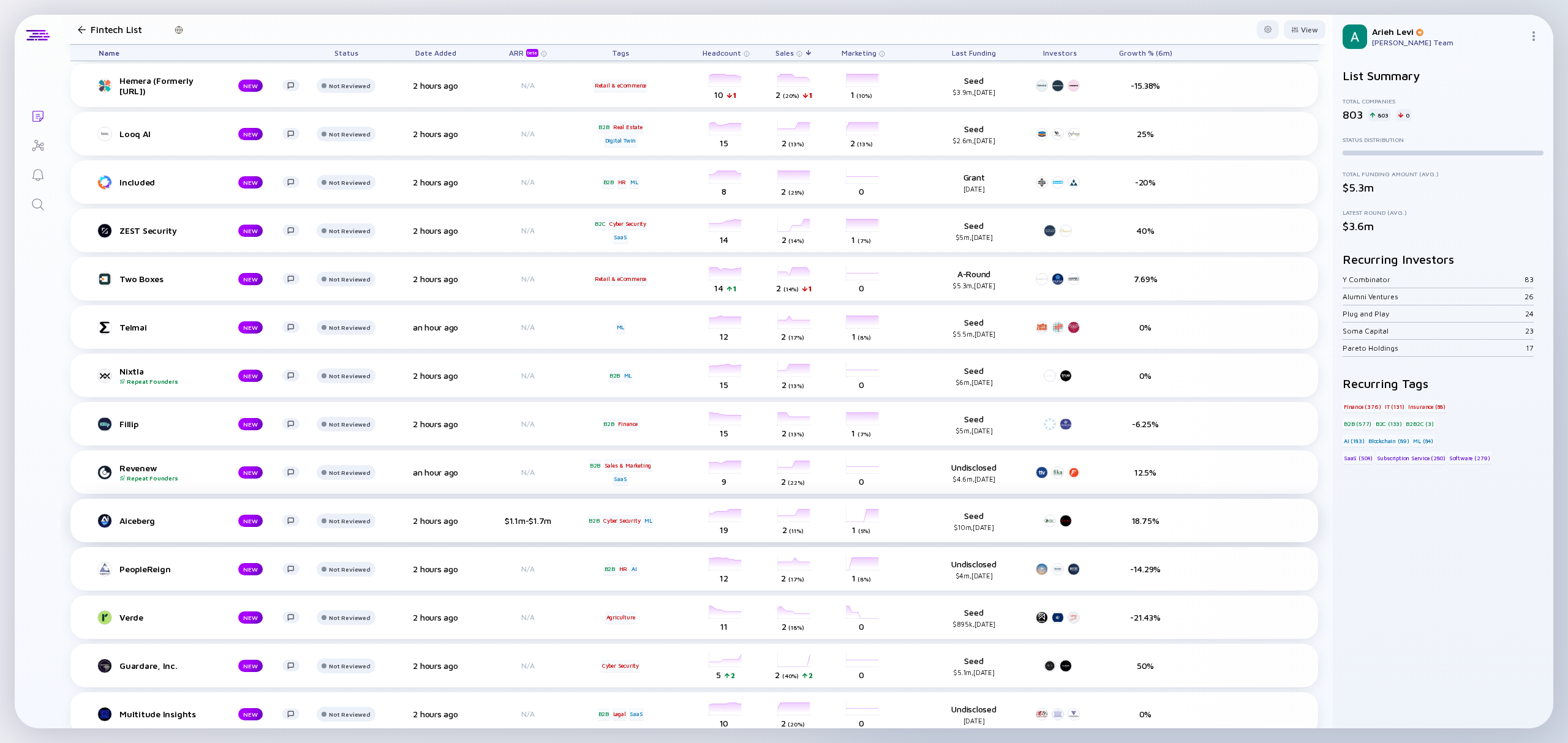
scroll to position [6040, 0]
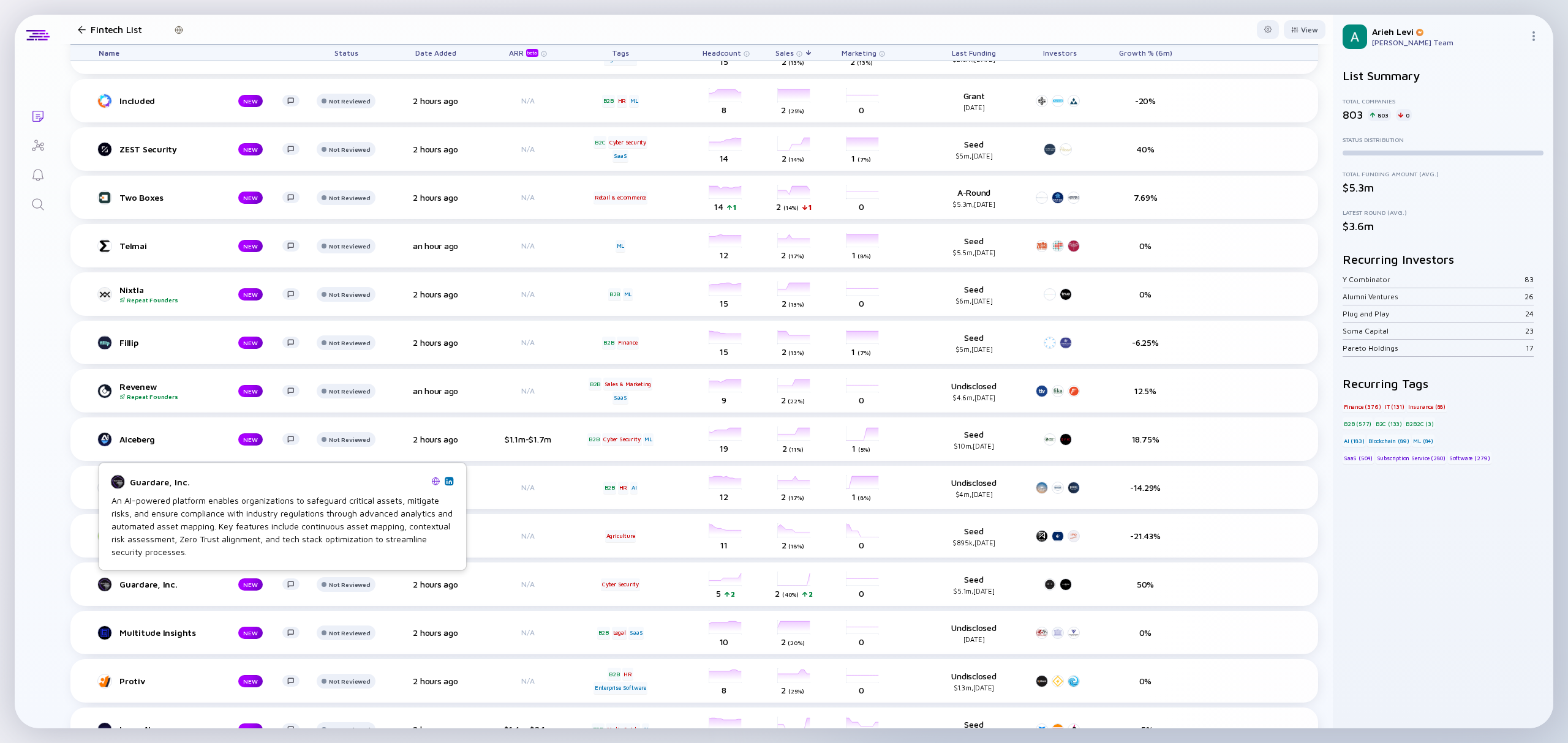
click at [435, 481] on img at bounding box center [435, 481] width 9 height 9
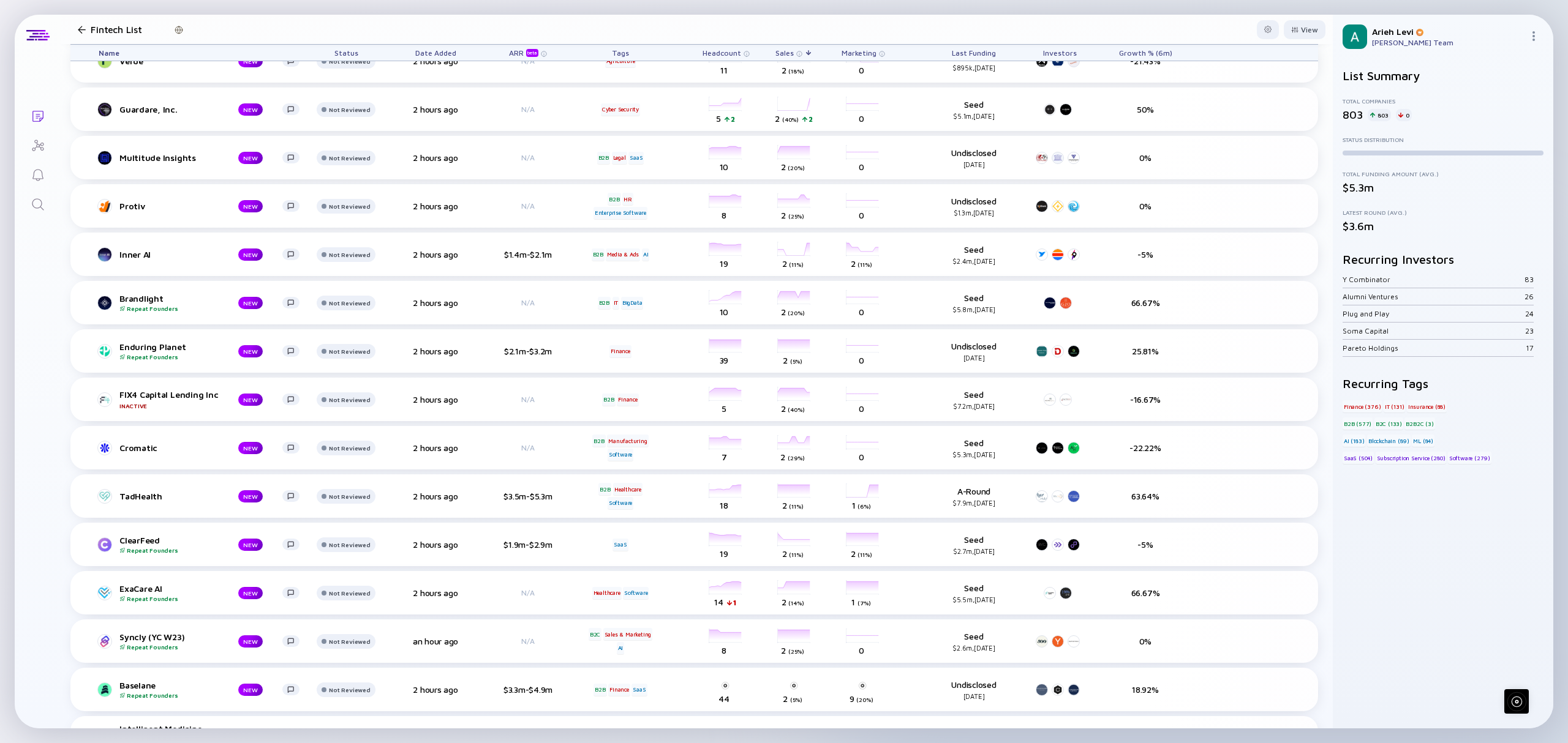
scroll to position [6530, 0]
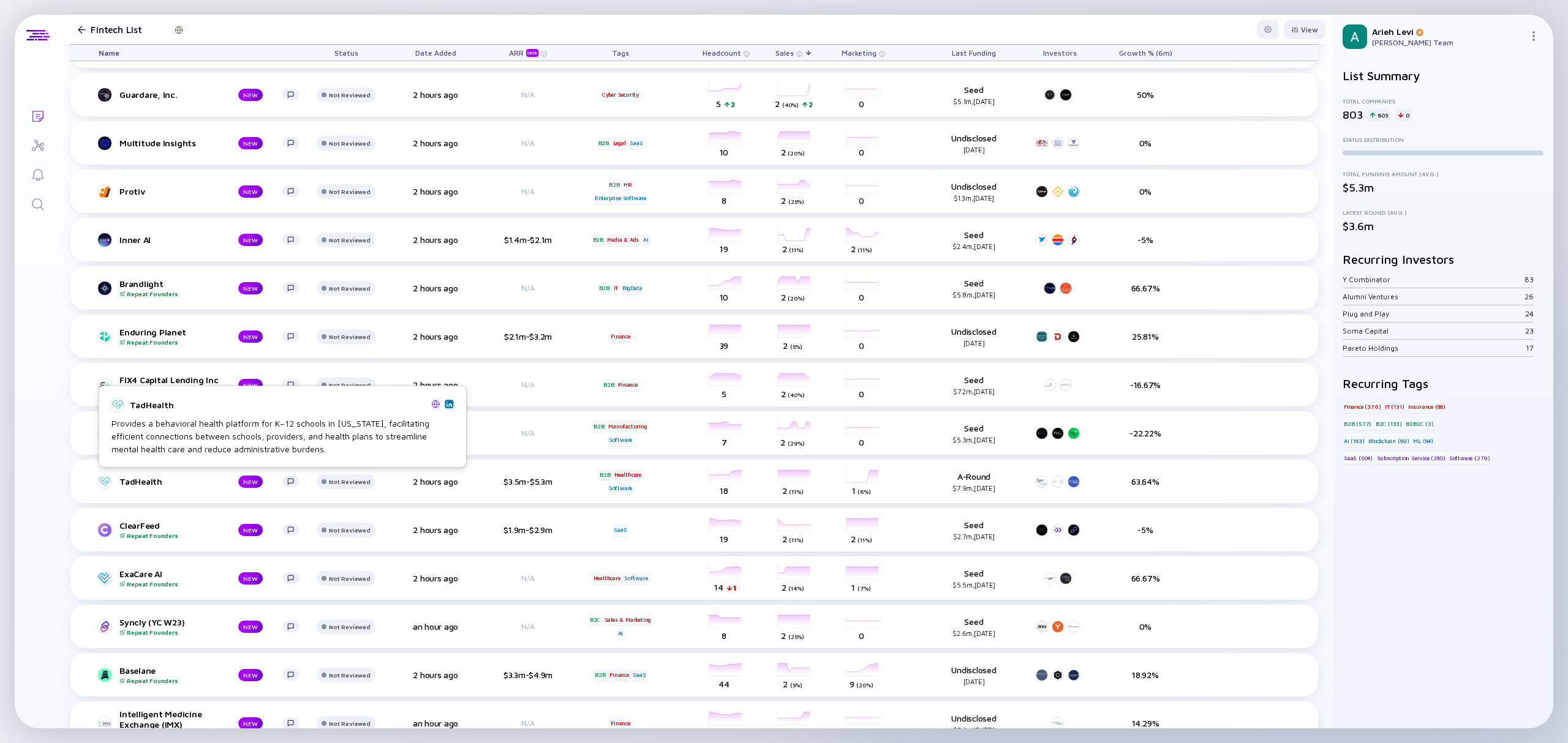
click at [451, 404] on img at bounding box center [449, 404] width 6 height 6
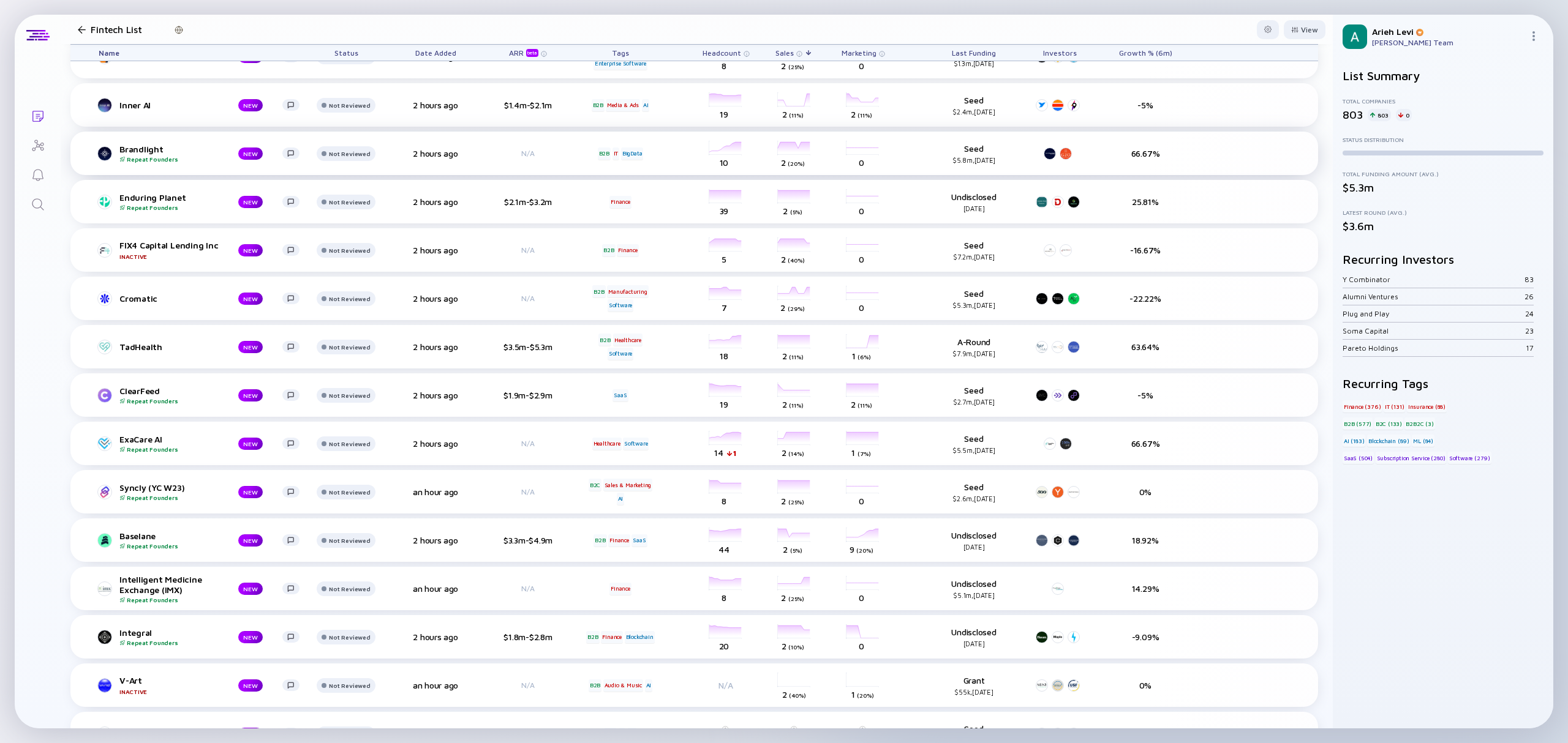
scroll to position [6693, 0]
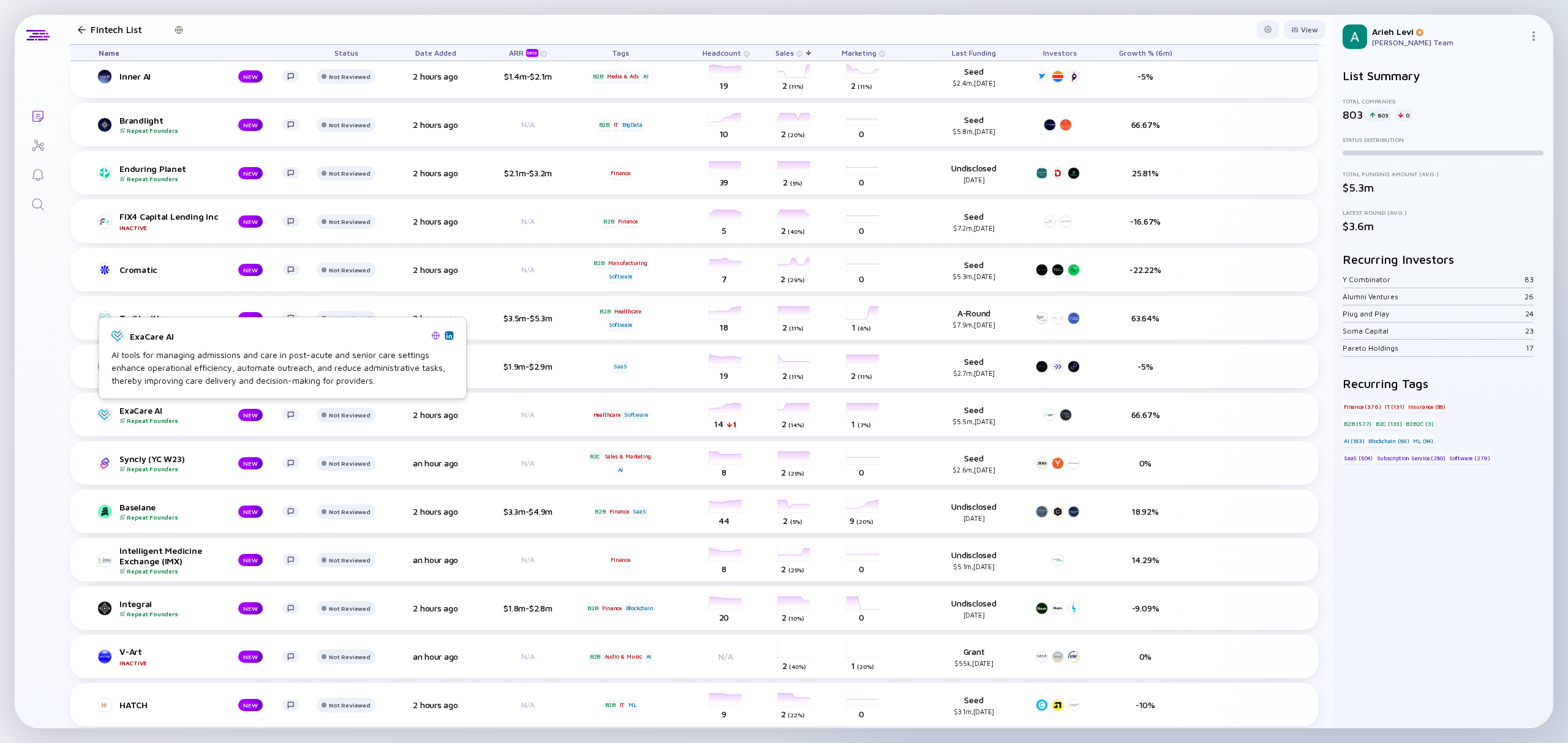
click at [451, 334] on img at bounding box center [449, 336] width 6 height 6
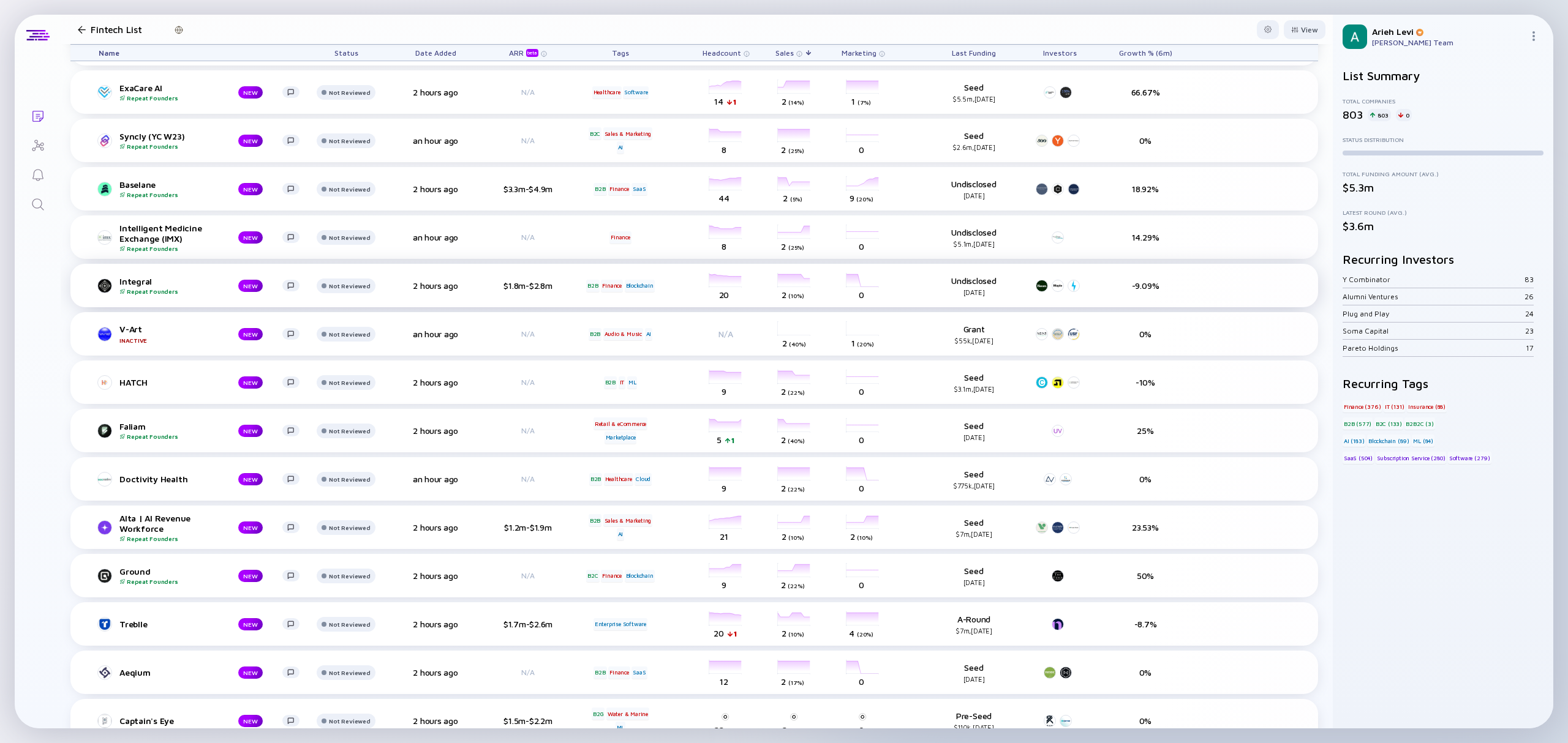
scroll to position [7019, 0]
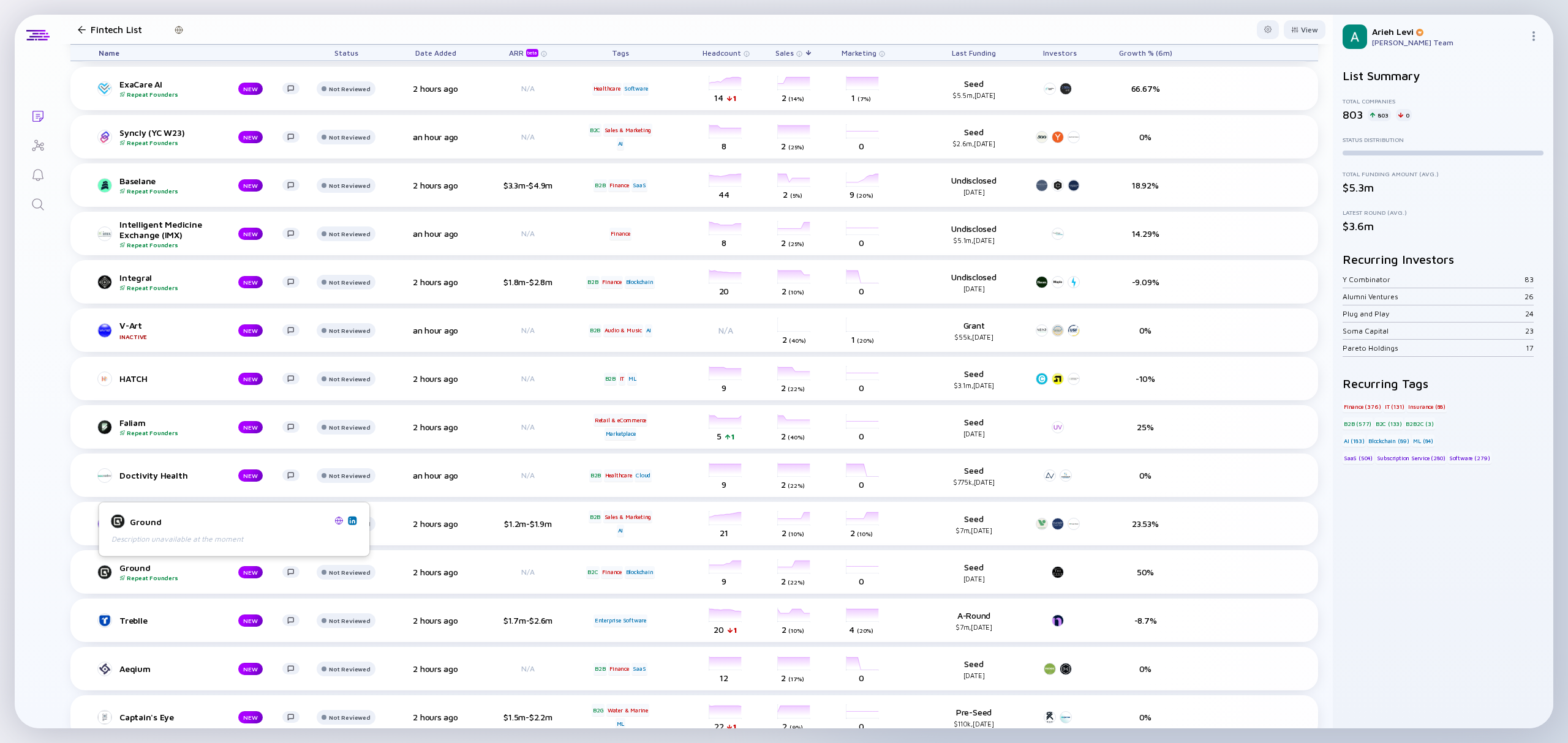
click at [353, 522] on img at bounding box center [352, 520] width 6 height 6
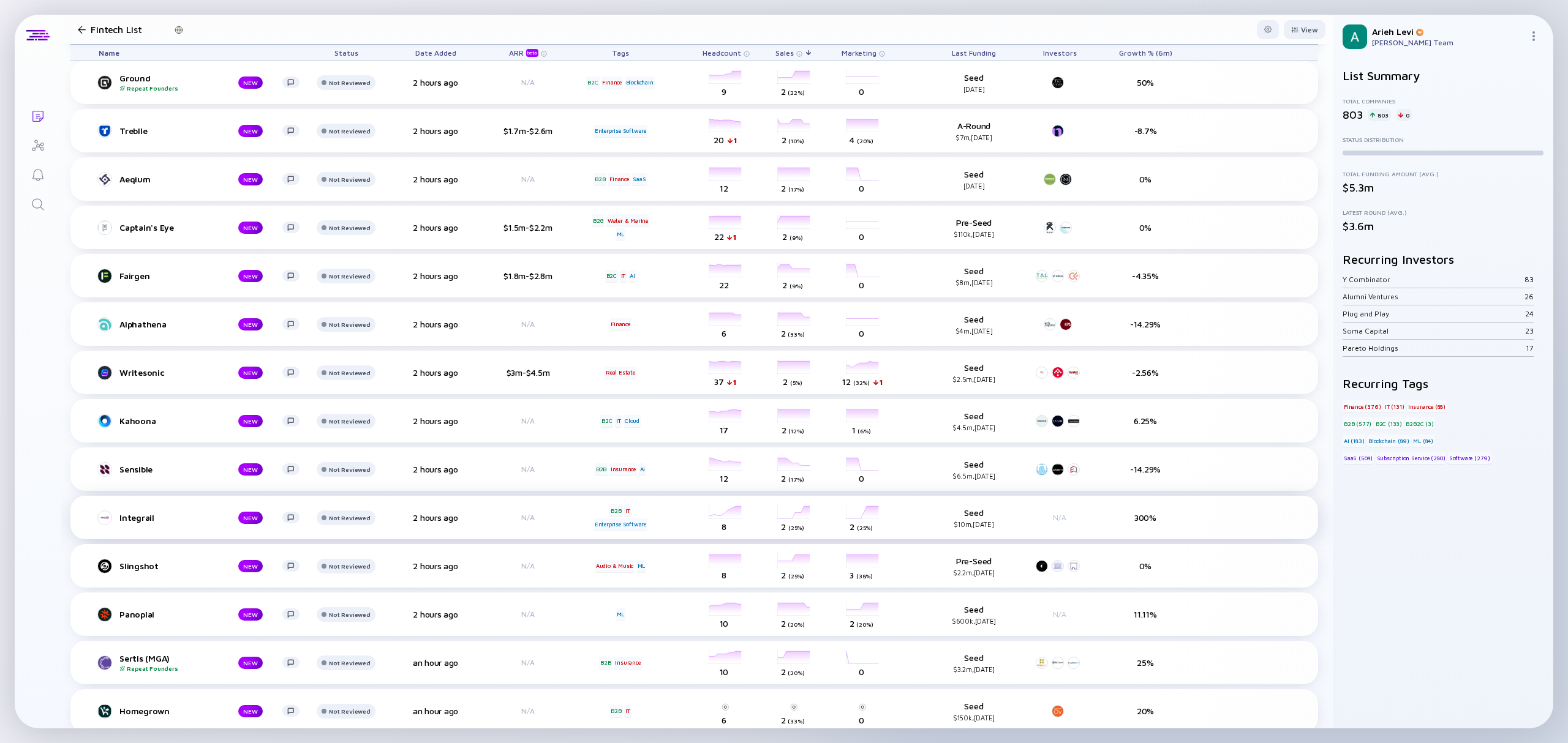
scroll to position [7591, 0]
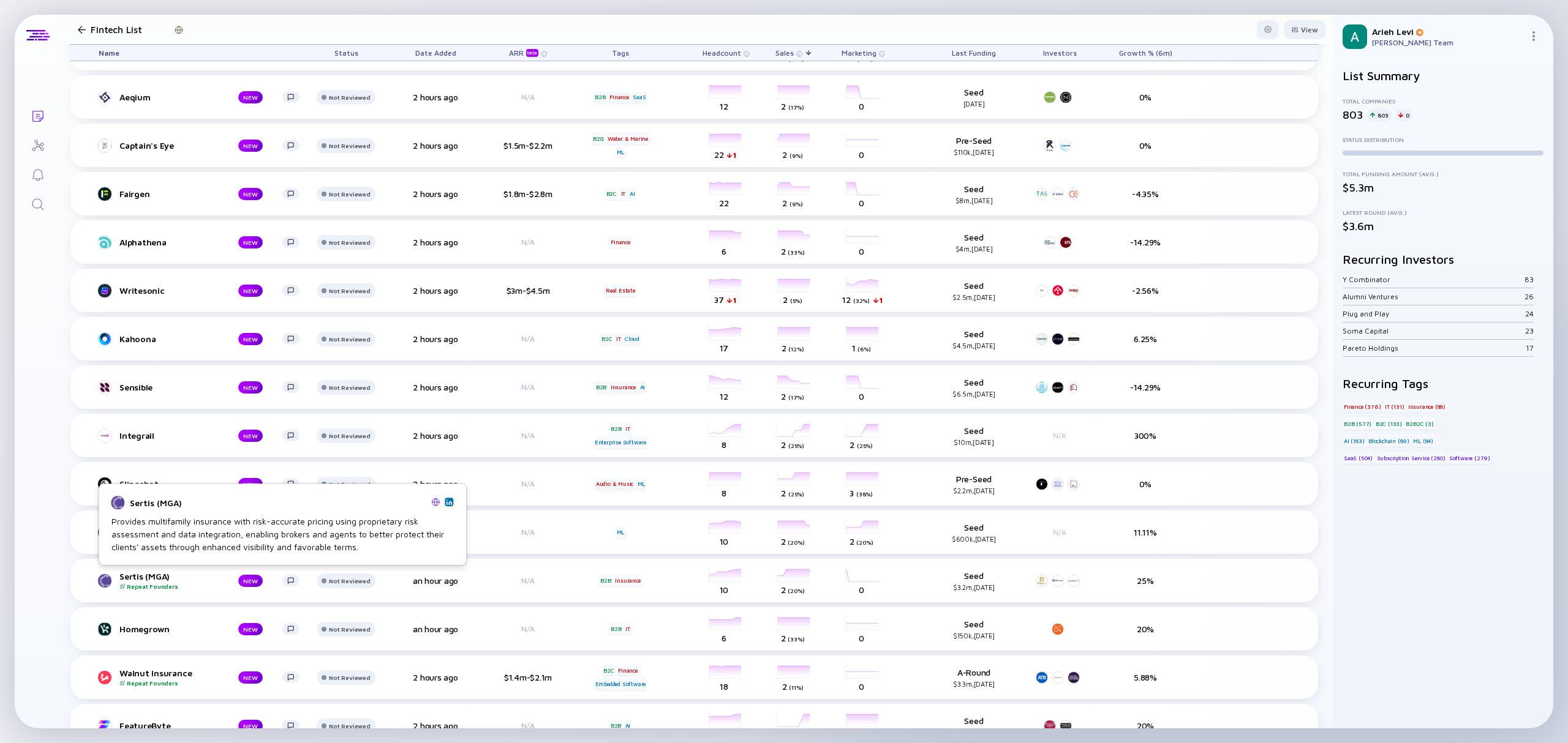
click at [449, 505] on img at bounding box center [449, 502] width 6 height 6
